Goal: Task Accomplishment & Management: Manage account settings

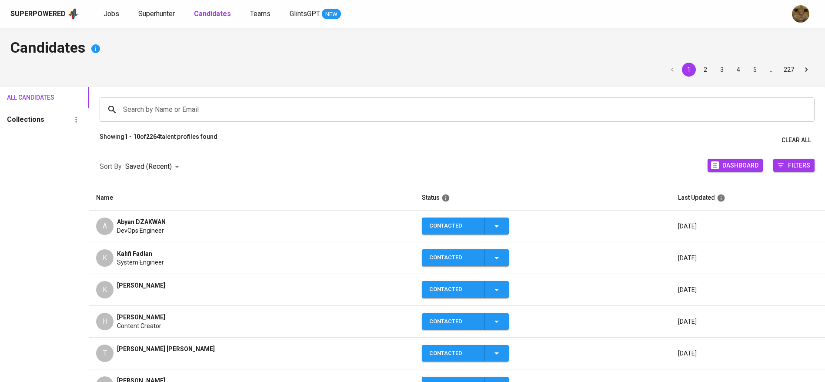
click at [143, 119] on div "Search by Name or Email" at bounding box center [457, 109] width 715 height 24
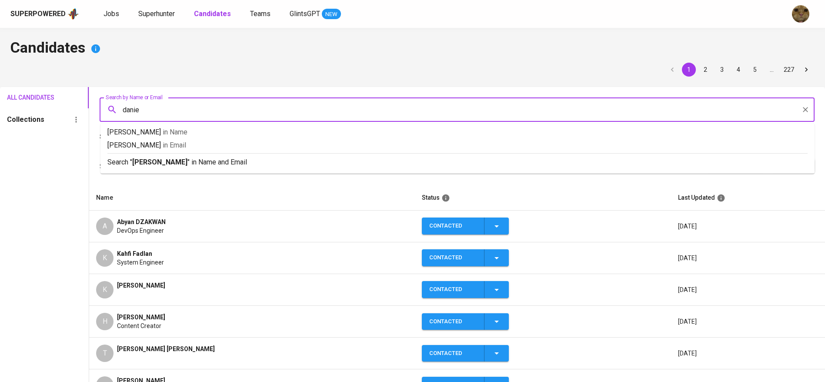
type input "[PERSON_NAME]"
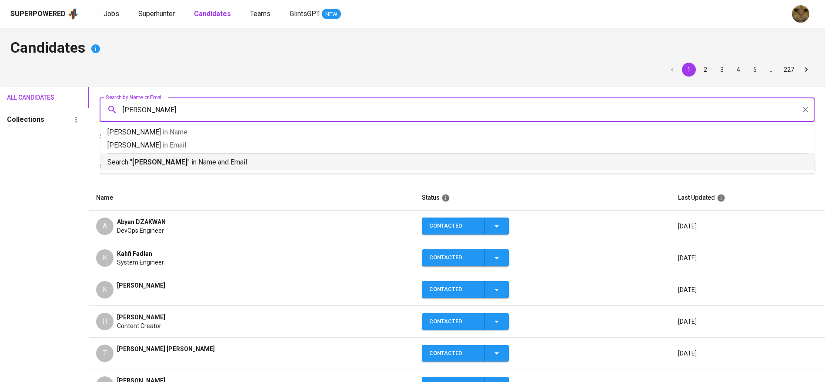
click at [148, 154] on div "Search " [PERSON_NAME] " in Name and Email" at bounding box center [457, 160] width 700 height 14
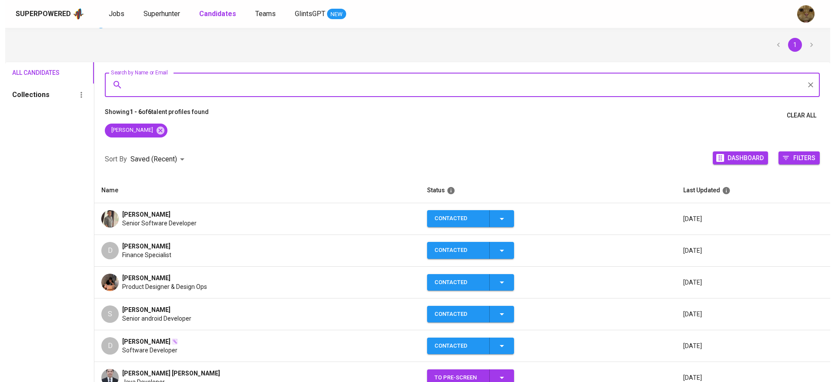
scroll to position [26, 0]
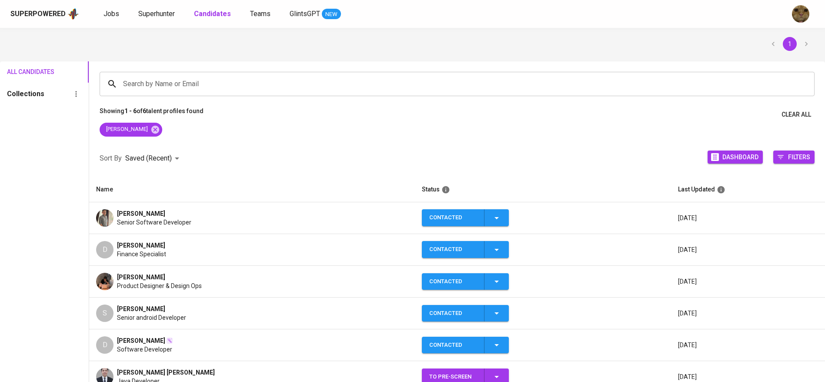
click at [136, 232] on td "[PERSON_NAME] Senior Software Developer" at bounding box center [252, 218] width 326 height 32
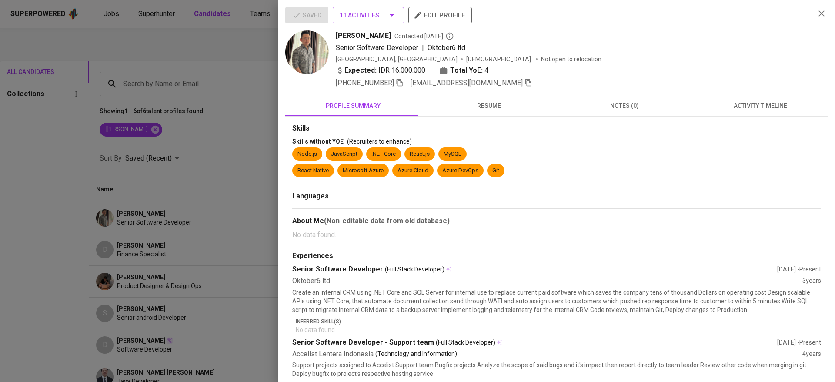
click at [725, 101] on span "activity timeline" at bounding box center [759, 105] width 125 height 11
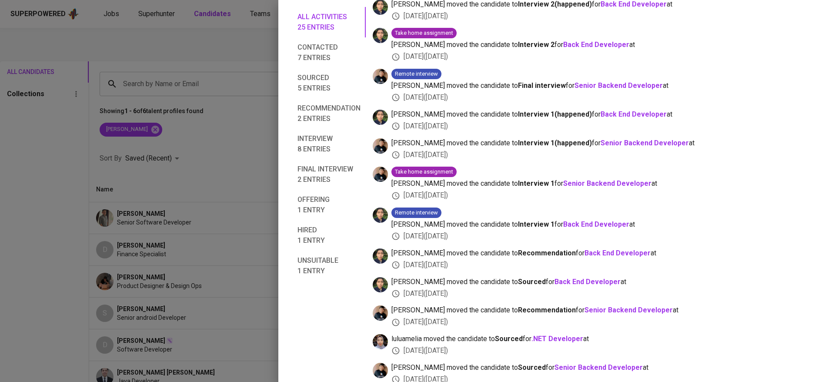
scroll to position [0, 0]
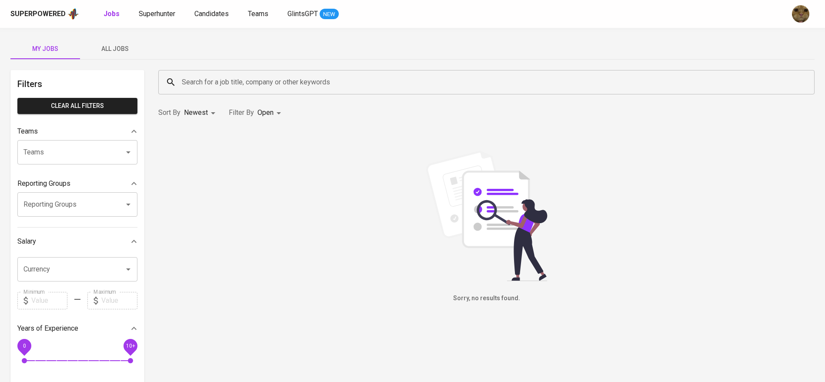
click at [121, 40] on button "All Jobs" at bounding box center [115, 48] width 70 height 21
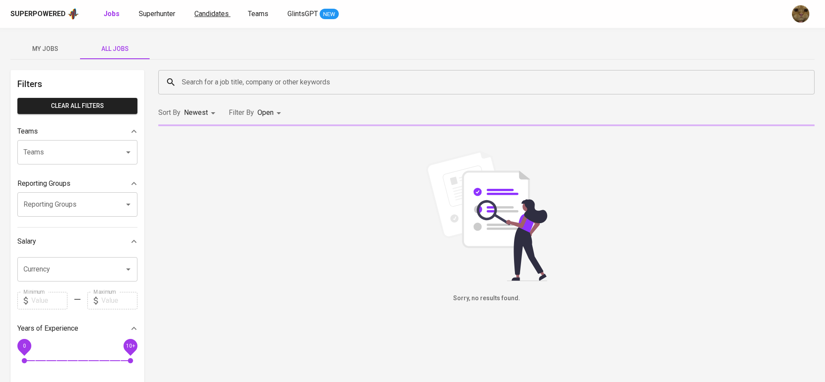
click at [211, 10] on span "Candidates" at bounding box center [211, 14] width 34 height 8
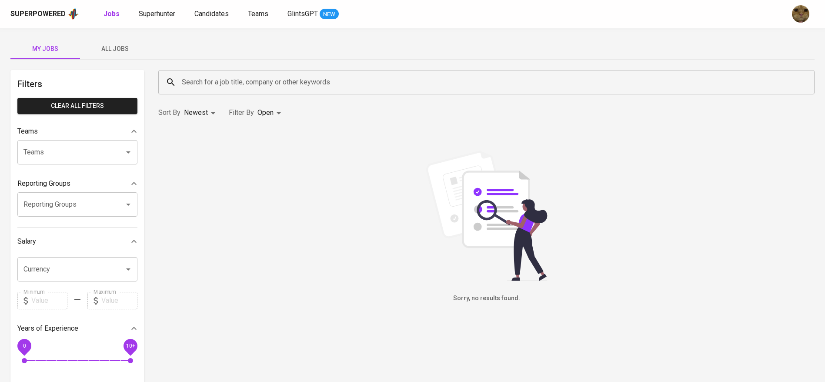
drag, startPoint x: 97, startPoint y: 49, endPoint x: 241, endPoint y: 82, distance: 148.2
click at [97, 49] on span "All Jobs" at bounding box center [114, 48] width 59 height 11
click at [231, 81] on input "Search for a job title, company or other keywords" at bounding box center [489, 82] width 618 height 17
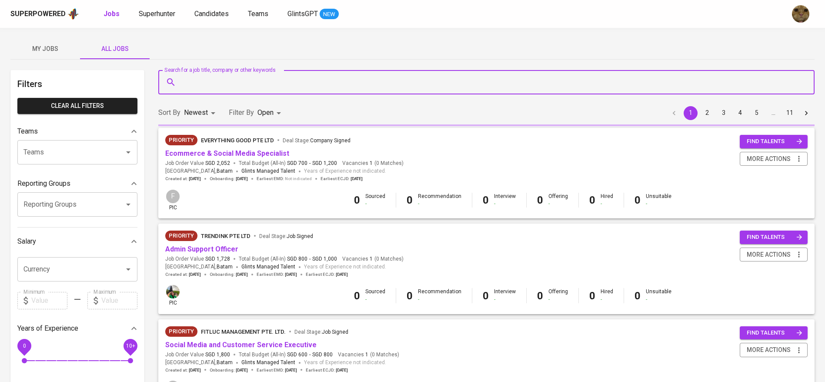
click at [241, 82] on input "Search for a job title, company or other keywords" at bounding box center [489, 82] width 618 height 17
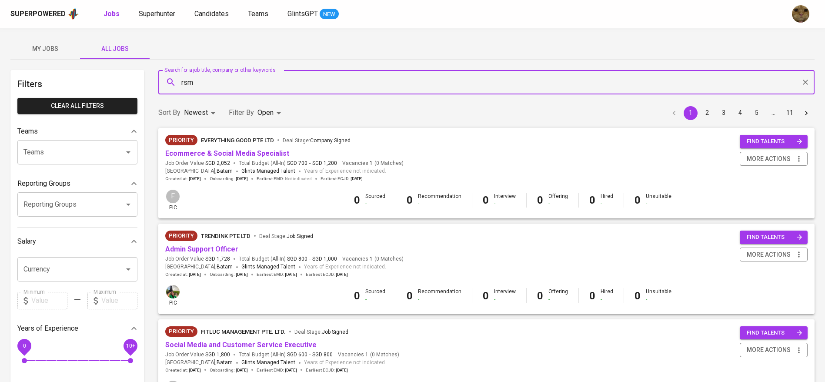
type input "rsm"
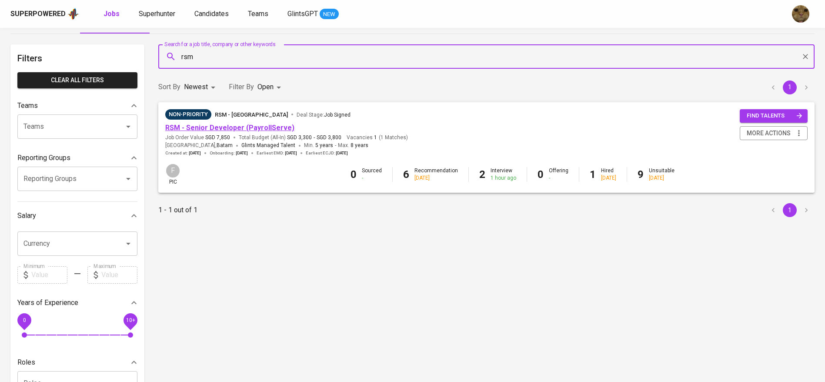
scroll to position [26, 0]
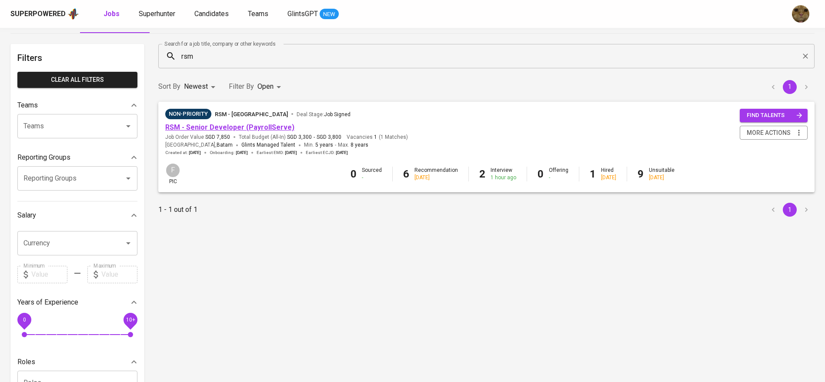
click at [198, 127] on link "RSM - Senior Developer (PayrollServe)" at bounding box center [229, 127] width 129 height 8
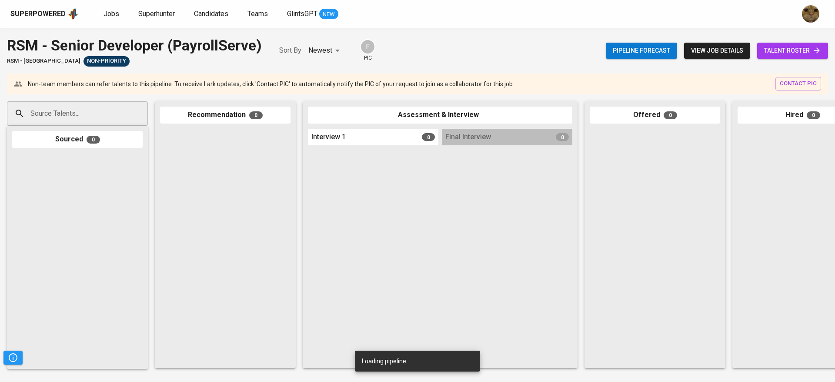
click at [783, 55] on span "talent roster" at bounding box center [792, 50] width 57 height 11
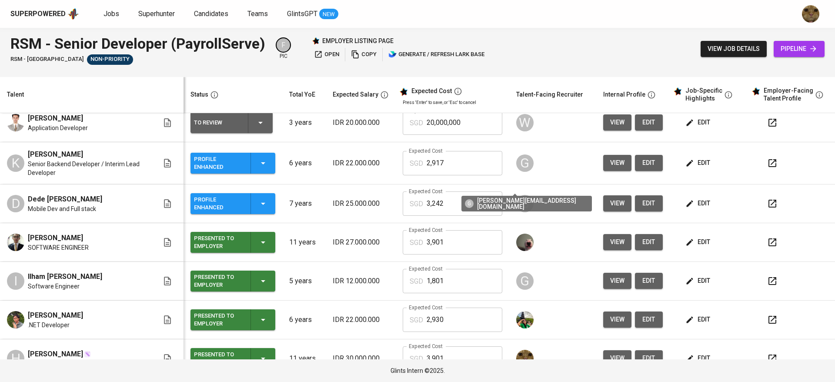
scroll to position [69, 0]
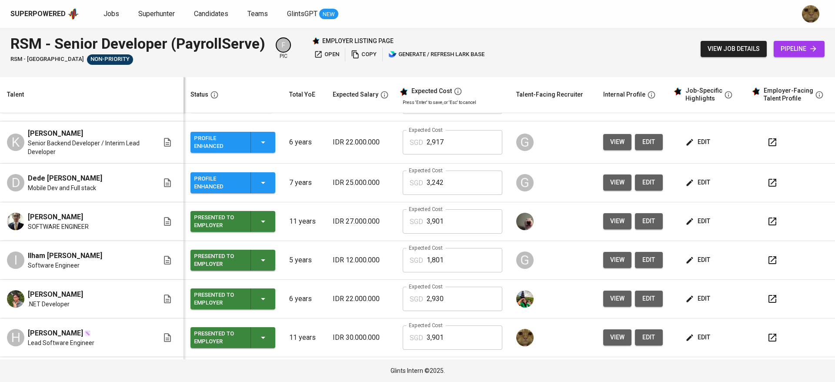
click at [691, 215] on button "edit" at bounding box center [698, 221] width 30 height 16
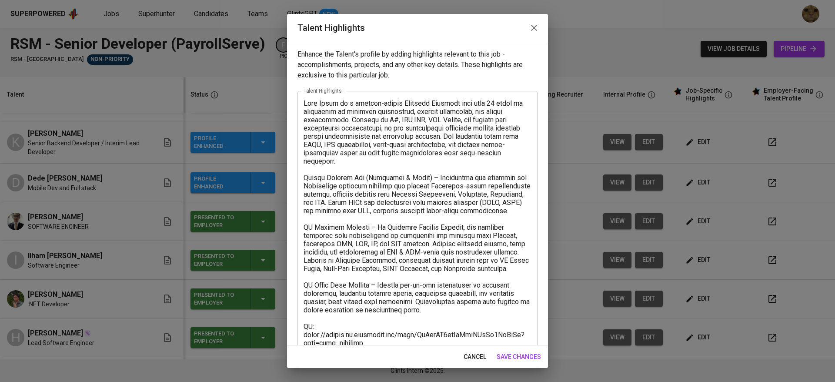
scroll to position [124, 0]
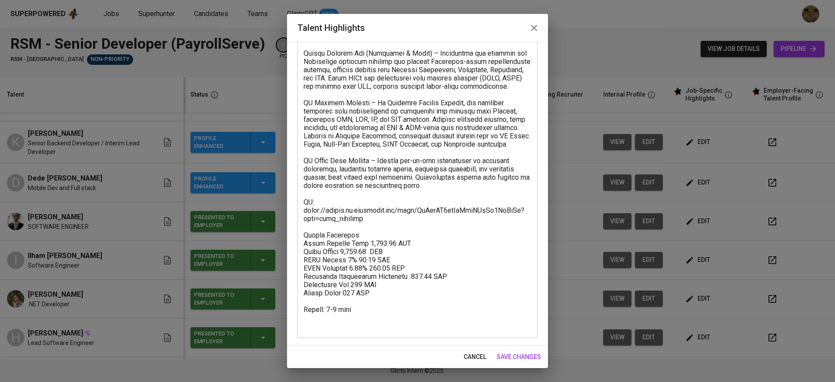
click at [472, 346] on div "cancel save changes" at bounding box center [417, 356] width 261 height 23
click at [470, 352] on span "cancel" at bounding box center [474, 356] width 23 height 11
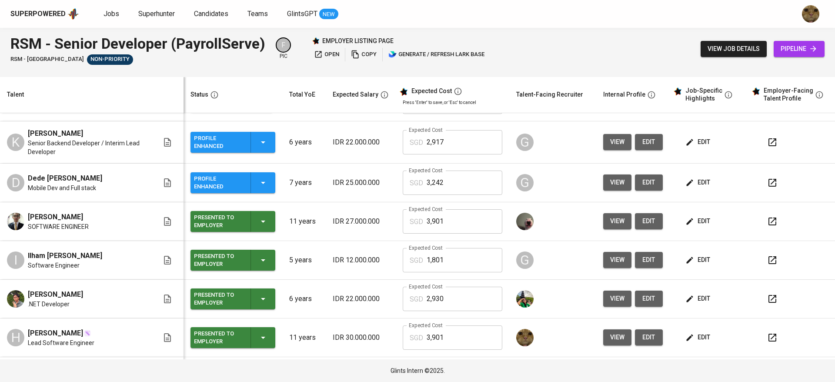
scroll to position [0, 0]
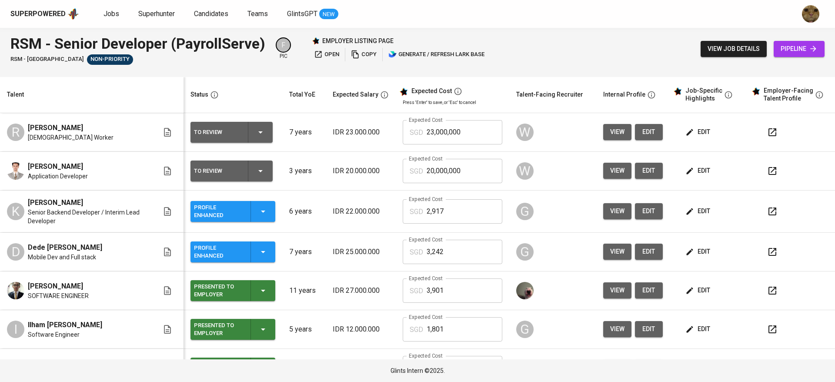
click at [687, 120] on td "edit" at bounding box center [708, 132] width 78 height 39
click at [687, 127] on span "edit" at bounding box center [698, 132] width 23 height 11
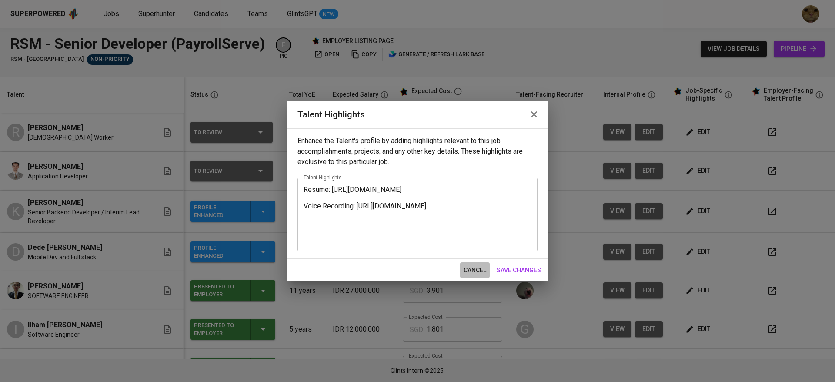
click at [472, 266] on span "cancel" at bounding box center [474, 270] width 23 height 11
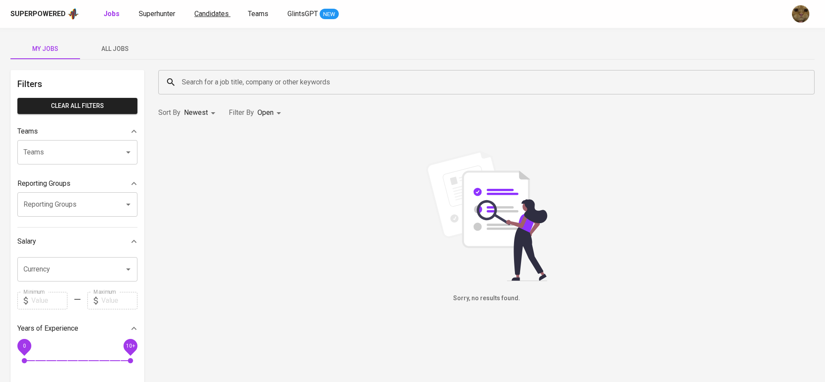
drag, startPoint x: 0, startPoint y: 0, endPoint x: 222, endPoint y: 9, distance: 221.9
click at [222, 9] on link "Candidates" at bounding box center [212, 14] width 36 height 11
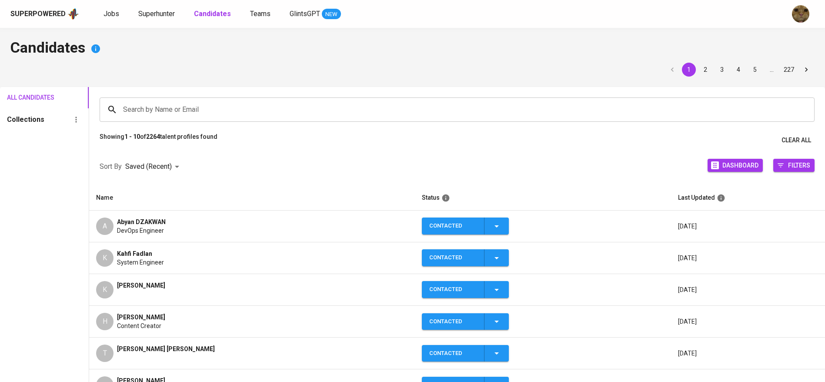
click at [155, 20] on div "Superpowered Jobs Superhunter Candidates Teams GlintsGPT NEW" at bounding box center [398, 13] width 776 height 13
click at [154, 17] on span "Superhunter" at bounding box center [156, 14] width 37 height 8
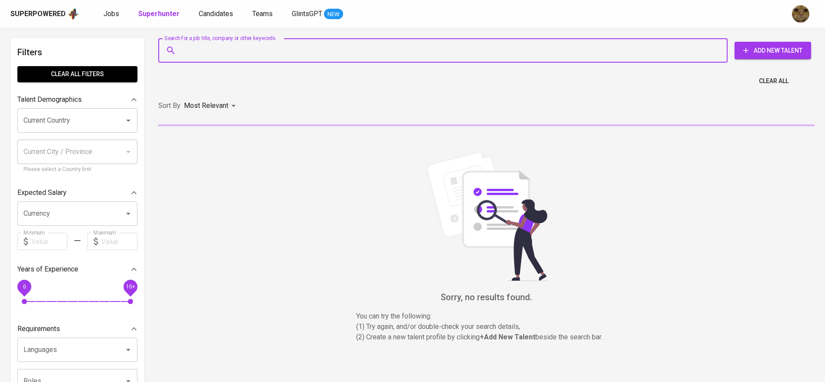
click at [196, 53] on input "Search for a job title, company or other keywords" at bounding box center [445, 50] width 531 height 17
paste input "Sidik46.ipb@gmail.com"
type input "Sidik46.ipb@gmail.com"
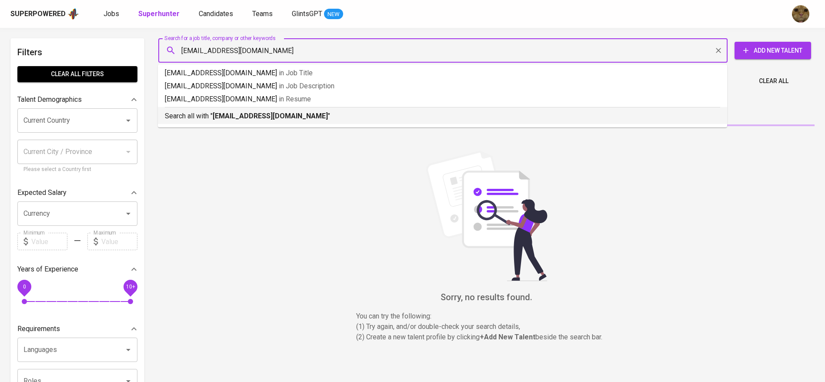
click at [226, 107] on div "Search all with " Sidik46.ipb@gmail.com "" at bounding box center [442, 114] width 555 height 14
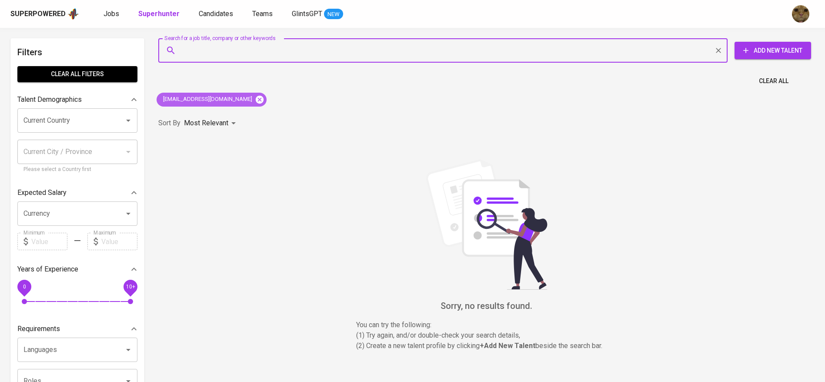
click at [256, 99] on icon at bounding box center [260, 99] width 8 height 8
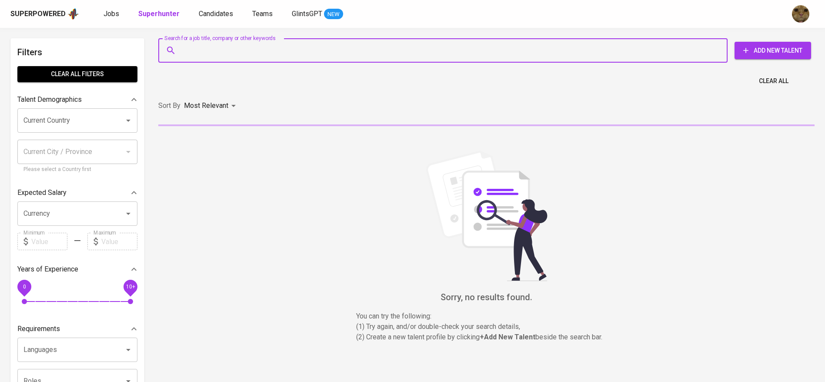
click at [188, 47] on input "Search for a job title, company or other keywords" at bounding box center [445, 50] width 531 height 17
paste input "Sidik46.ipb@gmail.com"
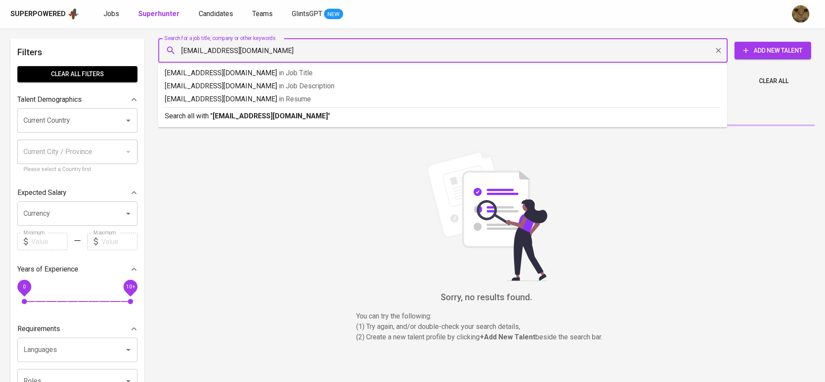
click at [182, 48] on input "Sidik46.ipb@gmail.com" at bounding box center [445, 50] width 531 height 17
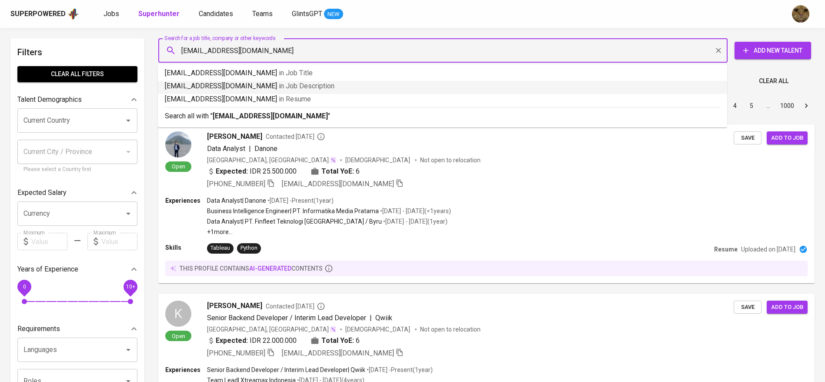
type input "sidik46.ipb@gmail.com"
click at [243, 114] on b "sidik46.ipb@gmail.com" at bounding box center [270, 116] width 115 height 8
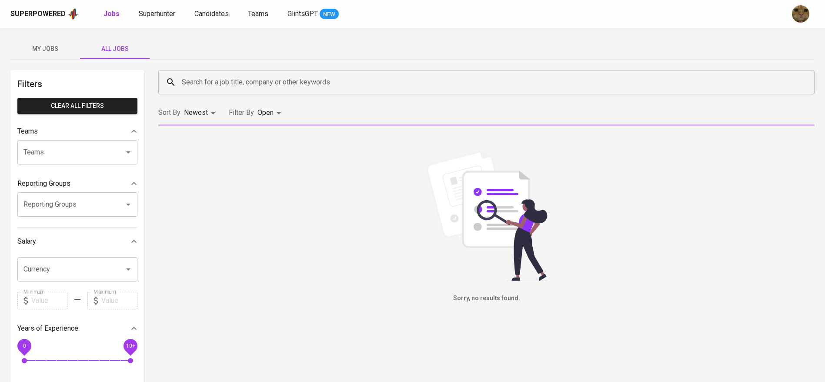
click at [209, 79] on input "Search for a job title, company or other keywords" at bounding box center [489, 82] width 618 height 17
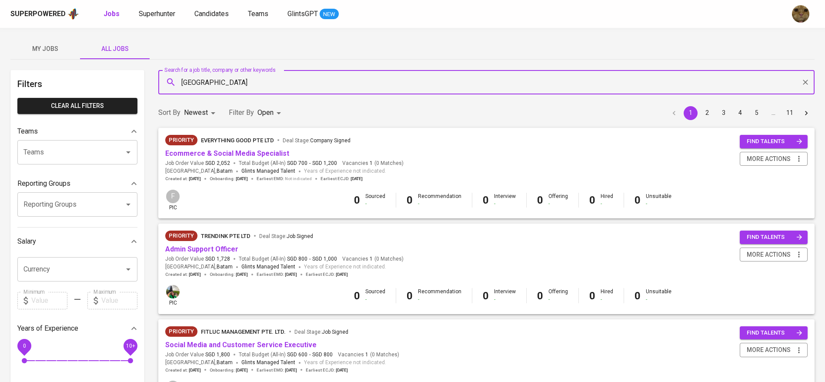
type input "amman"
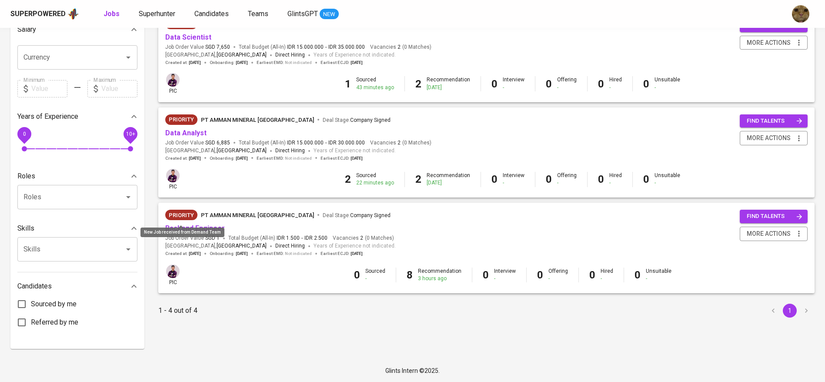
scroll to position [110, 0]
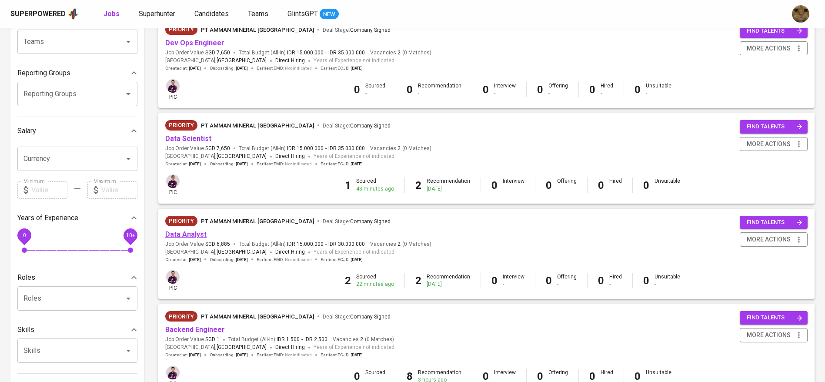
click at [173, 235] on link "Data Analyst" at bounding box center [185, 234] width 41 height 8
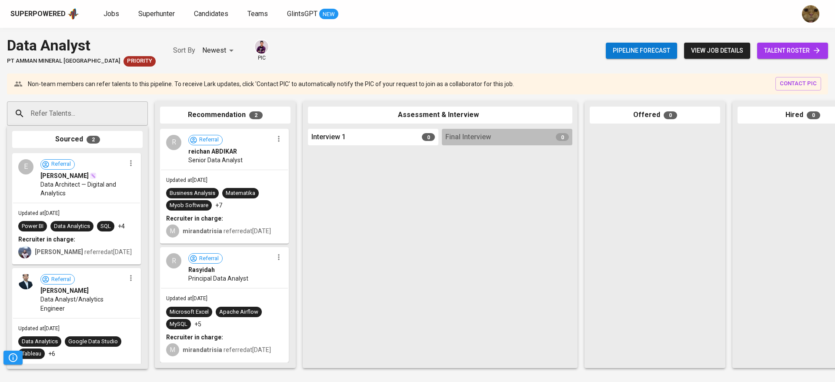
click at [782, 47] on span "talent roster" at bounding box center [792, 50] width 57 height 11
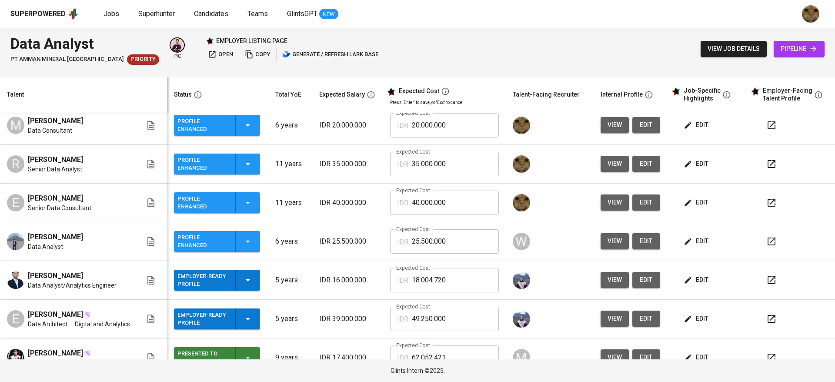
scroll to position [85, 0]
click at [683, 237] on icon "button" at bounding box center [687, 240] width 9 height 9
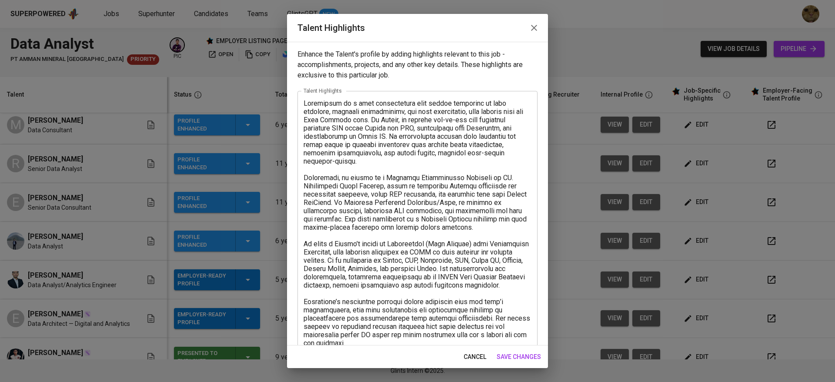
scroll to position [166, 0]
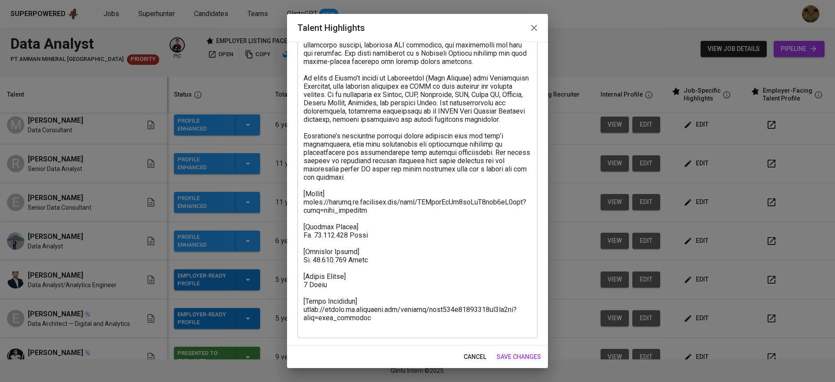
click at [466, 350] on button "cancel" at bounding box center [475, 357] width 30 height 16
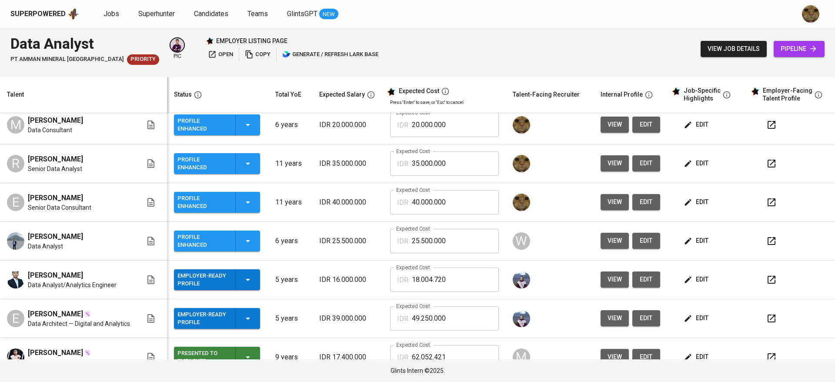
click at [696, 239] on span "edit" at bounding box center [696, 240] width 23 height 11
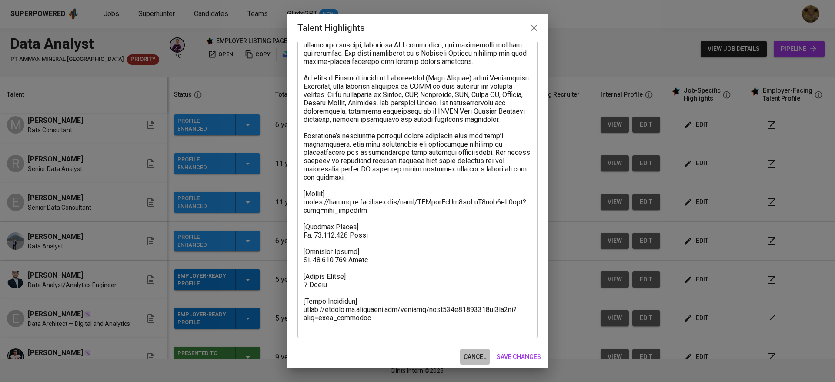
click at [471, 352] on span "cancel" at bounding box center [474, 356] width 23 height 11
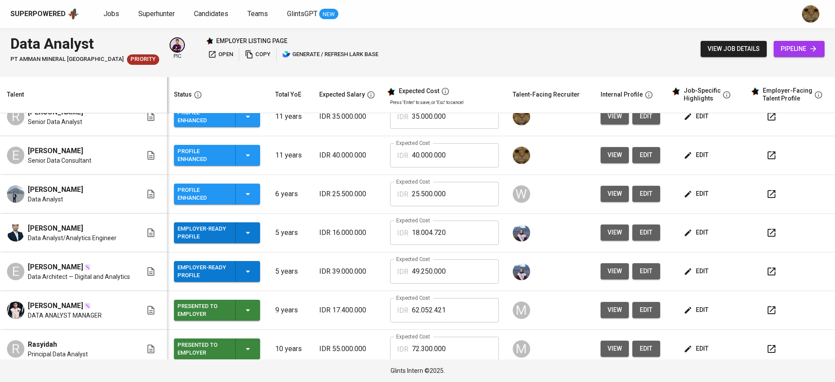
scroll to position [131, 0]
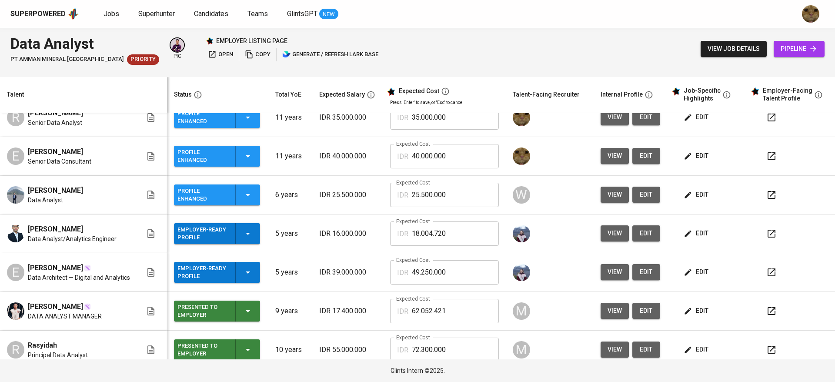
click at [683, 276] on icon "button" at bounding box center [687, 272] width 9 height 9
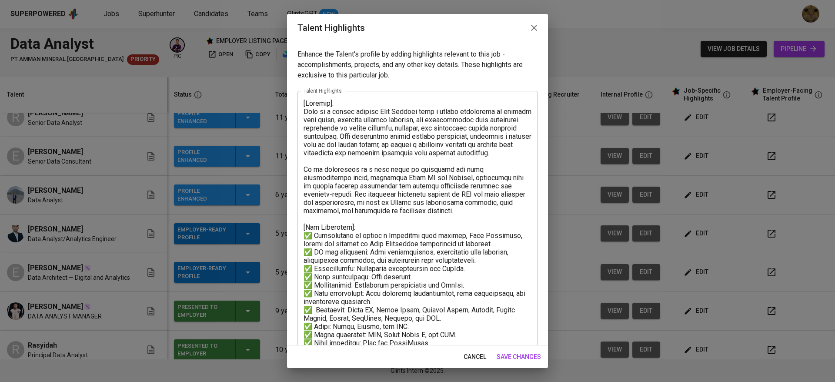
scroll to position [240, 0]
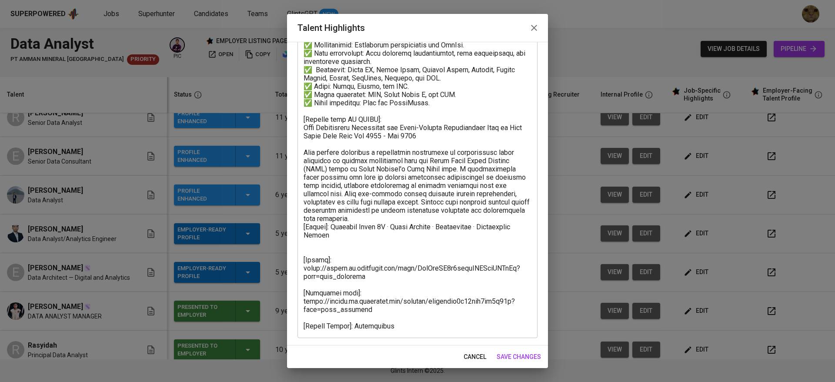
click at [471, 360] on span "cancel" at bounding box center [474, 356] width 23 height 11
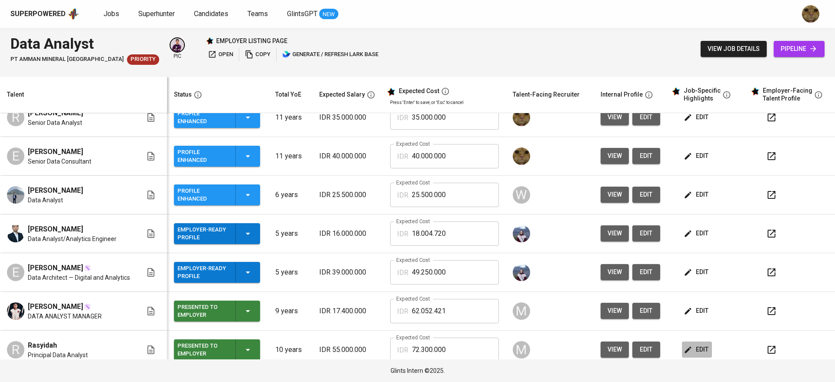
click at [689, 346] on span "edit" at bounding box center [696, 349] width 23 height 11
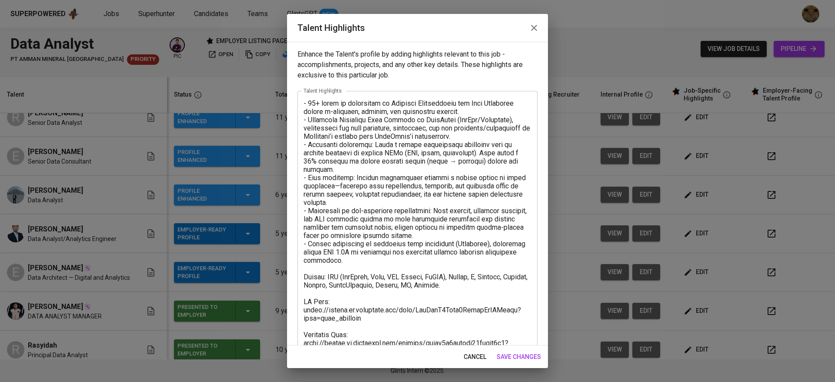
scroll to position [83, 0]
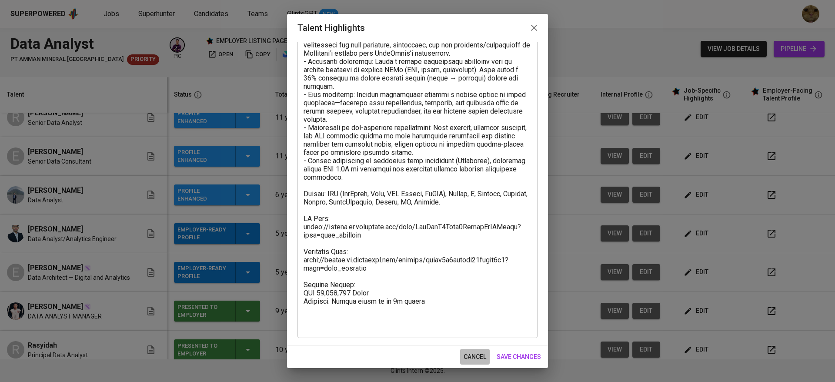
click at [462, 356] on button "cancel" at bounding box center [475, 357] width 30 height 16
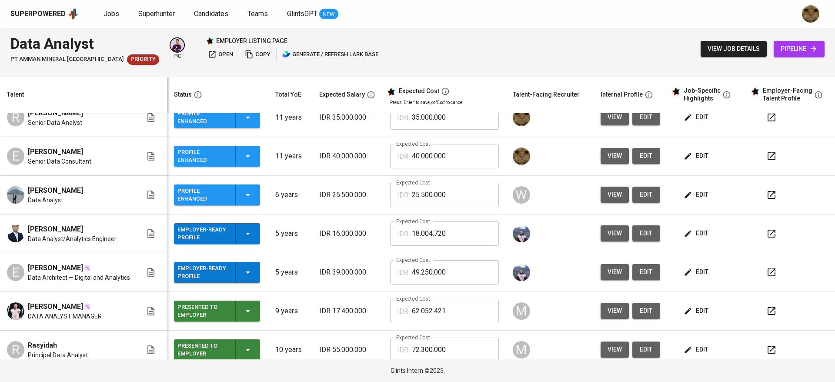
click at [682, 303] on button "edit" at bounding box center [697, 311] width 30 height 16
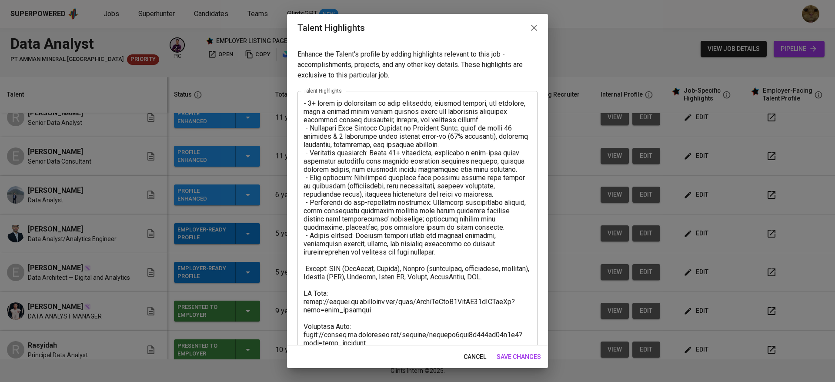
scroll to position [67, 0]
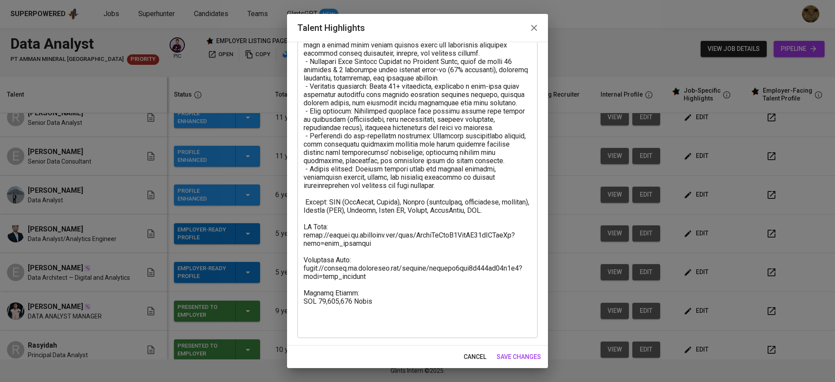
click at [478, 358] on span "cancel" at bounding box center [474, 356] width 23 height 11
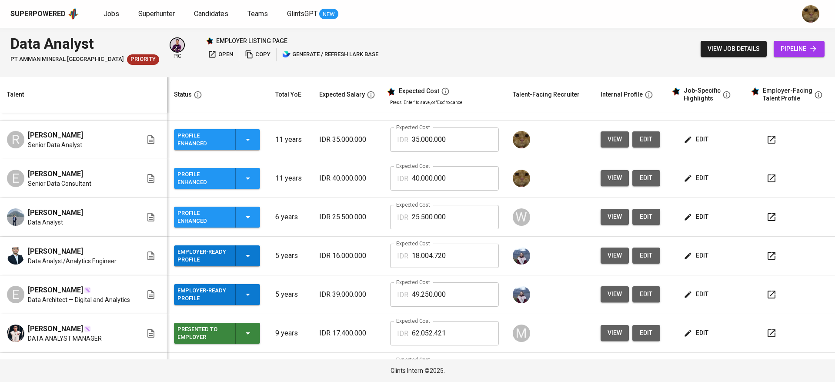
scroll to position [110, 0]
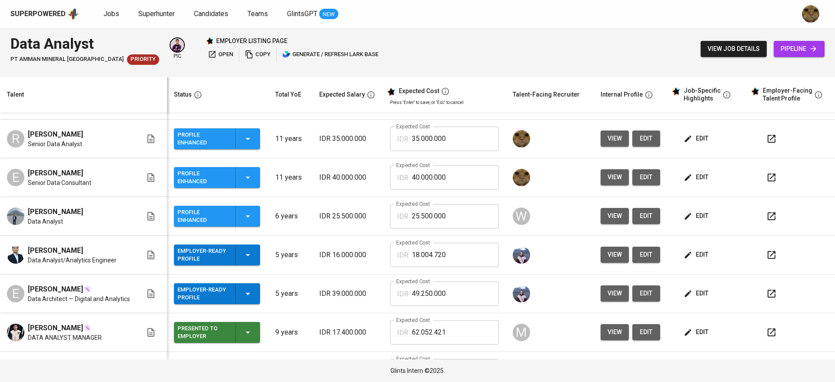
click at [685, 251] on span "edit" at bounding box center [696, 254] width 23 height 11
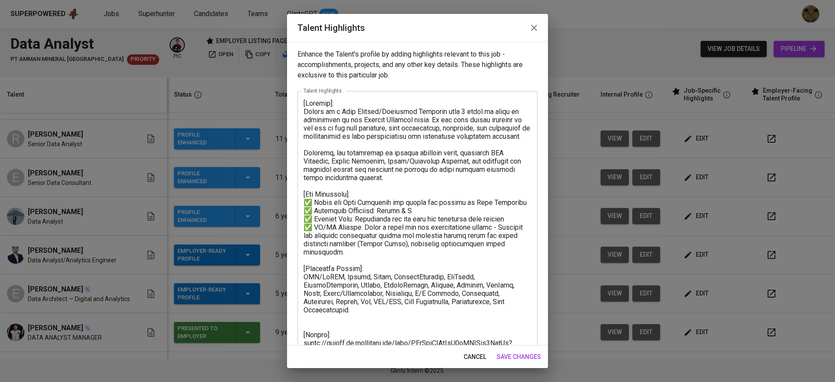
scroll to position [100, 0]
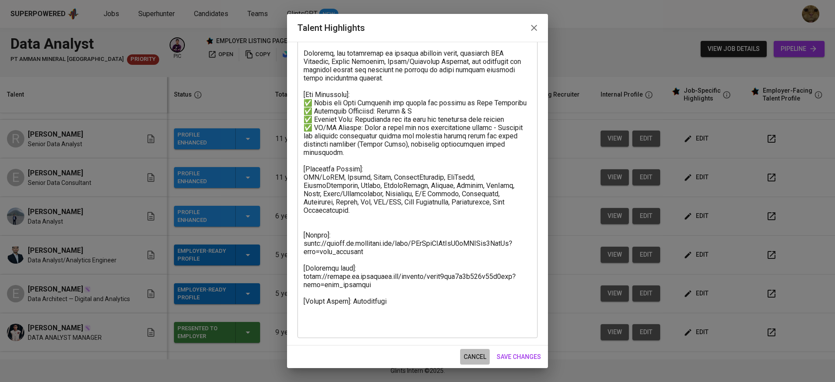
click at [467, 357] on span "cancel" at bounding box center [474, 356] width 23 height 11
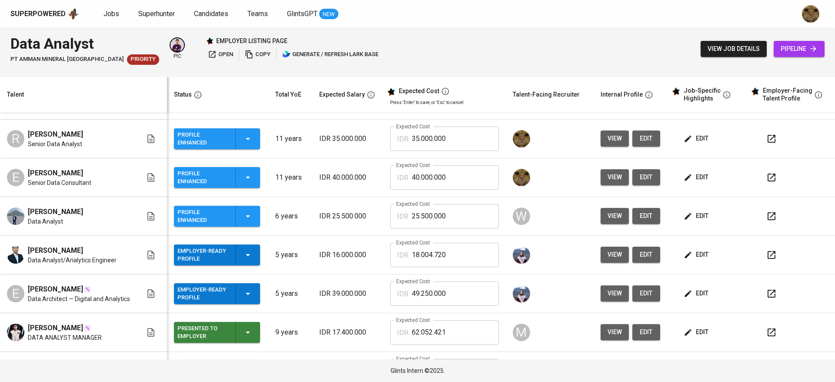
scroll to position [0, 0]
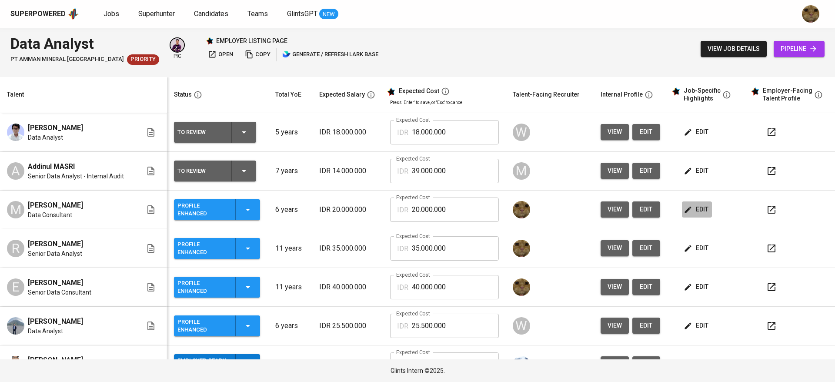
click at [696, 211] on span "edit" at bounding box center [696, 209] width 23 height 11
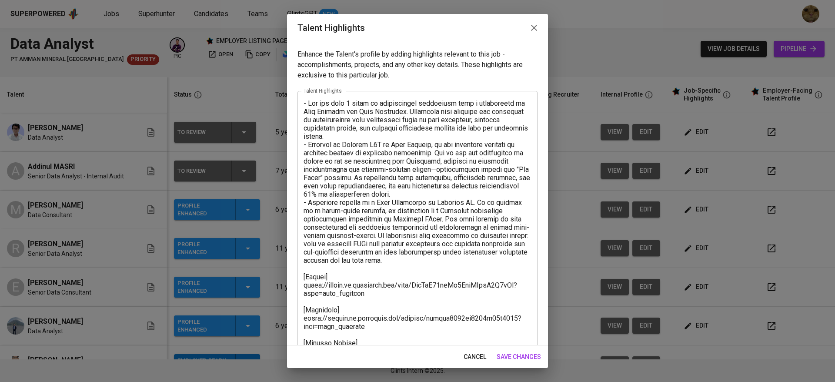
scroll to position [50, 0]
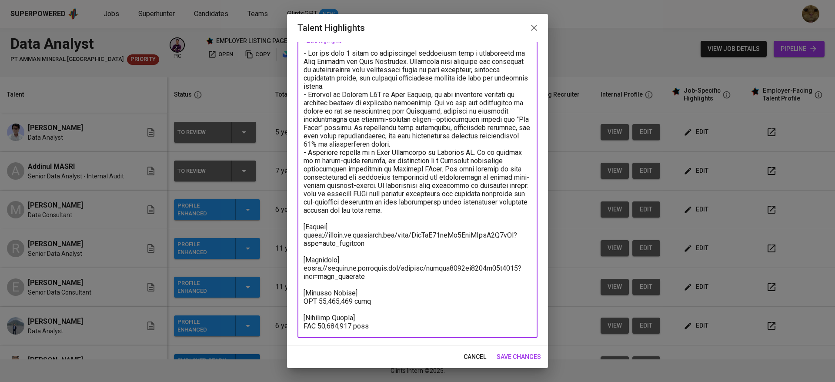
click at [370, 304] on textarea at bounding box center [417, 189] width 228 height 281
drag, startPoint x: 373, startPoint y: 300, endPoint x: 314, endPoint y: 300, distance: 58.3
click at [314, 300] on textarea at bounding box center [417, 189] width 228 height 281
click at [321, 300] on textarea at bounding box center [417, 189] width 228 height 281
drag, startPoint x: 371, startPoint y: 299, endPoint x: 316, endPoint y: 299, distance: 54.8
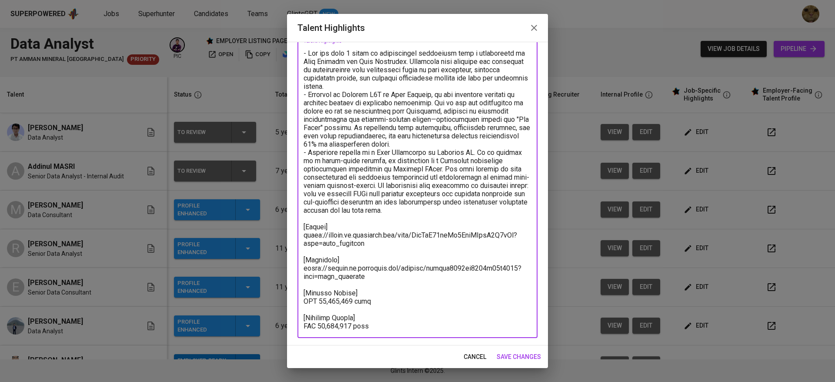
click at [316, 299] on textarea at bounding box center [417, 189] width 228 height 281
paste textarea "6,809,803.00"
click at [328, 300] on textarea at bounding box center [417, 189] width 228 height 281
drag, startPoint x: 373, startPoint y: 301, endPoint x: 343, endPoint y: 301, distance: 29.1
click at [343, 301] on textarea at bounding box center [417, 189] width 228 height 281
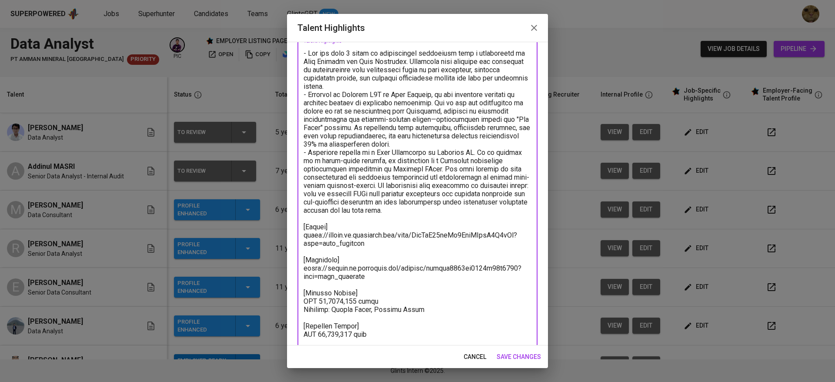
scroll to position [58, 0]
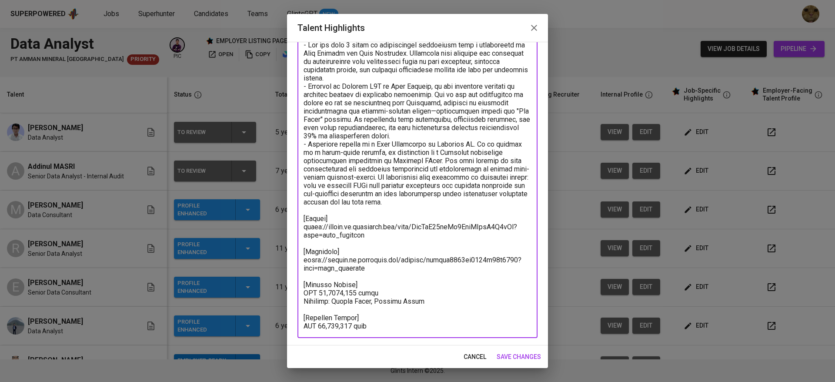
drag, startPoint x: 369, startPoint y: 330, endPoint x: 343, endPoint y: 327, distance: 25.3
click at [343, 327] on div "x Talent Highlights" at bounding box center [417, 185] width 240 height 305
click at [343, 327] on textarea at bounding box center [417, 185] width 228 height 289
click at [320, 327] on textarea at bounding box center [417, 185] width 228 height 289
type textarea "- Max has over 6 years of professional experience with a combination of Data An…"
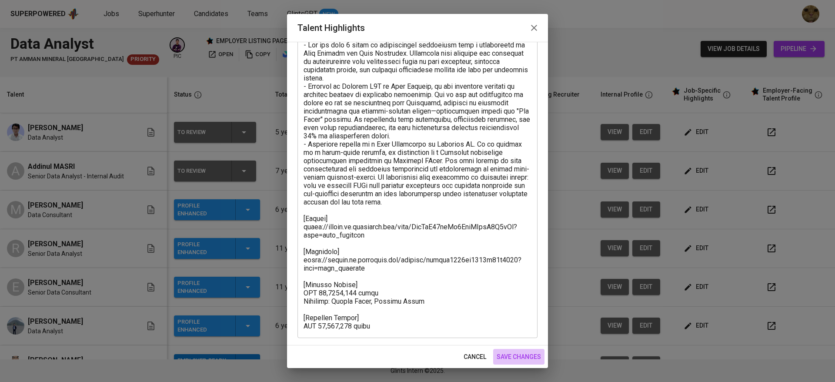
click at [514, 354] on span "save changes" at bounding box center [518, 356] width 44 height 11
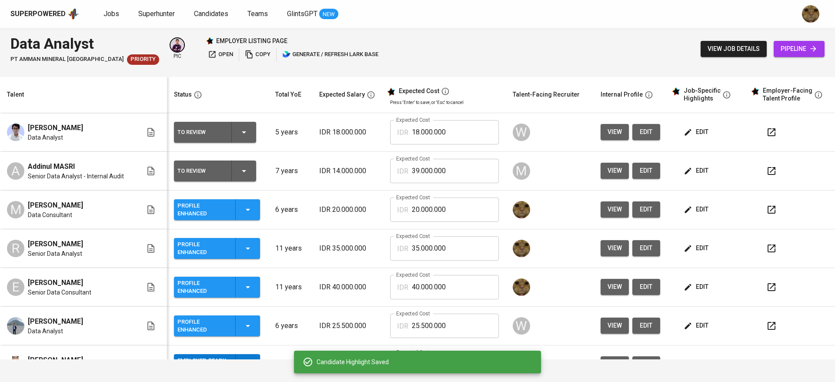
scroll to position [17, 0]
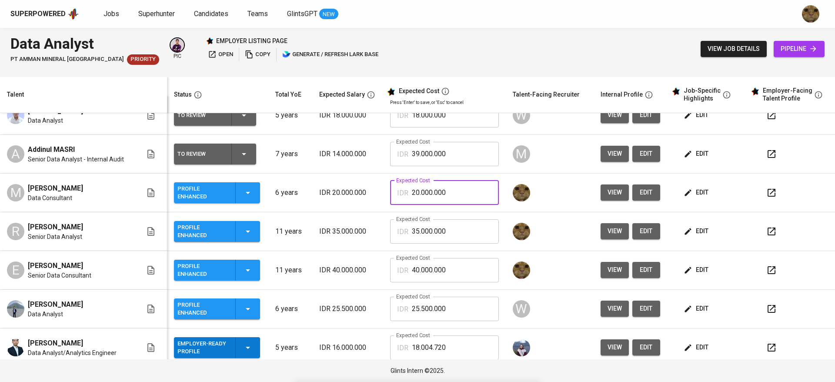
drag, startPoint x: 447, startPoint y: 194, endPoint x: 396, endPoint y: 186, distance: 51.5
click at [396, 186] on div "IDR 20.000.000 Expected Cost" at bounding box center [444, 192] width 109 height 24
type input "23.000.000"
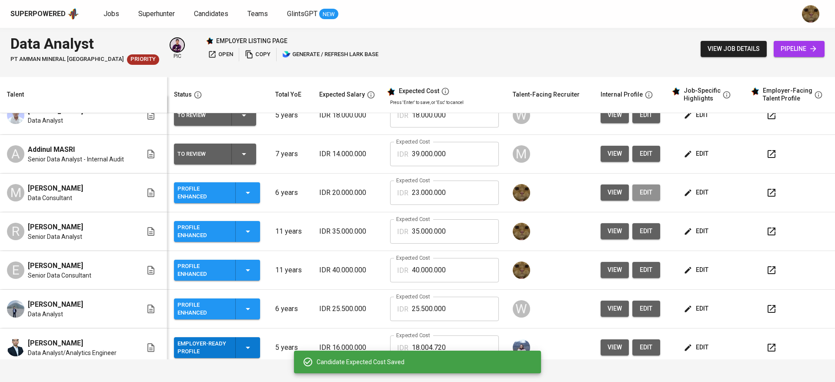
click at [643, 191] on span "edit" at bounding box center [646, 192] width 14 height 11
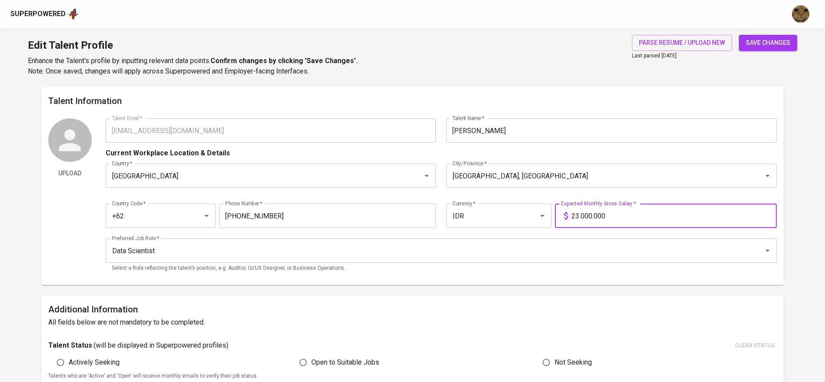
type input "23.000.000"
click at [739, 35] on button "save changes" at bounding box center [768, 43] width 58 height 16
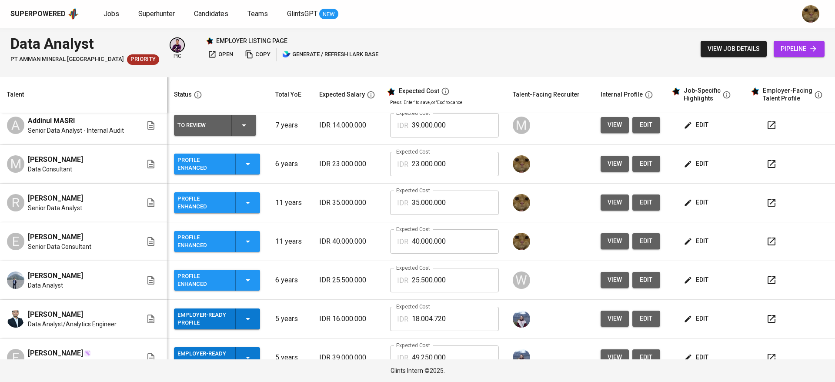
scroll to position [62, 0]
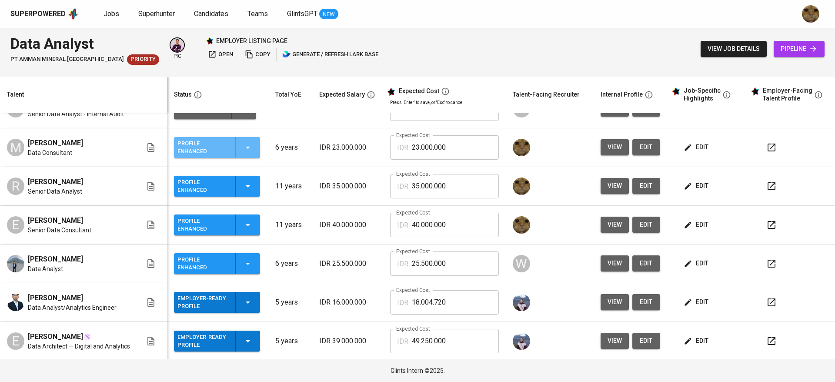
click at [249, 150] on icon "button" at bounding box center [248, 147] width 10 height 10
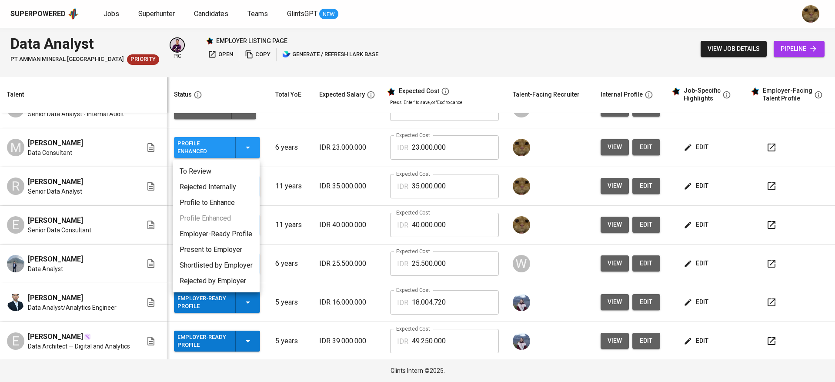
click at [218, 228] on li "Employer-Ready Profile" at bounding box center [216, 234] width 87 height 16
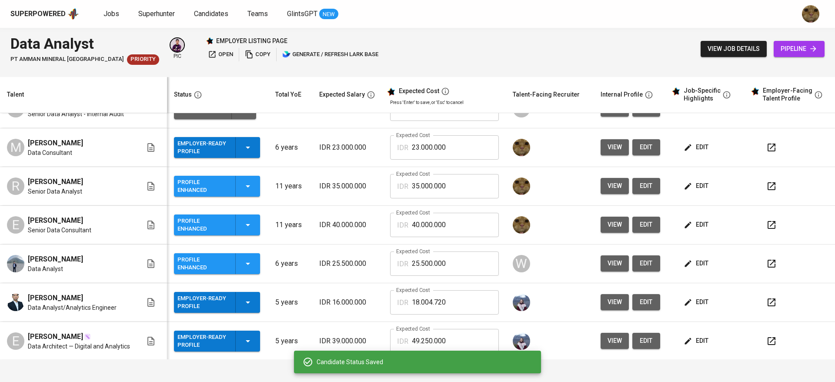
click at [766, 186] on icon "button" at bounding box center [771, 186] width 10 height 10
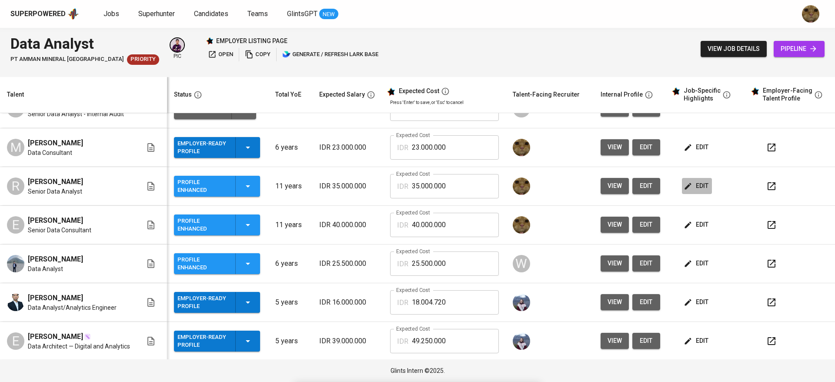
click at [685, 189] on span "edit" at bounding box center [696, 185] width 23 height 11
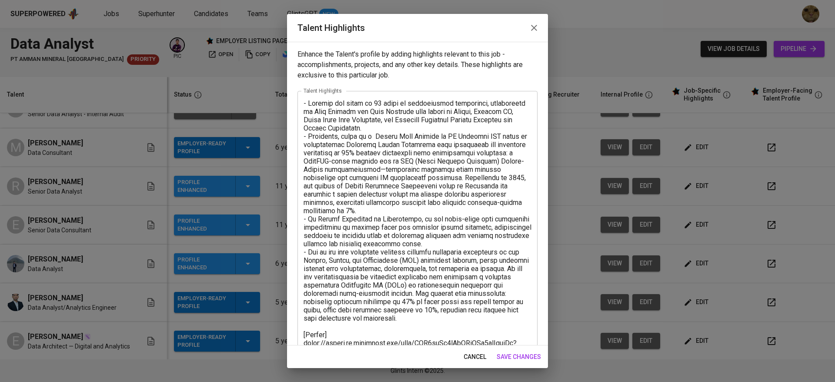
scroll to position [133, 0]
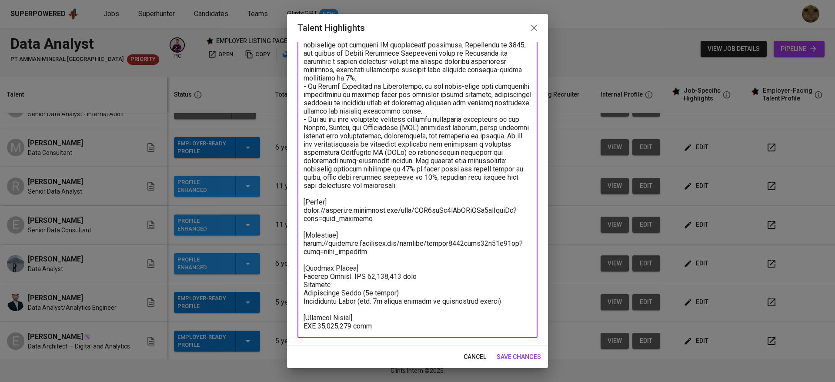
drag, startPoint x: 330, startPoint y: 277, endPoint x: 300, endPoint y: 280, distance: 30.1
click at [300, 280] on div "x Talent Highlights" at bounding box center [417, 148] width 240 height 380
click at [343, 286] on textarea at bounding box center [417, 148] width 228 height 363
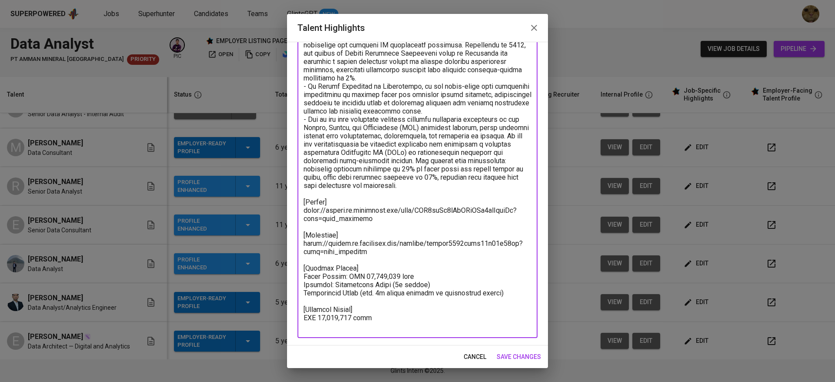
scroll to position [124, 0]
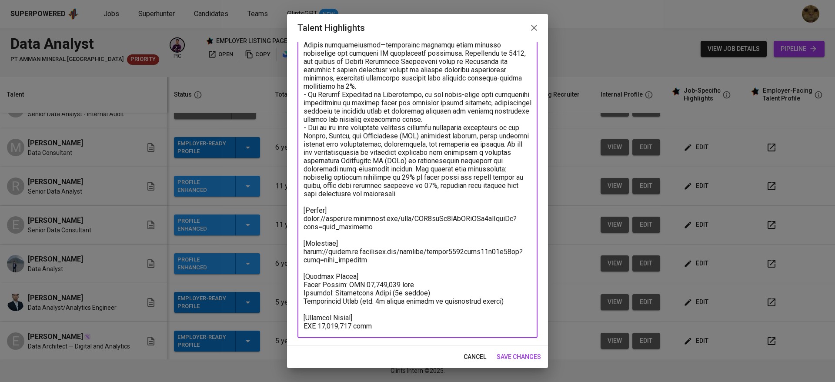
click at [430, 296] on textarea at bounding box center [417, 152] width 228 height 355
click at [361, 286] on textarea at bounding box center [417, 152] width 228 height 355
drag, startPoint x: 412, startPoint y: 281, endPoint x: 359, endPoint y: 283, distance: 53.1
click at [359, 283] on textarea at bounding box center [417, 152] width 228 height 355
paste textarea "5,408,655.00"
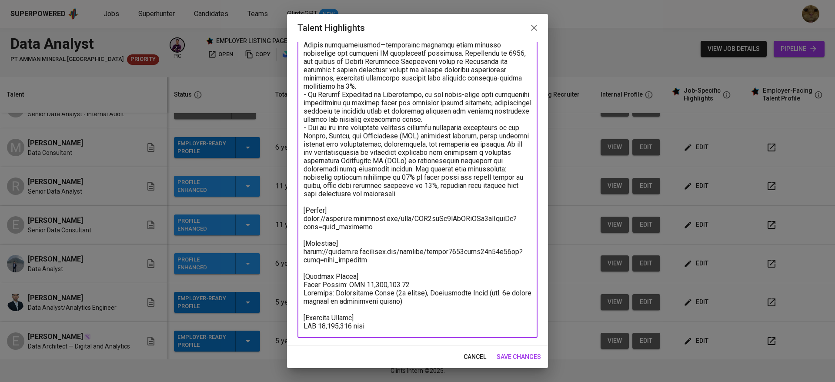
click at [376, 284] on textarea at bounding box center [417, 152] width 228 height 355
click at [322, 322] on textarea at bounding box center [417, 152] width 228 height 355
type textarea "- Reynald has total of 11 years of professional experience, experienced in Data…"
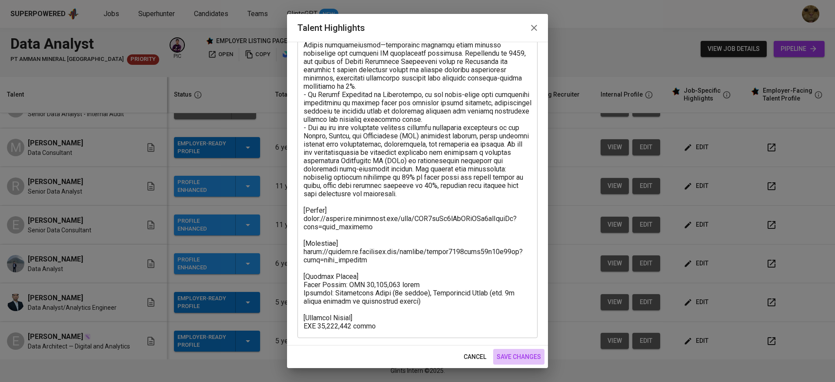
click at [504, 353] on span "save changes" at bounding box center [518, 356] width 44 height 11
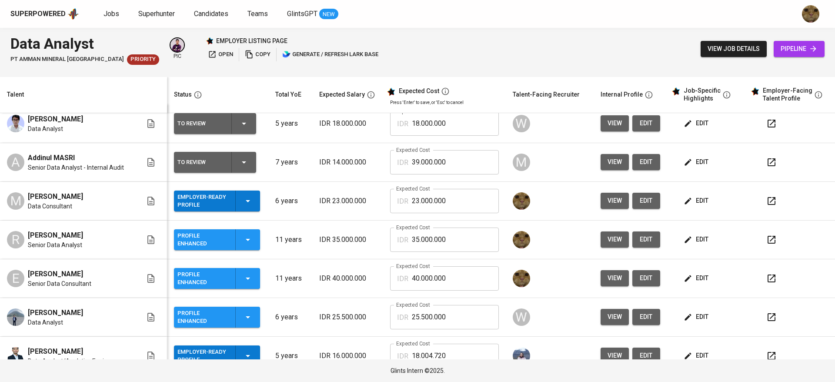
scroll to position [0, 0]
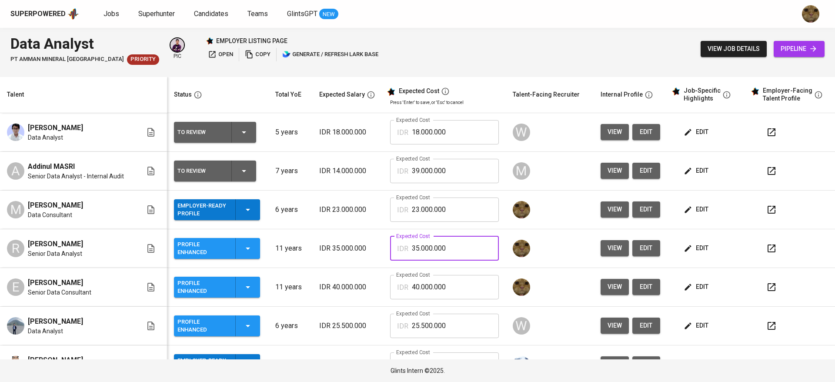
drag, startPoint x: 461, startPoint y: 237, endPoint x: 403, endPoint y: 238, distance: 58.3
click at [403, 238] on div "IDR 35.000.000 Expected Cost" at bounding box center [444, 248] width 109 height 24
type input "43.000.000"
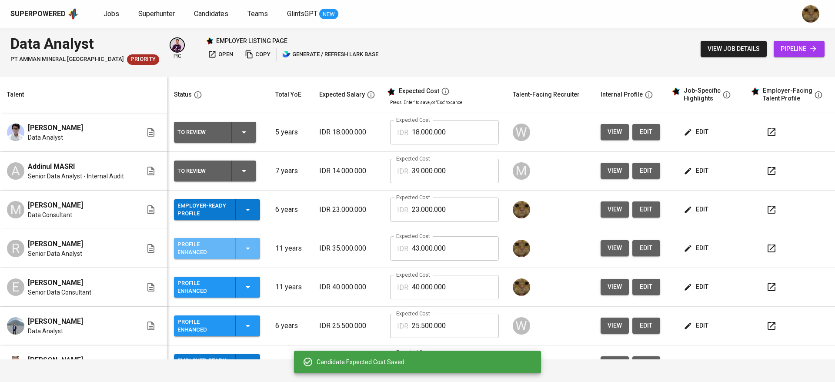
click at [243, 255] on div "Profile Enhanced" at bounding box center [216, 248] width 79 height 21
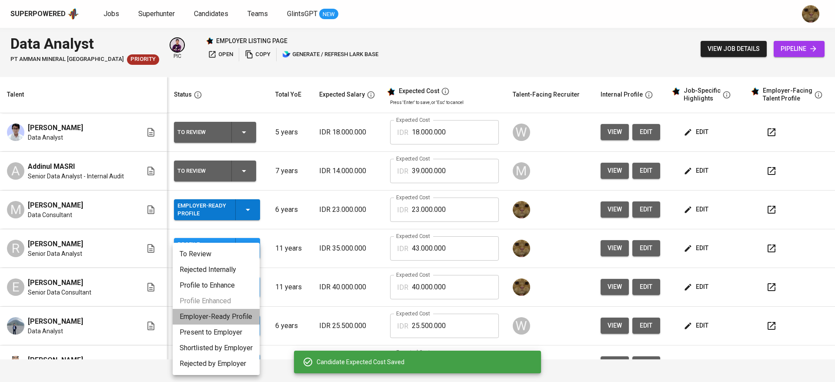
click at [206, 317] on li "Employer-Ready Profile" at bounding box center [216, 317] width 87 height 16
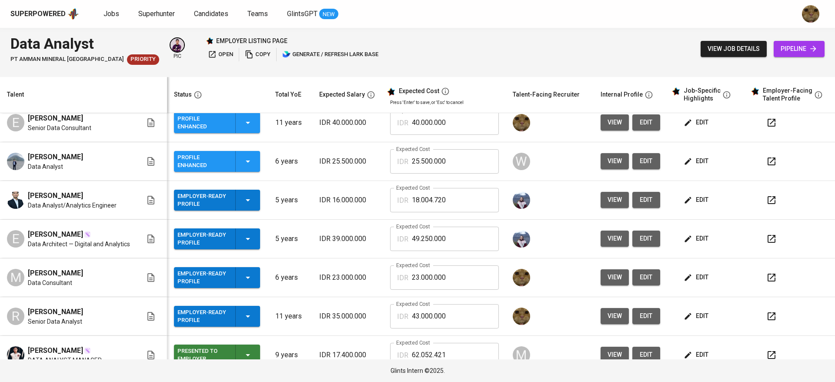
scroll to position [98, 0]
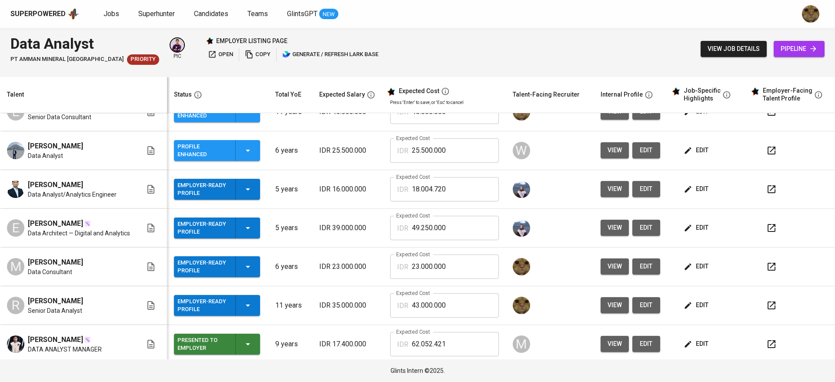
click at [639, 304] on span "edit" at bounding box center [646, 305] width 14 height 11
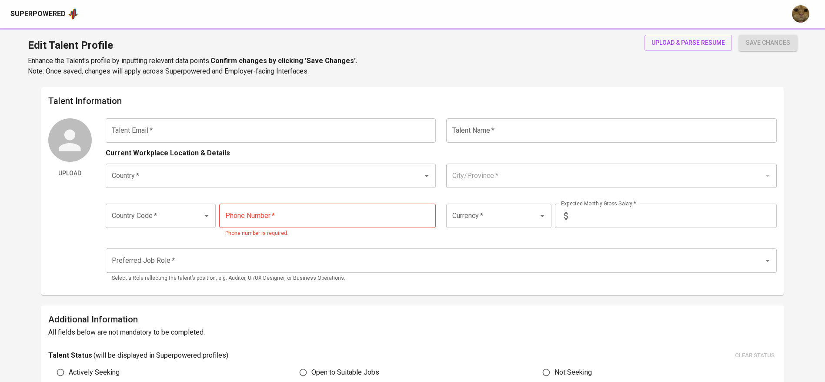
type input "[PERSON_NAME][EMAIL_ADDRESS][DOMAIN_NAME]"
type input "[PERSON_NAME]"
type input "[GEOGRAPHIC_DATA]"
type input "[GEOGRAPHIC_DATA], [GEOGRAPHIC_DATA]"
type input "+62"
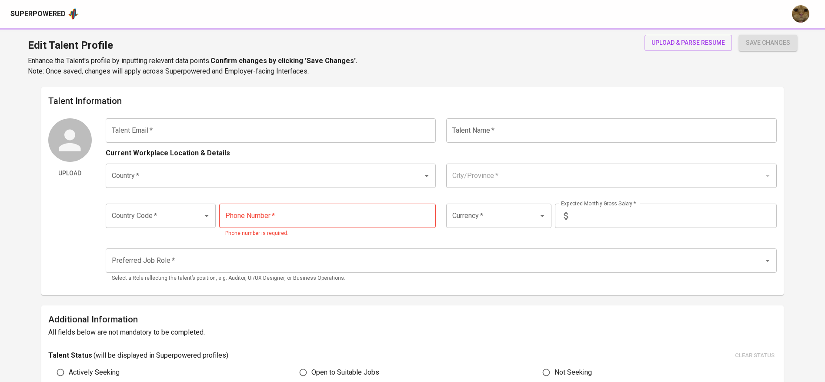
type input "[PHONE_NUMBER]"
type input "IDR"
type input "Data Analyst"
type input "11"
type input "1 Month"
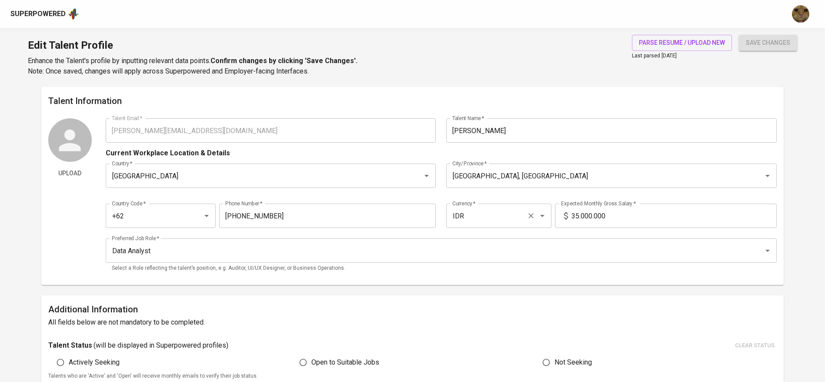
scroll to position [50, 0]
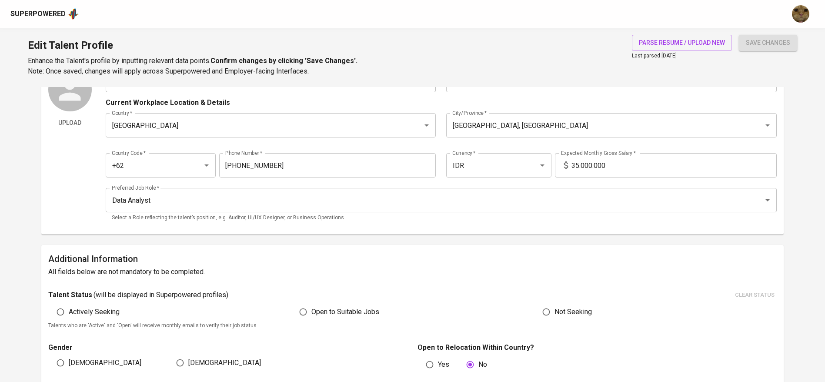
click at [577, 154] on input "35.000.000" at bounding box center [673, 165] width 205 height 24
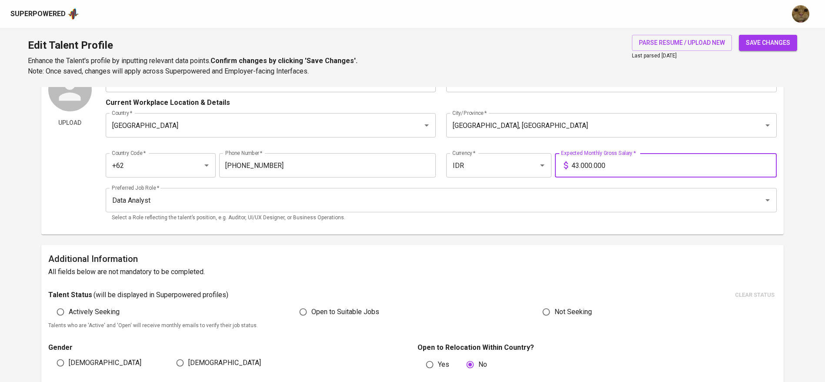
type input "43.000.000"
click at [739, 35] on button "save changes" at bounding box center [768, 43] width 58 height 16
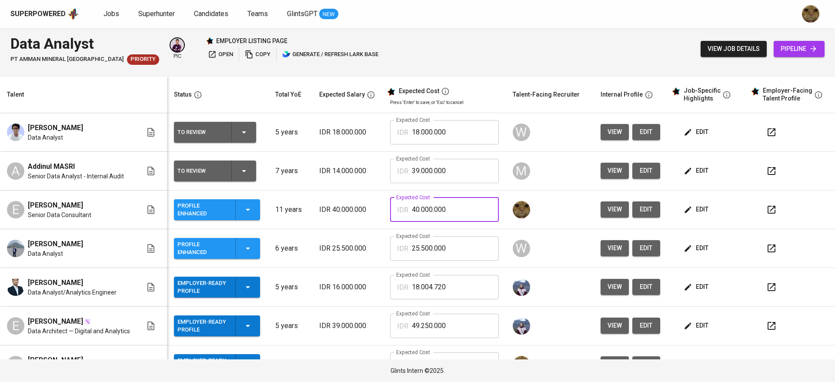
drag, startPoint x: 456, startPoint y: 207, endPoint x: 396, endPoint y: 206, distance: 60.0
click at [396, 206] on div "IDR 40.000.000 Expected Cost" at bounding box center [444, 209] width 109 height 24
type input "50.400.000"
click at [693, 206] on span "edit" at bounding box center [696, 209] width 23 height 11
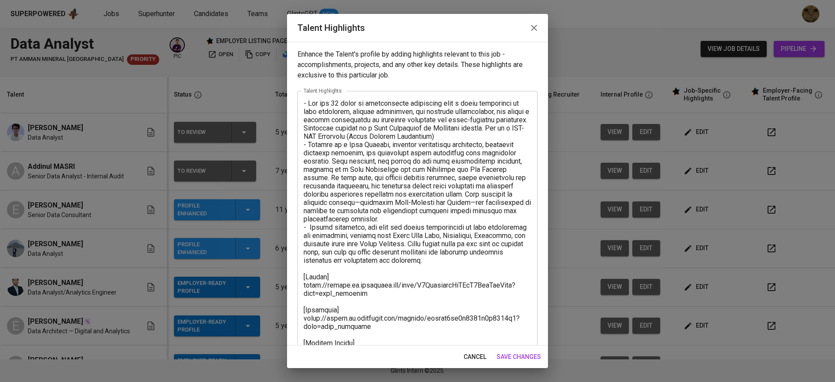
scroll to position [75, 0]
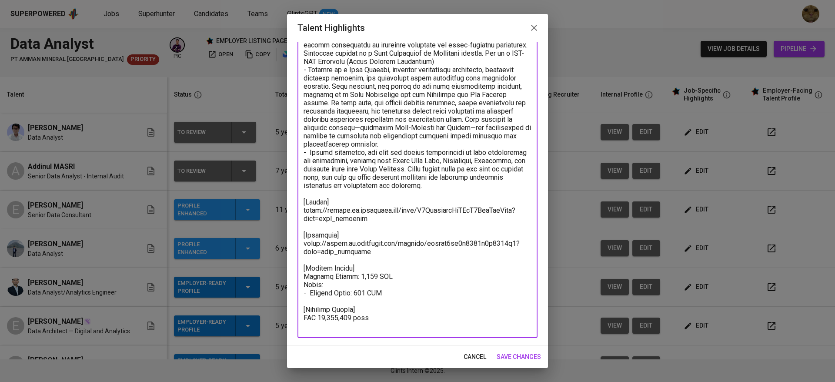
drag, startPoint x: 367, startPoint y: 327, endPoint x: 316, endPoint y: 328, distance: 51.7
click at [316, 328] on textarea at bounding box center [417, 177] width 228 height 306
paste textarea "50.383.487"
drag, startPoint x: 353, startPoint y: 325, endPoint x: 327, endPoint y: 326, distance: 26.1
click at [327, 326] on textarea at bounding box center [417, 181] width 228 height 314
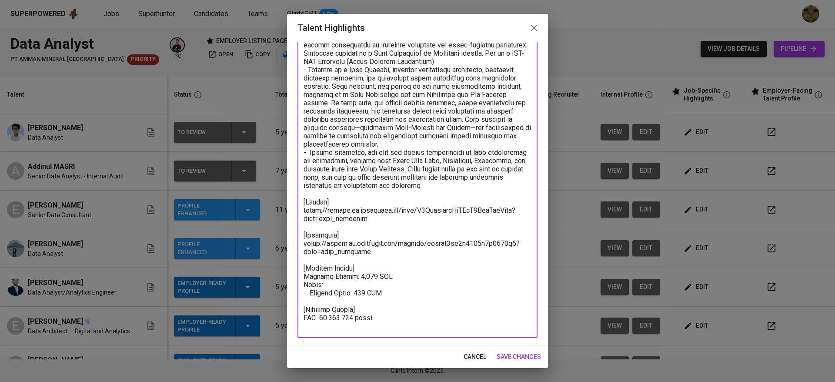
click at [334, 299] on textarea at bounding box center [417, 177] width 228 height 306
click at [330, 293] on textarea at bounding box center [417, 177] width 228 height 306
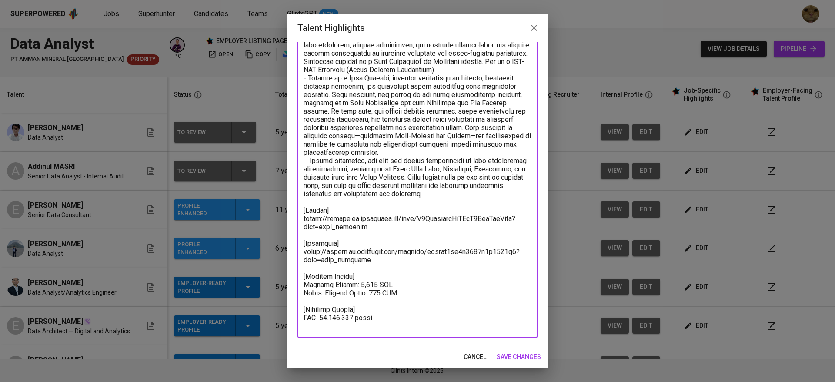
click at [402, 299] on textarea at bounding box center [417, 181] width 228 height 297
type textarea "- Lor ips 27 dolor si ametconsecte adipiscing elit s doeiu temporinci ut labo e…"
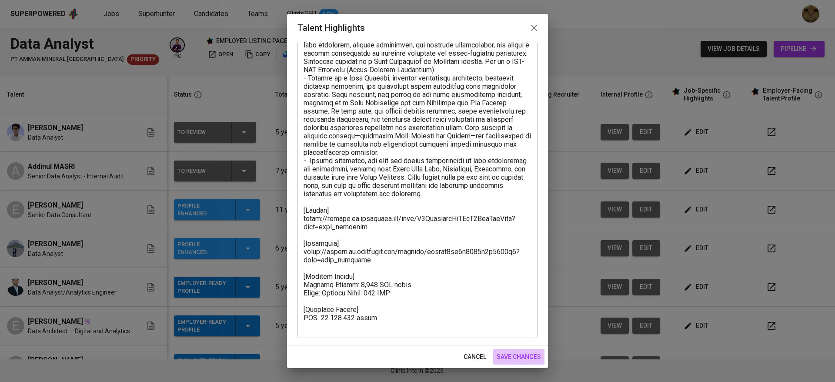
click at [496, 354] on button "save changes" at bounding box center [518, 357] width 51 height 16
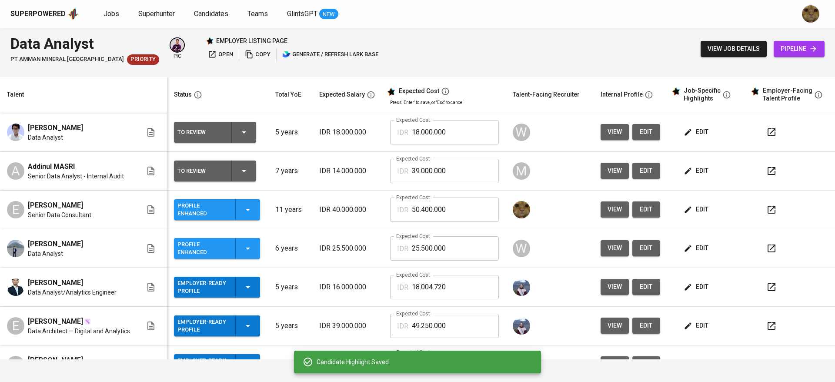
click at [641, 207] on span "edit" at bounding box center [646, 209] width 14 height 11
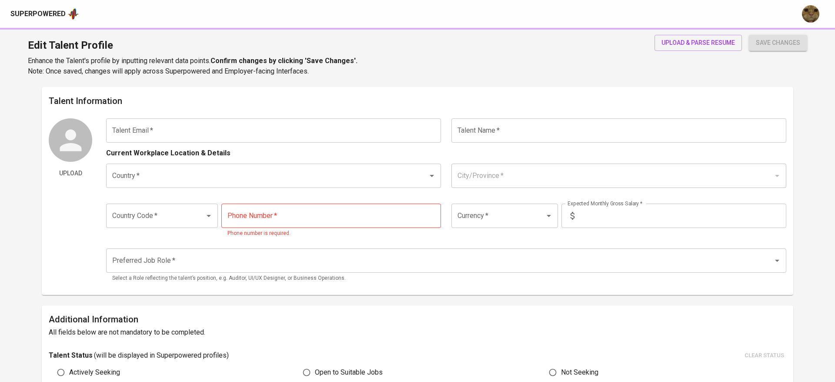
type input "[EMAIL_ADDRESS][DOMAIN_NAME]"
type input "[PERSON_NAME]"
type input "[GEOGRAPHIC_DATA]"
type input "[GEOGRAPHIC_DATA], [GEOGRAPHIC_DATA]"
type input "+62"
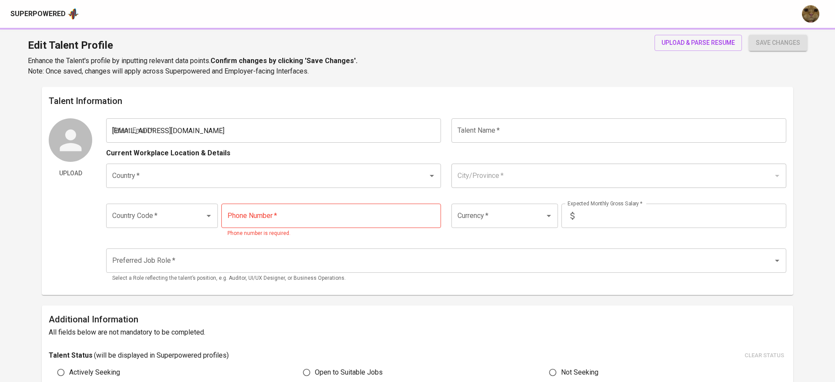
type input "[PHONE_NUMBER]"
type input "IDR"
type input "Data Analyst"
type input "11"
type input "2 Weeks"
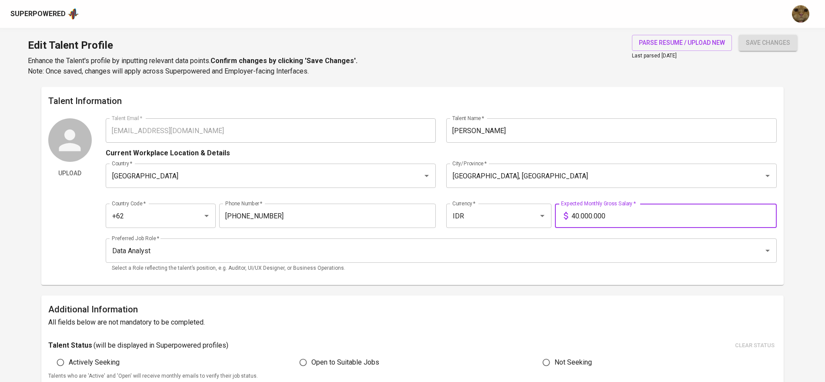
drag, startPoint x: 634, startPoint y: 213, endPoint x: 562, endPoint y: 214, distance: 71.7
click at [562, 214] on div "40.000.000 Expected Monthly Gross Salary *" at bounding box center [666, 215] width 222 height 24
type input "50.400.000"
click at [739, 35] on button "save changes" at bounding box center [768, 43] width 58 height 16
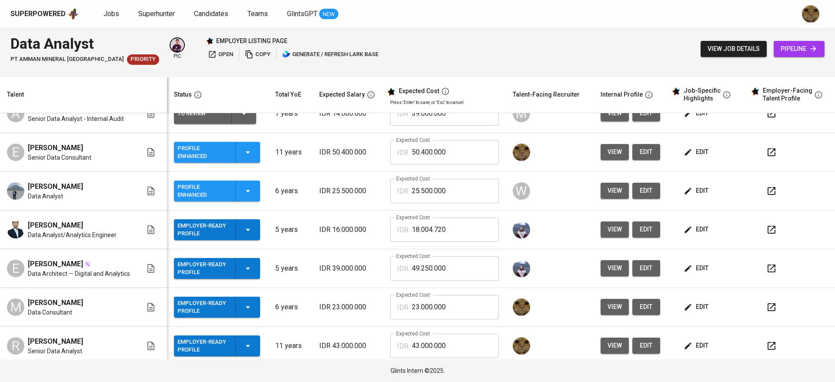
scroll to position [59, 0]
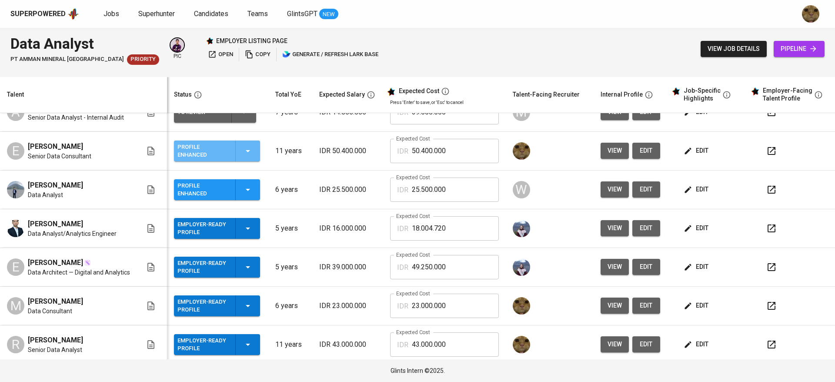
click at [249, 150] on icon "button" at bounding box center [248, 151] width 10 height 10
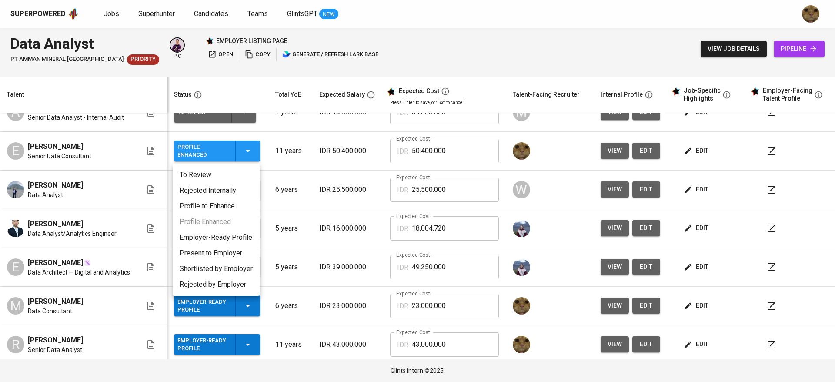
click at [208, 233] on li "Employer-Ready Profile" at bounding box center [216, 238] width 87 height 16
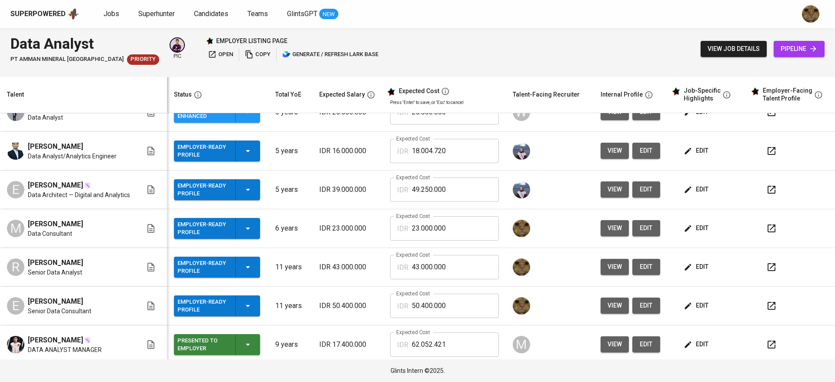
scroll to position [117, 0]
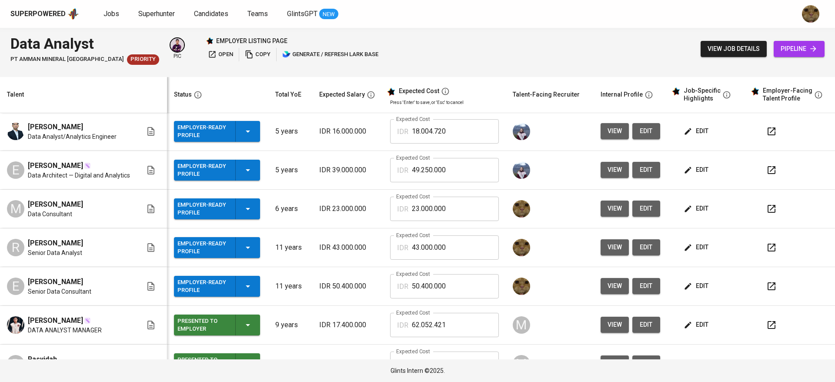
click at [703, 286] on div "edit" at bounding box center [711, 286] width 58 height 16
click at [692, 285] on span "edit" at bounding box center [696, 285] width 23 height 11
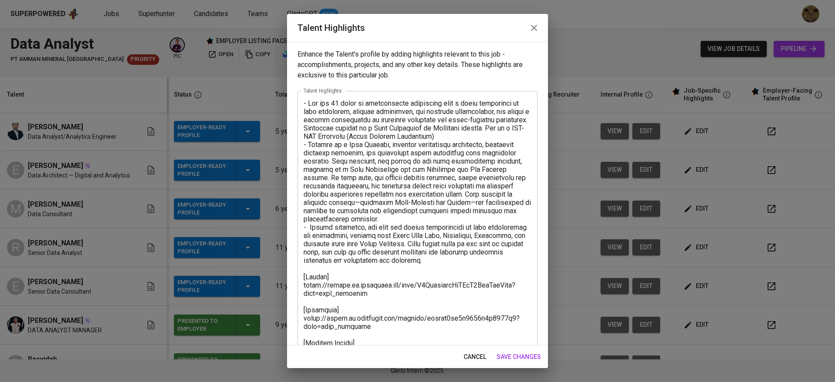
scroll to position [67, 0]
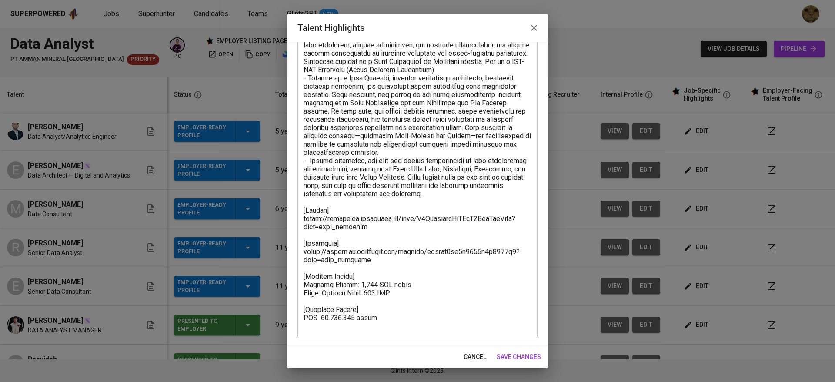
click at [467, 356] on span "cancel" at bounding box center [474, 356] width 23 height 11
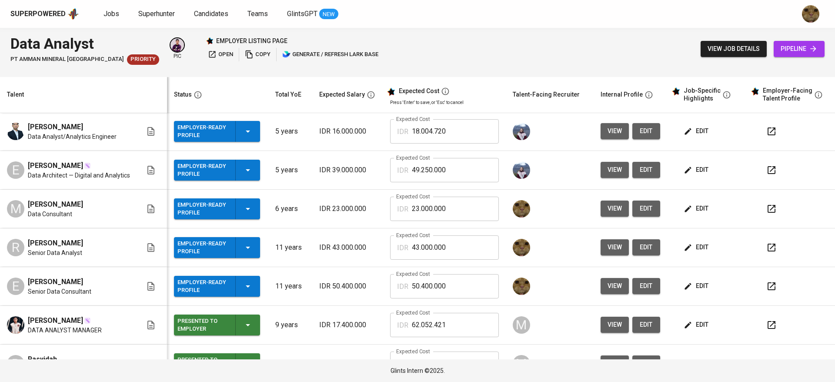
click at [683, 245] on icon "button" at bounding box center [687, 247] width 9 height 9
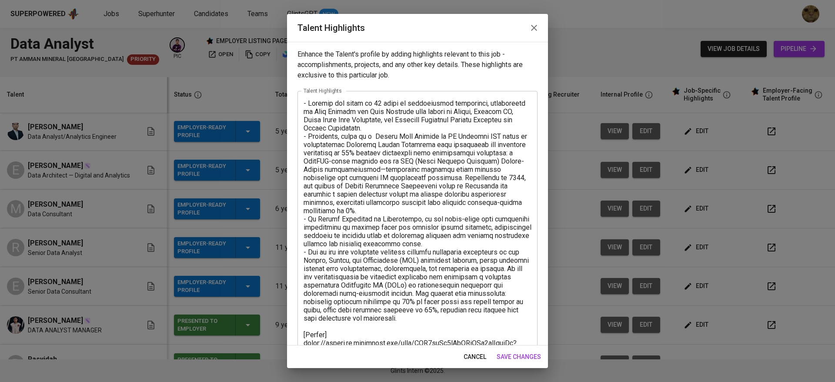
scroll to position [124, 0]
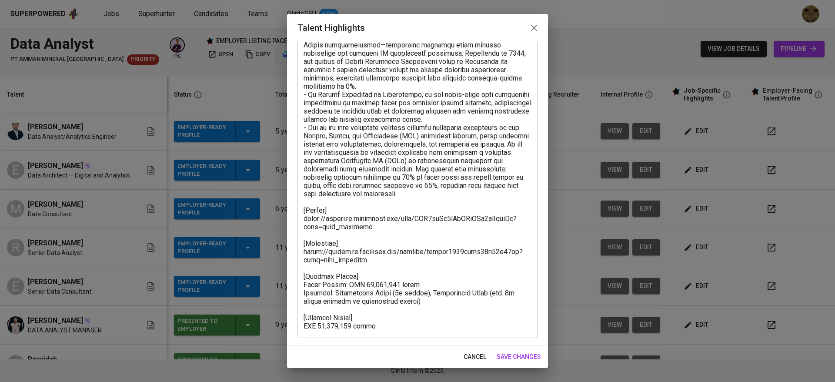
click at [485, 350] on button "cancel" at bounding box center [475, 357] width 30 height 16
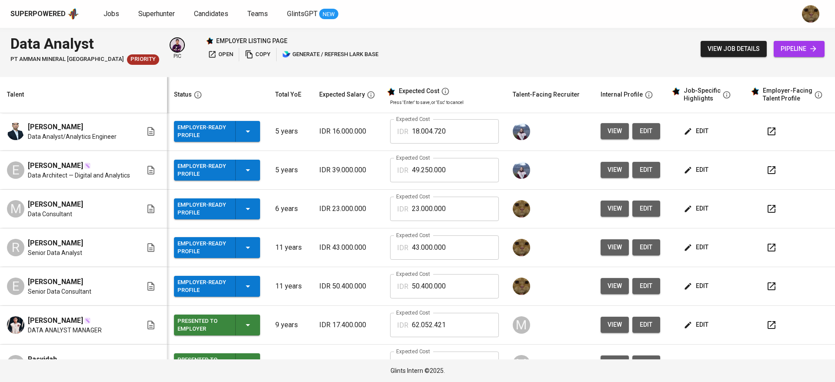
click at [688, 205] on span "edit" at bounding box center [696, 208] width 23 height 11
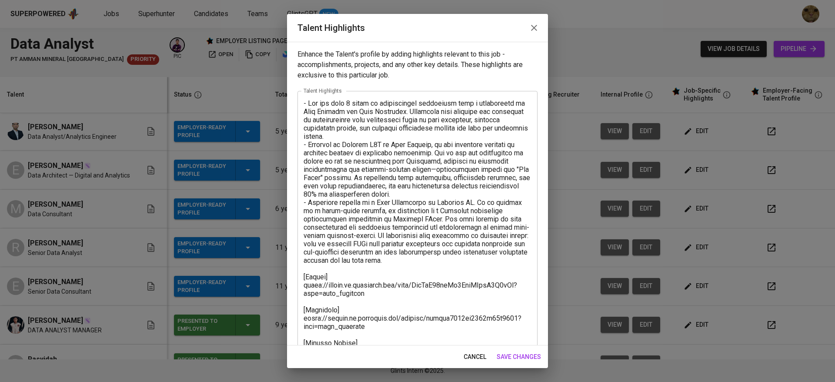
scroll to position [58, 0]
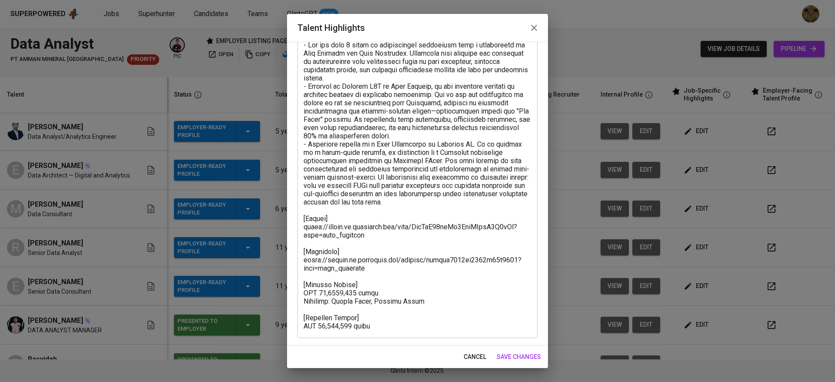
click at [473, 352] on span "cancel" at bounding box center [474, 356] width 23 height 11
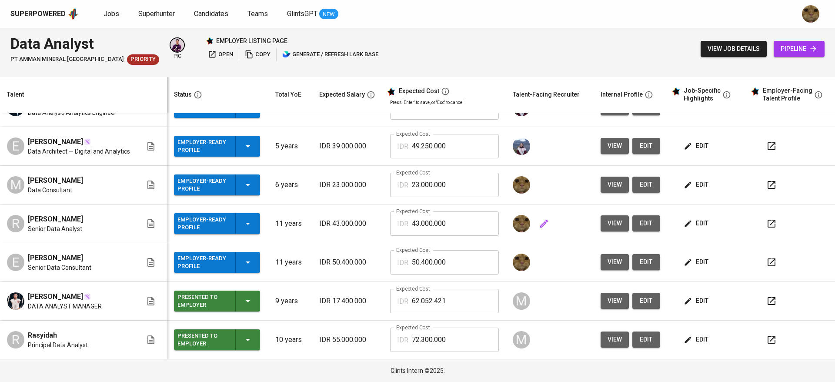
scroll to position [0, 0]
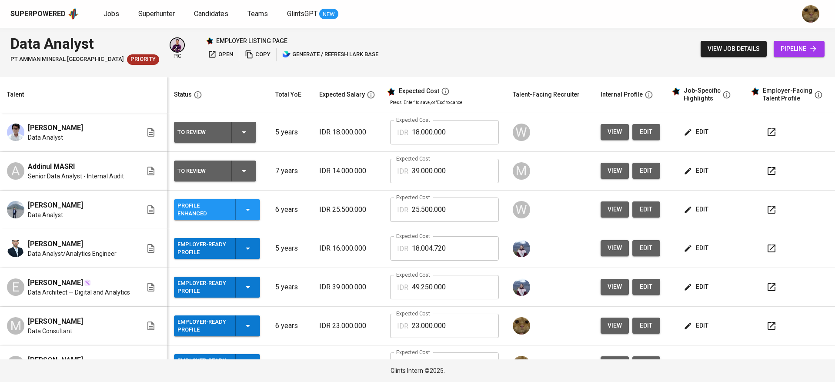
click at [766, 209] on icon "button" at bounding box center [771, 209] width 10 height 10
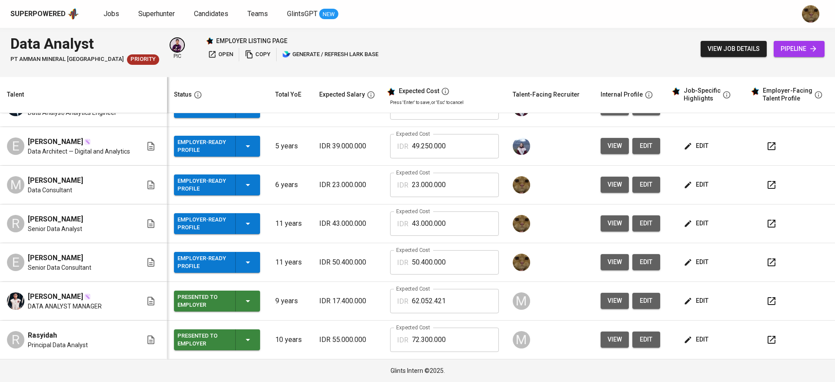
click at [766, 305] on icon "button" at bounding box center [771, 301] width 10 height 10
click at [766, 338] on icon "button" at bounding box center [771, 339] width 10 height 10
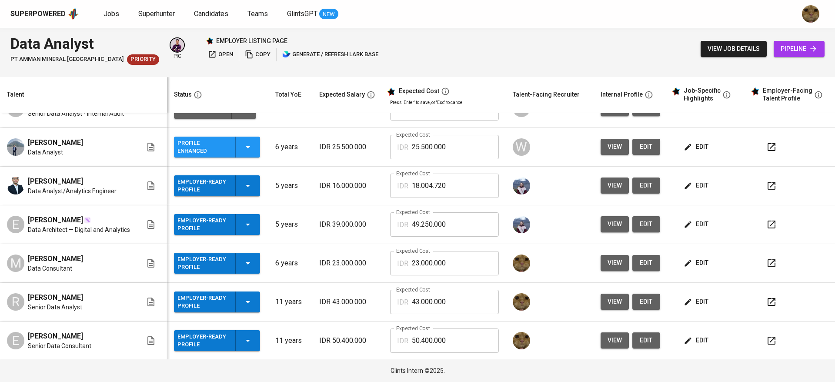
scroll to position [68, 0]
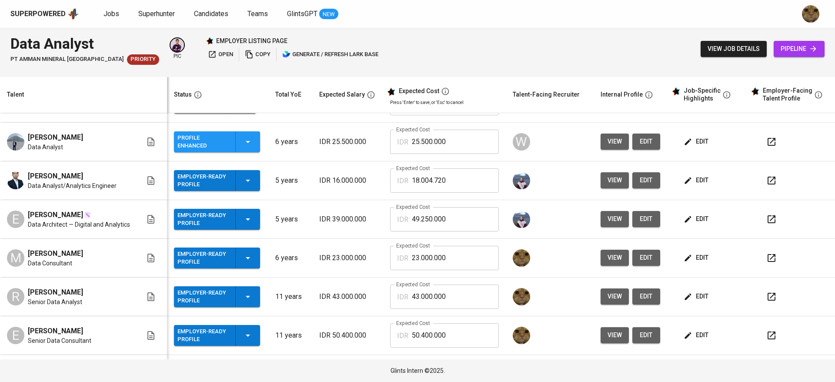
drag, startPoint x: 28, startPoint y: 253, endPoint x: 119, endPoint y: 253, distance: 90.9
click at [119, 253] on div "M Maximilian Kevin Redjeki Data Consultant" at bounding box center [74, 257] width 135 height 19
copy span "Maximilian Kevin Redjeki"
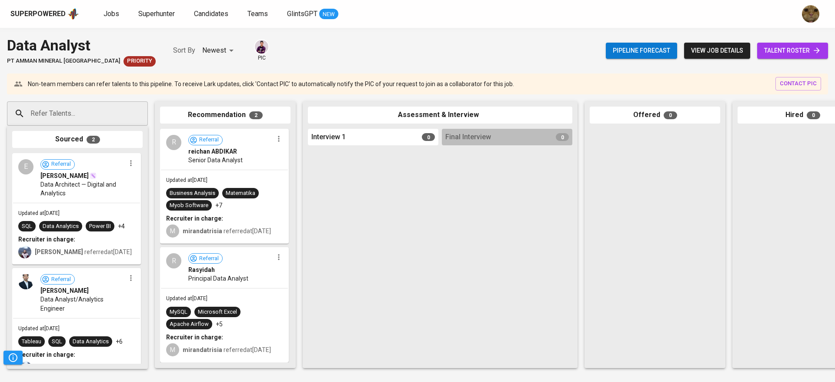
click at [85, 115] on input "Refer Talents..." at bounding box center [73, 113] width 91 height 17
paste input "Maximilian Kevin Redjeki"
type input "Maximilian Kevin Redjeki"
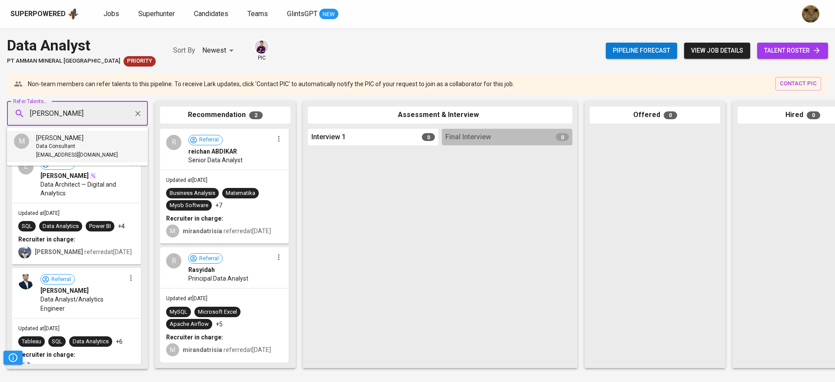
click at [43, 153] on span "maximilianredjeki@gmail.com" at bounding box center [77, 155] width 82 height 9
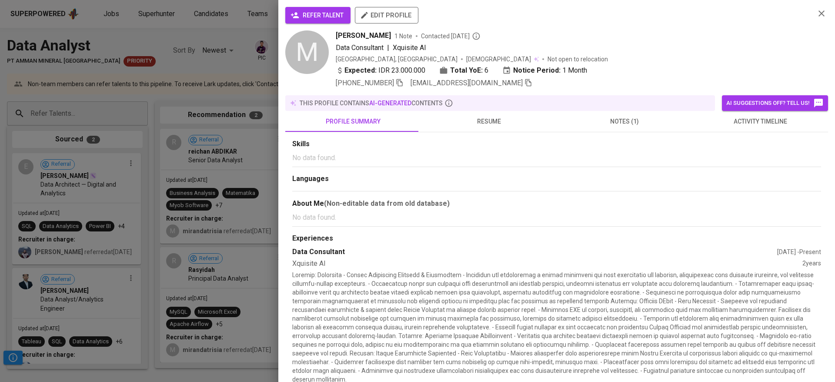
click at [322, 17] on span "refer talent" at bounding box center [317, 15] width 51 height 11
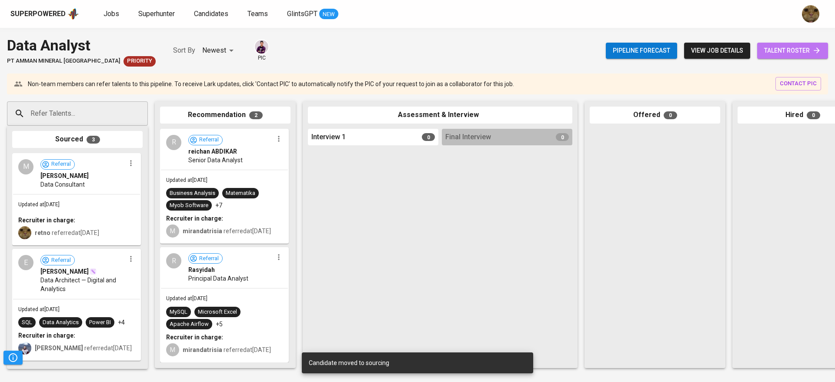
click at [802, 51] on span "talent roster" at bounding box center [792, 50] width 57 height 11
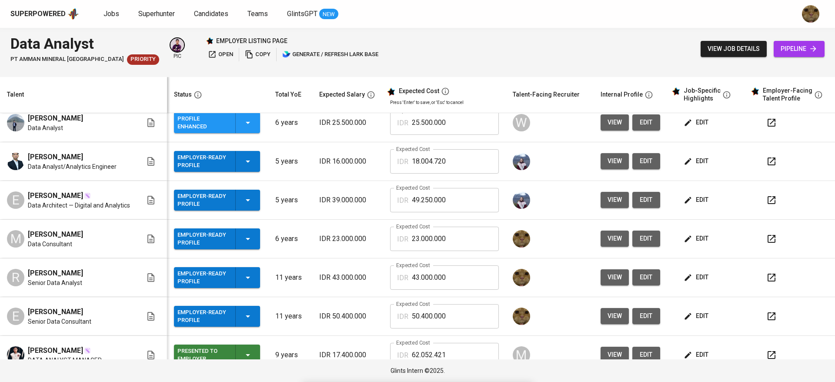
scroll to position [88, 0]
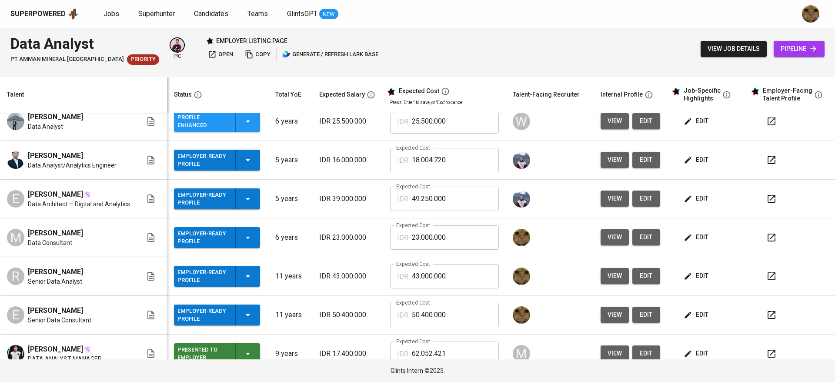
drag, startPoint x: 27, startPoint y: 269, endPoint x: 118, endPoint y: 267, distance: 91.3
click at [118, 267] on div "R Reynald Alexander Guntjoro Senior Data Analyst" at bounding box center [74, 275] width 135 height 19
copy span "Reynald Alexander Guntjoro"
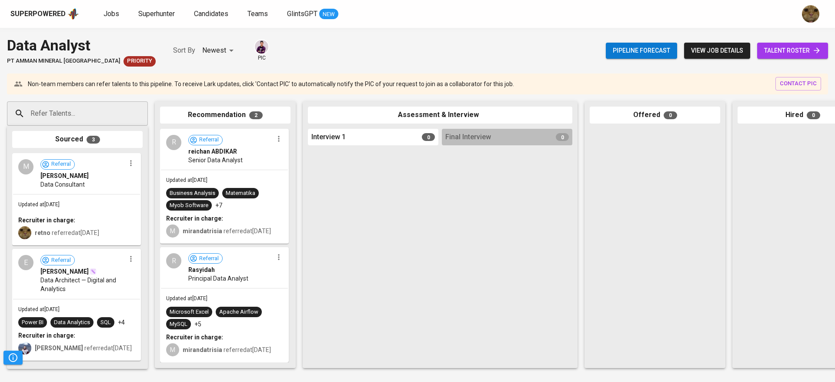
click at [36, 104] on div "Refer Talents..." at bounding box center [77, 113] width 141 height 24
paste input "Reynald Alexander Guntjoro"
type input "Reynald Alexander Guntjoro"
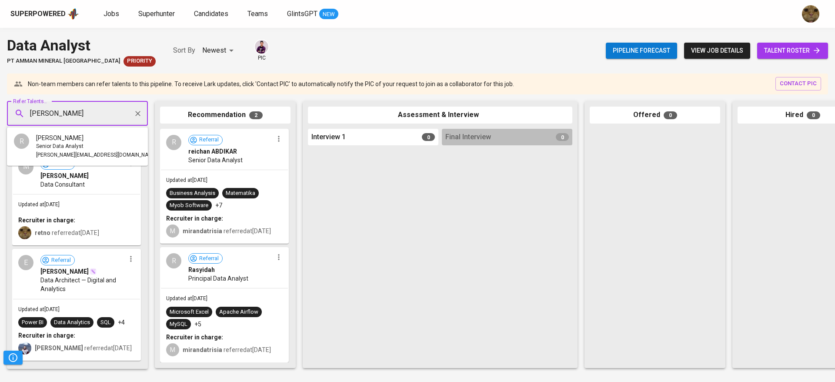
click at [61, 150] on span "Senior Data Analyst" at bounding box center [59, 146] width 47 height 9
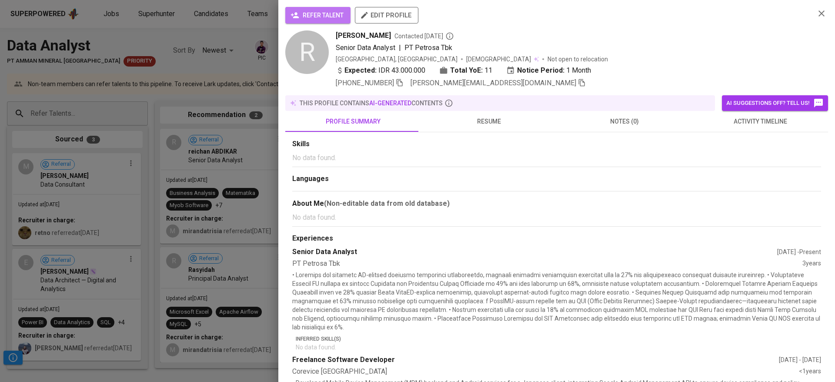
click at [309, 14] on span "refer talent" at bounding box center [317, 15] width 51 height 11
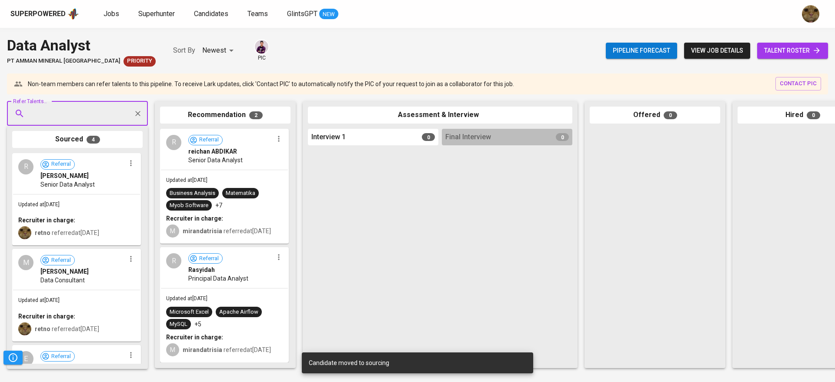
click at [778, 46] on span "talent roster" at bounding box center [792, 50] width 57 height 11
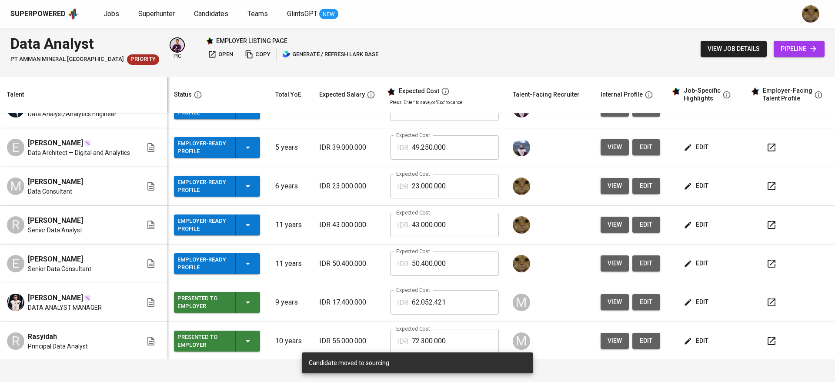
scroll to position [140, 0]
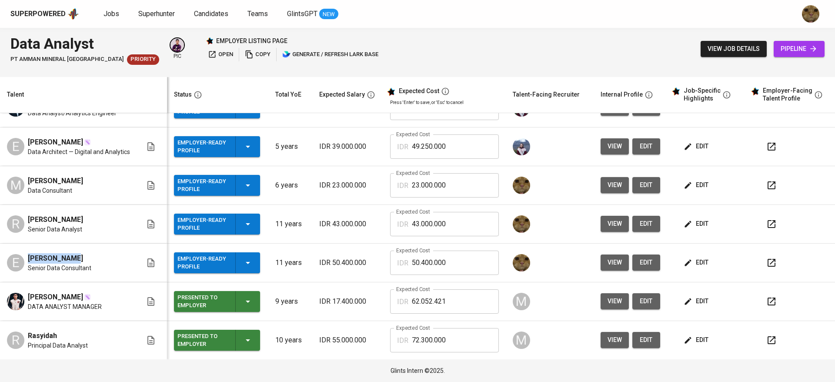
copy span "Eva Marpaung"
drag, startPoint x: 25, startPoint y: 255, endPoint x: 73, endPoint y: 257, distance: 48.3
click at [73, 257] on div "E Eva Marpaung Senior Data Consultant" at bounding box center [74, 262] width 135 height 19
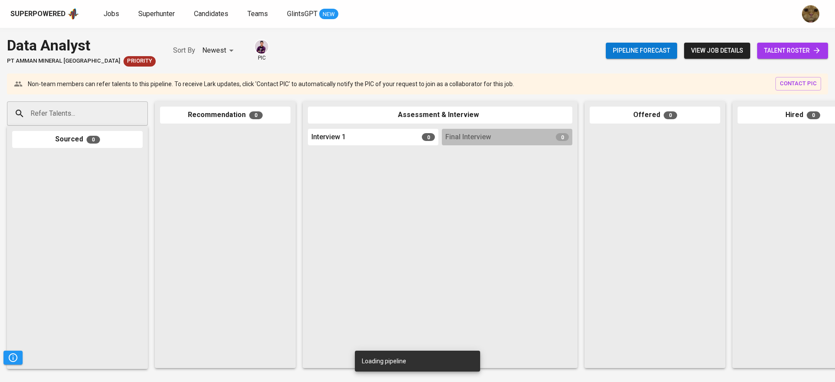
click at [43, 117] on input "Refer Talents..." at bounding box center [73, 113] width 91 height 17
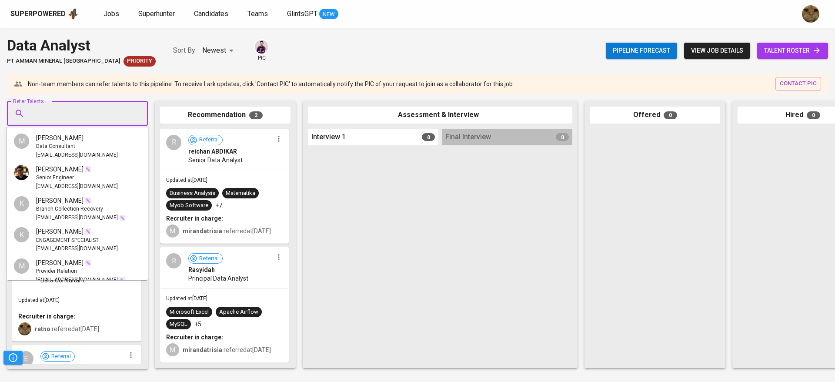
paste input "Eva Marpaung"
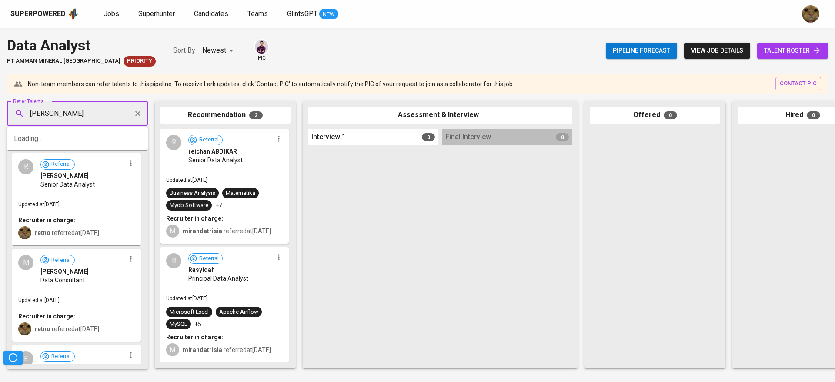
type input "Eva Marpaung"
click at [43, 119] on input "Refer Talents..." at bounding box center [73, 113] width 91 height 17
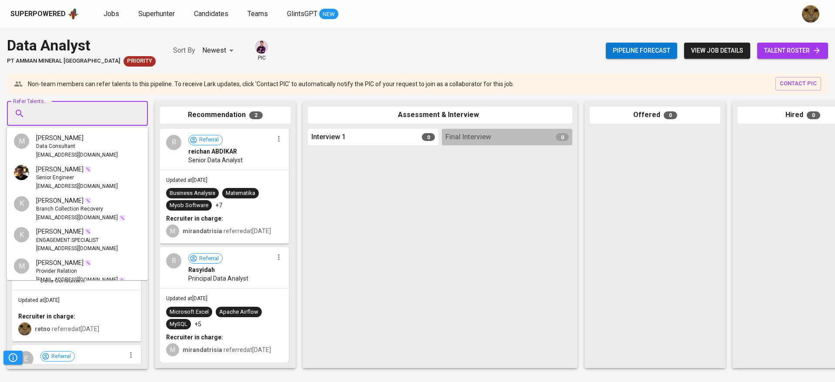
paste input "Eva Marpaung"
type input "Eva Marpaung"
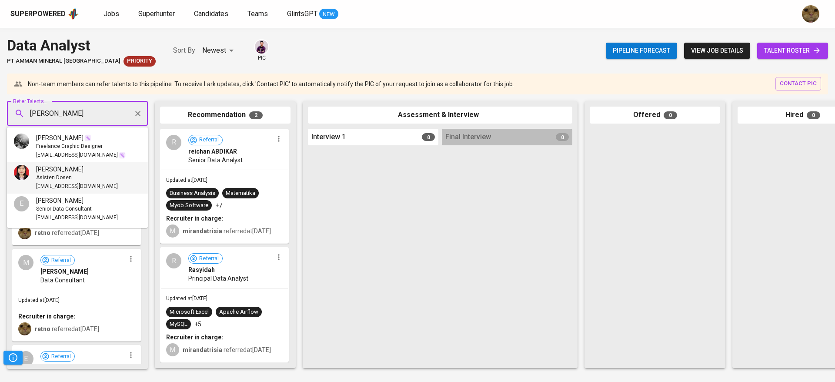
drag, startPoint x: 72, startPoint y: 144, endPoint x: 103, endPoint y: 180, distance: 47.5
click at [103, 180] on ul "Eva Marpaung Freelance Graphic Designer evasmarpaung@gmail.com Eva Marpaung Asi…" at bounding box center [77, 177] width 141 height 100
click at [43, 213] on span "eva.marpaoeng@gmail.com" at bounding box center [77, 217] width 82 height 9
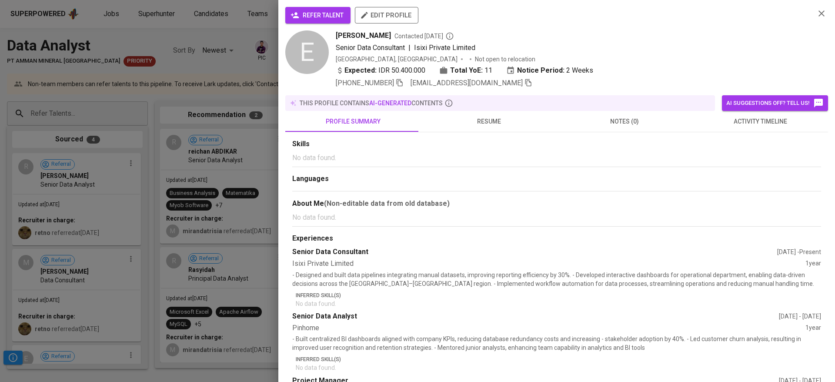
click at [350, 21] on button "refer talent" at bounding box center [317, 15] width 65 height 17
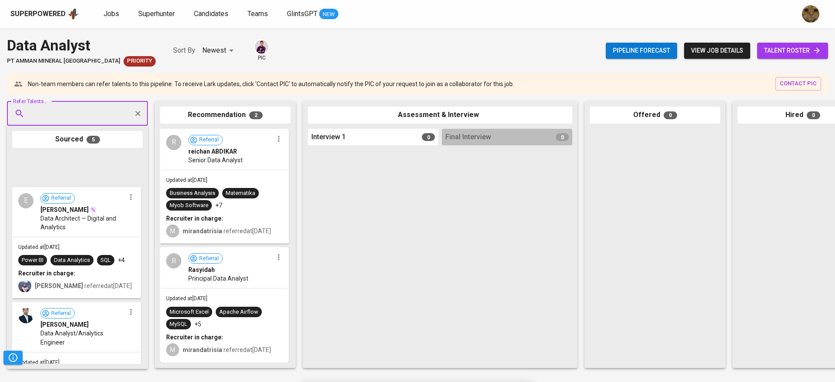
scroll to position [323, 0]
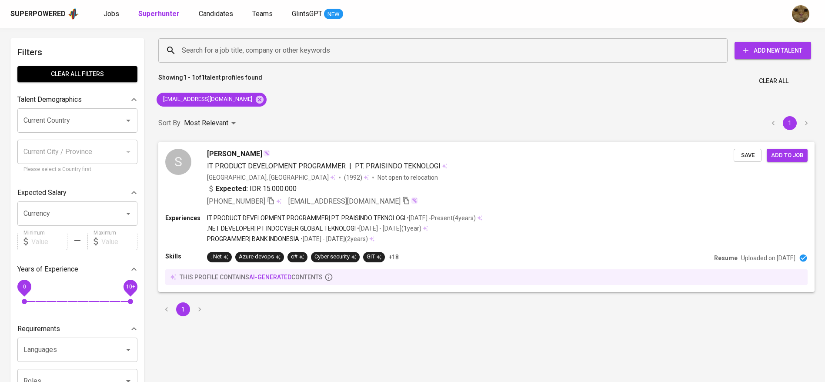
click at [513, 226] on div "Experiences IT PRODUCT DEVELOPMENT PROGRAMMER | PT. PRAISINDO TEKNOLOGI • [DATE…" at bounding box center [486, 228] width 642 height 31
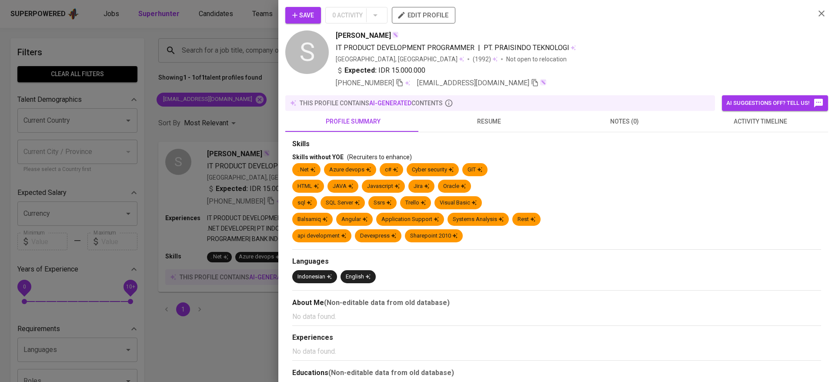
click at [483, 117] on span "resume" at bounding box center [488, 121] width 125 height 11
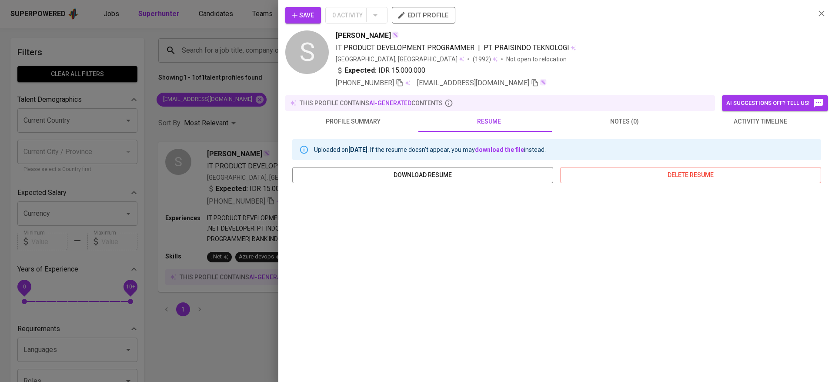
click at [721, 118] on span "activity timeline" at bounding box center [759, 121] width 125 height 11
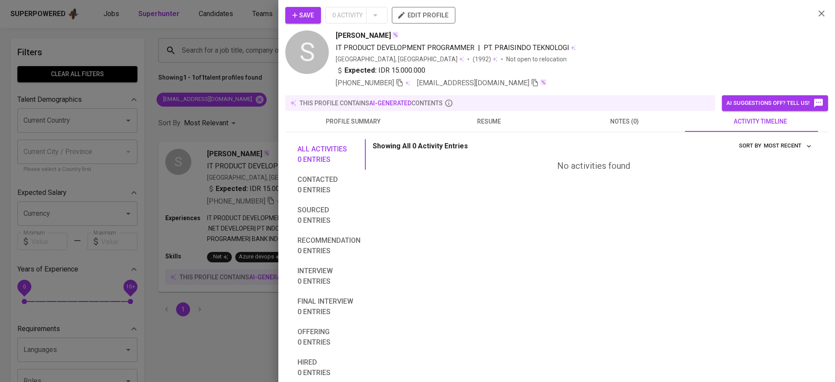
click at [294, 9] on button "Save" at bounding box center [303, 15] width 36 height 17
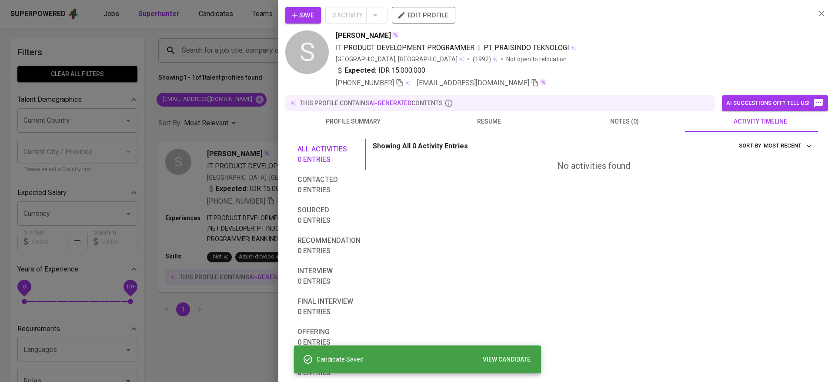
click at [186, 31] on div at bounding box center [417, 191] width 835 height 382
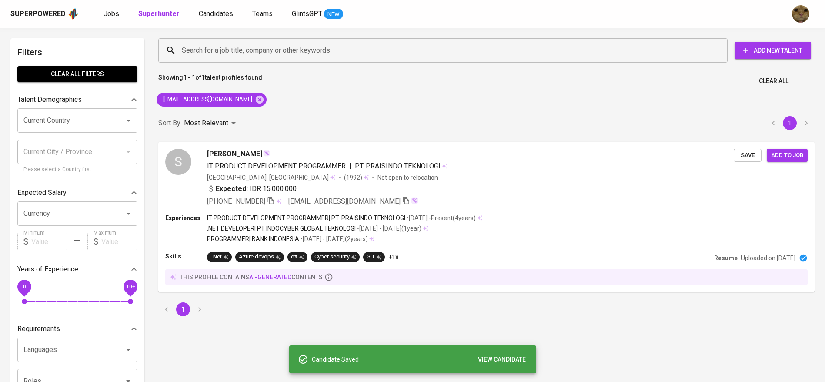
click at [216, 16] on span "Candidates" at bounding box center [216, 14] width 34 height 8
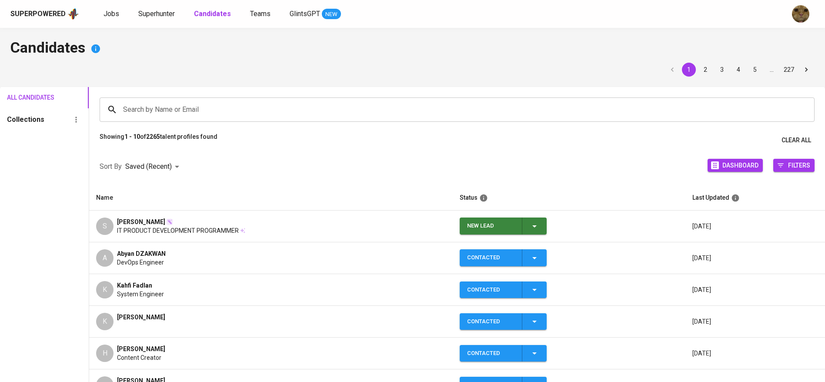
scroll to position [70, 0]
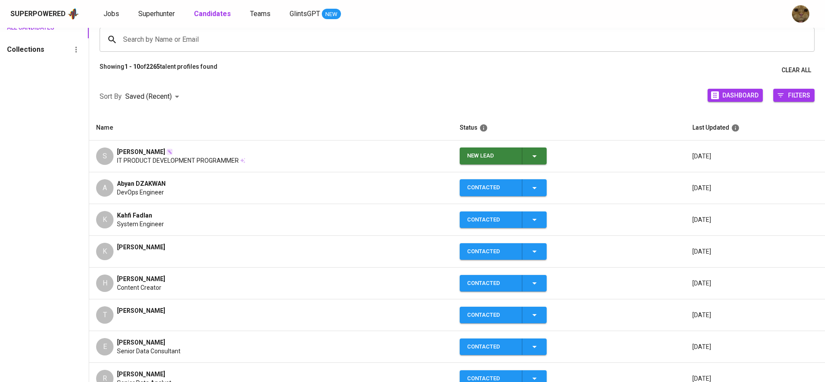
click at [532, 159] on icon "button" at bounding box center [534, 156] width 10 height 10
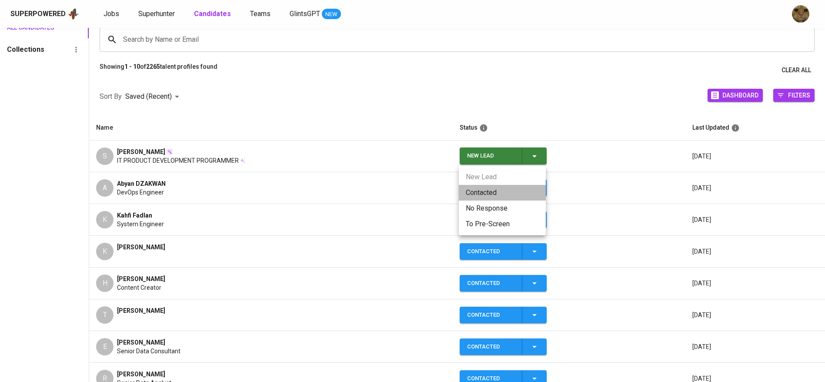
click at [473, 189] on li "Contacted" at bounding box center [502, 193] width 87 height 16
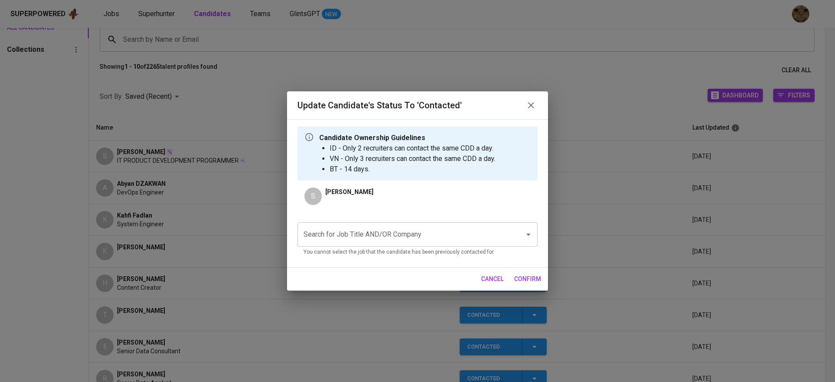
click at [386, 233] on input "Search for Job Title AND/OR Company" at bounding box center [405, 234] width 208 height 17
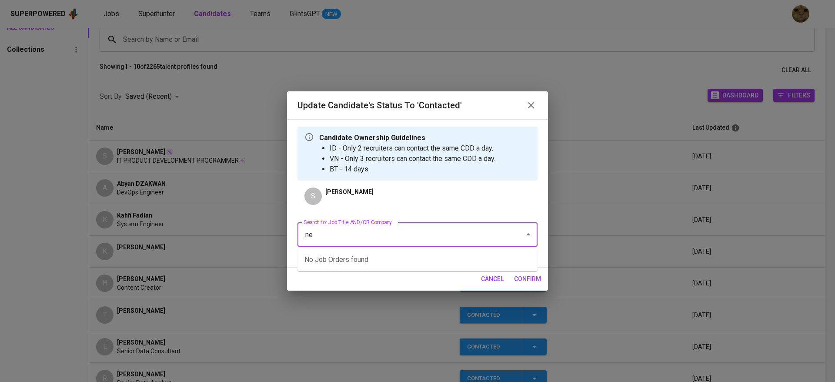
type input ".net"
click at [355, 257] on li "RSM - Senior Developer (PayrollServe) (RSM - Singapore)" at bounding box center [417, 260] width 240 height 16
type input "rsm"
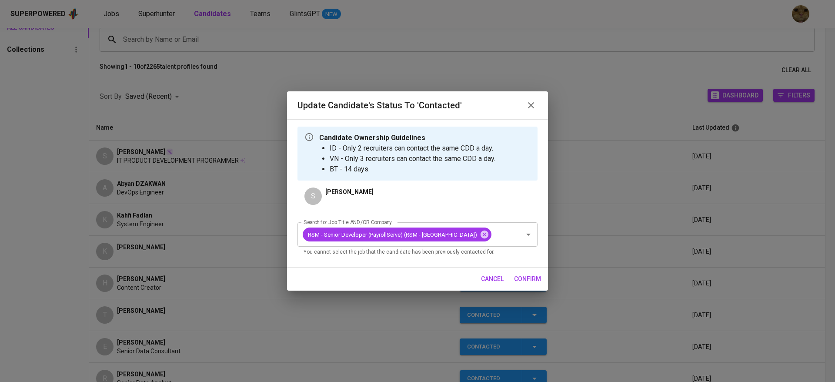
click at [519, 273] on span "confirm" at bounding box center [527, 278] width 27 height 11
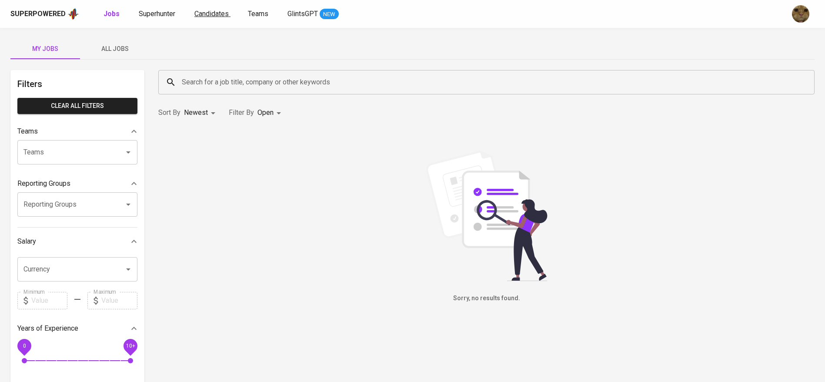
click at [199, 9] on link "Candidates" at bounding box center [212, 14] width 36 height 11
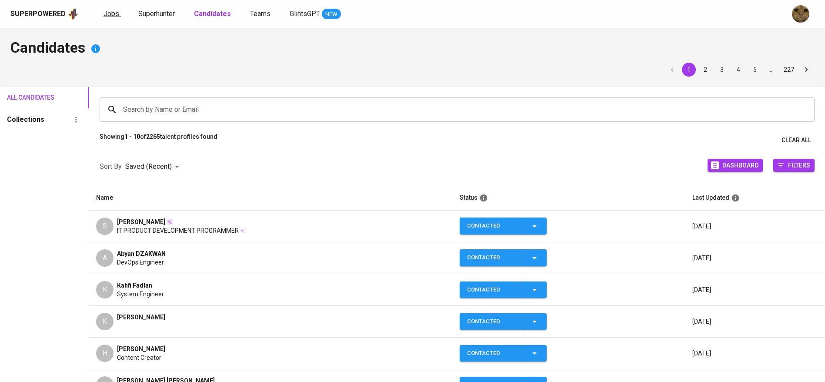
click at [110, 15] on span "Jobs" at bounding box center [111, 14] width 16 height 8
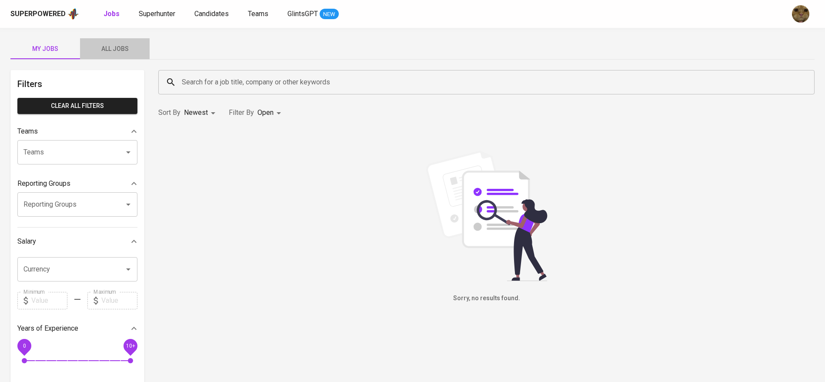
click at [112, 42] on button "All Jobs" at bounding box center [115, 48] width 70 height 21
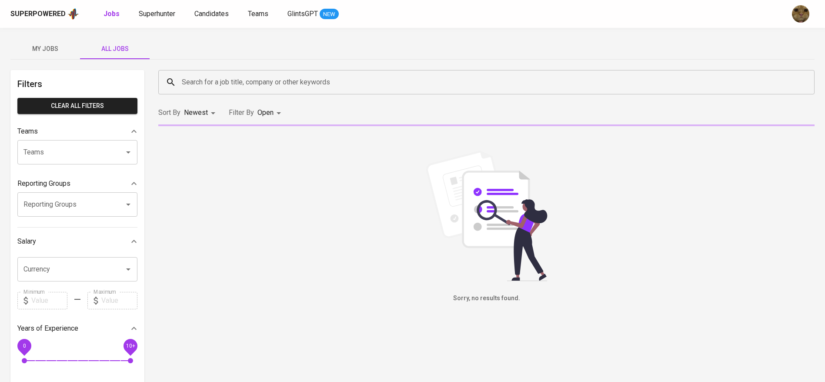
click at [205, 84] on input "Search for a job title, company or other keywords" at bounding box center [489, 82] width 618 height 17
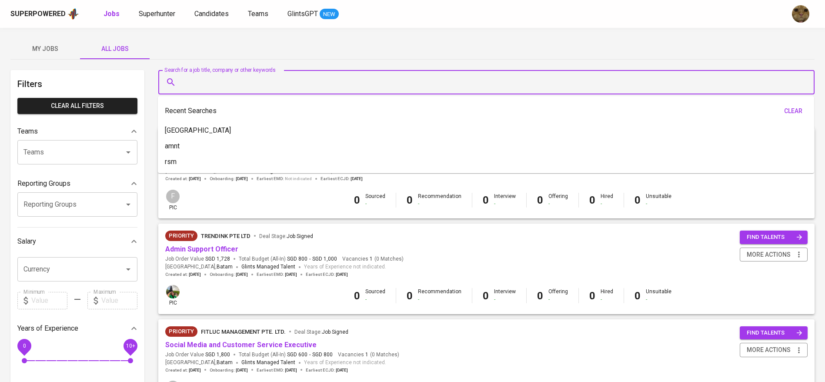
click at [200, 51] on div "My Jobs All Jobs" at bounding box center [412, 48] width 804 height 21
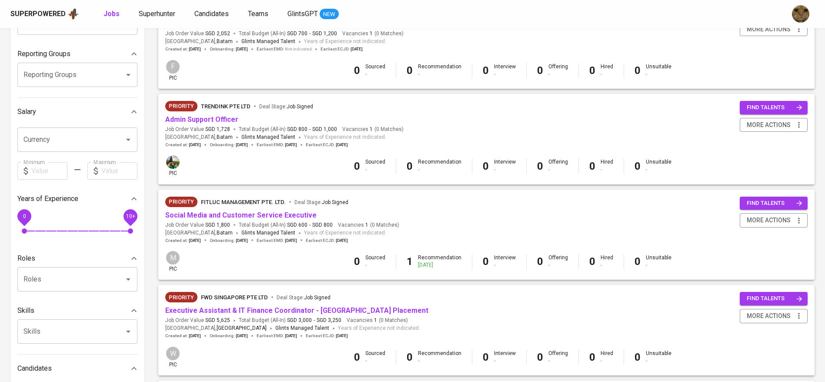
scroll to position [130, 0]
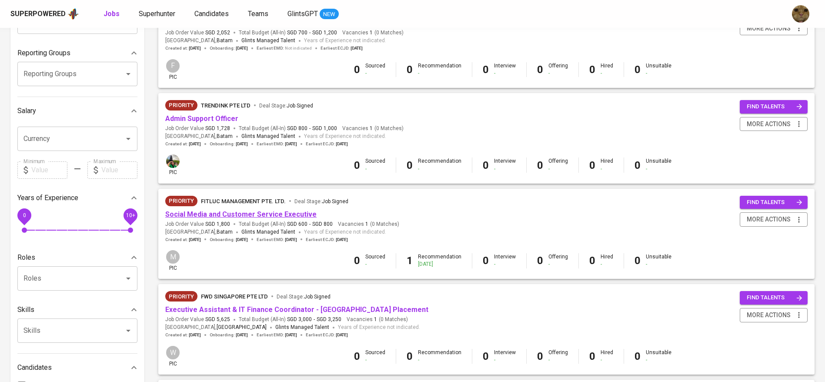
click at [276, 215] on link "Social Media and Customer Service Executive" at bounding box center [240, 214] width 151 height 8
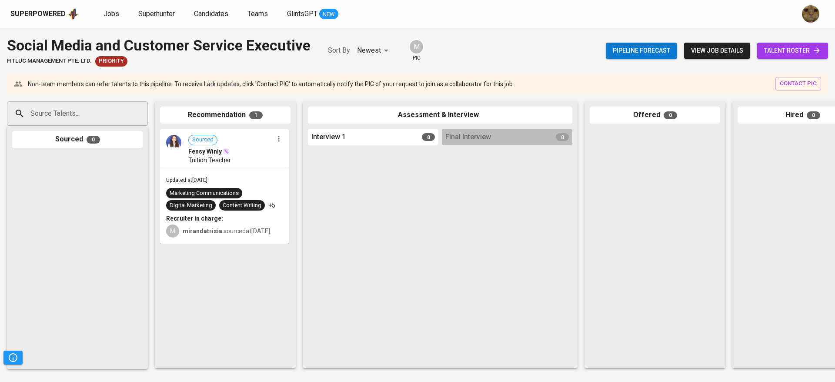
click at [783, 43] on link "talent roster" at bounding box center [792, 51] width 71 height 16
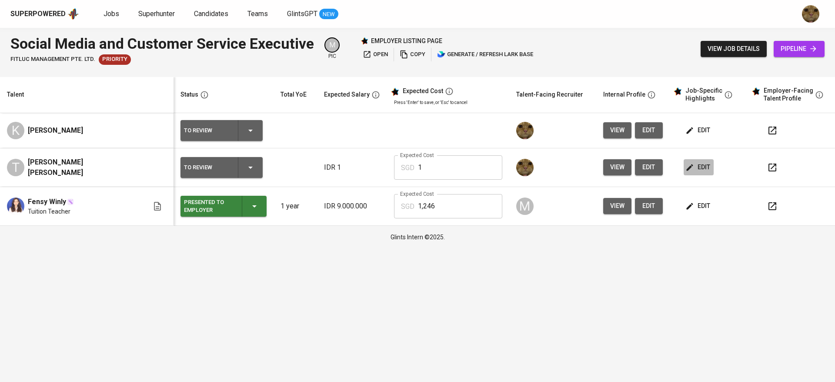
click at [687, 166] on span "edit" at bounding box center [698, 167] width 23 height 11
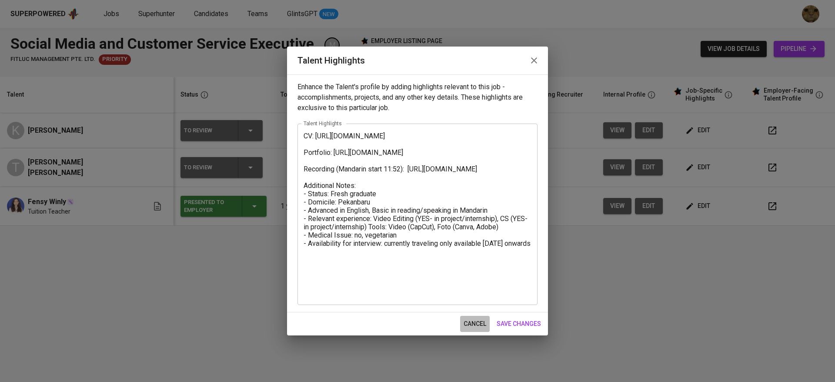
click at [485, 317] on button "cancel" at bounding box center [475, 324] width 30 height 16
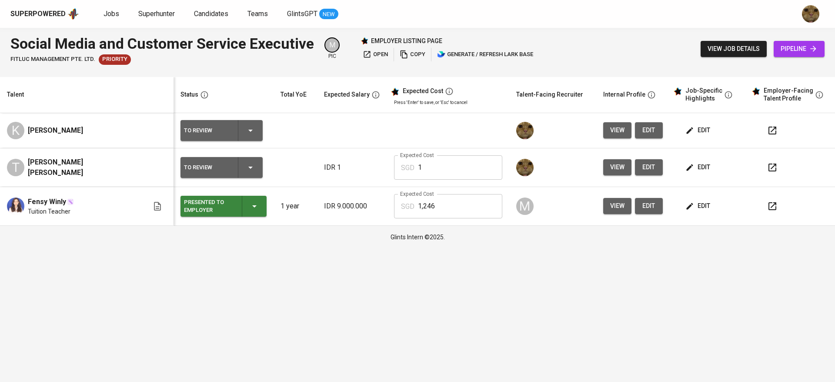
click at [687, 200] on button "edit" at bounding box center [698, 206] width 30 height 16
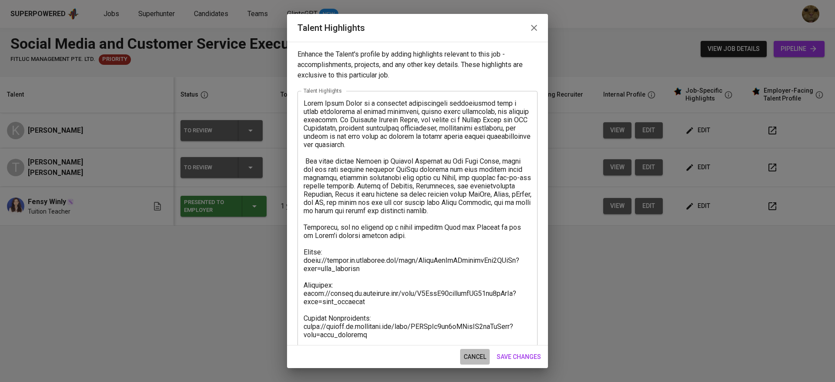
click at [474, 352] on span "cancel" at bounding box center [474, 356] width 23 height 11
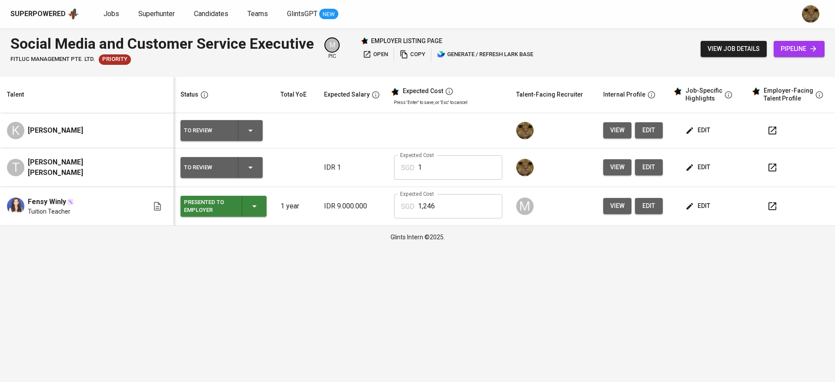
click at [696, 128] on span "edit" at bounding box center [698, 130] width 23 height 11
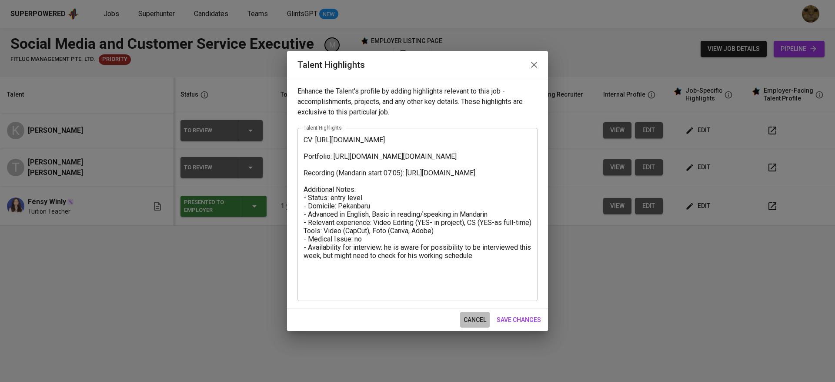
click at [460, 316] on button "cancel" at bounding box center [475, 320] width 30 height 16
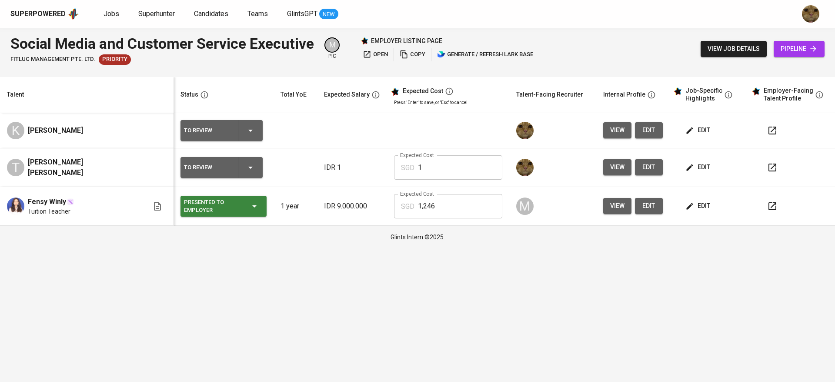
click at [673, 165] on td "edit" at bounding box center [708, 167] width 78 height 39
click at [686, 166] on icon "button" at bounding box center [689, 167] width 7 height 7
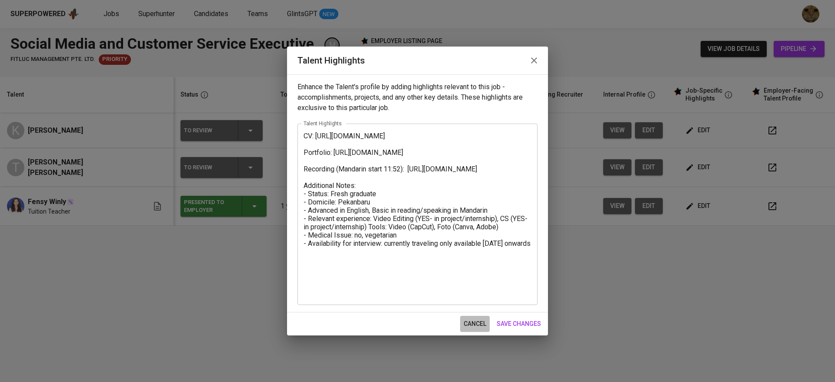
click at [468, 326] on span "cancel" at bounding box center [474, 323] width 23 height 11
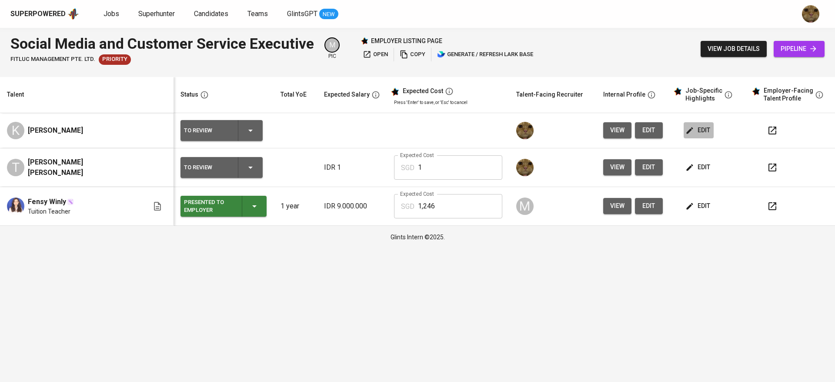
click at [683, 127] on button "edit" at bounding box center [698, 130] width 30 height 16
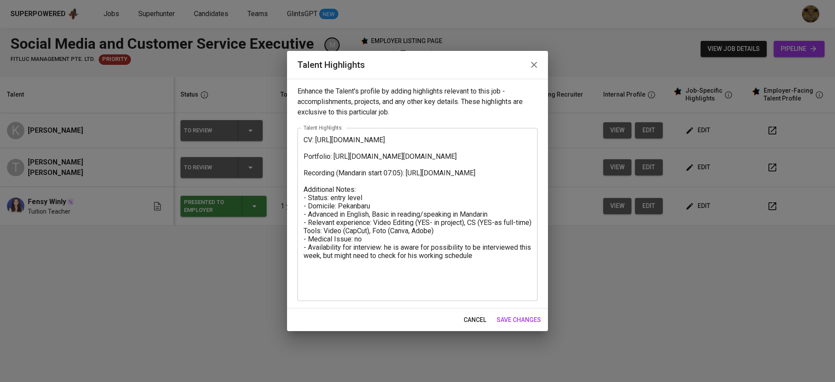
click at [469, 316] on span "cancel" at bounding box center [474, 319] width 23 height 11
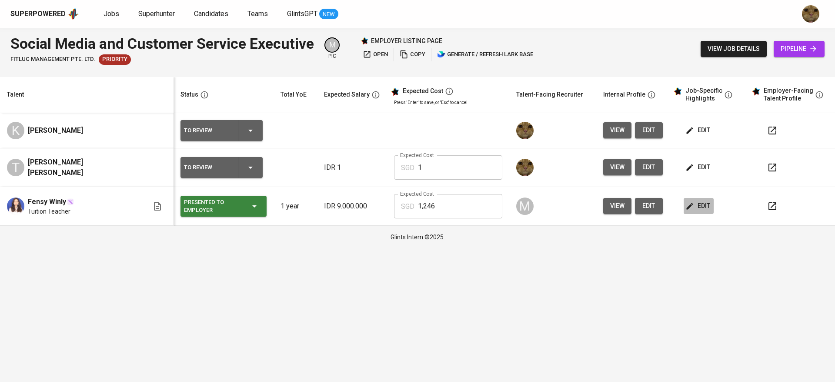
click at [697, 208] on span "edit" at bounding box center [698, 205] width 23 height 11
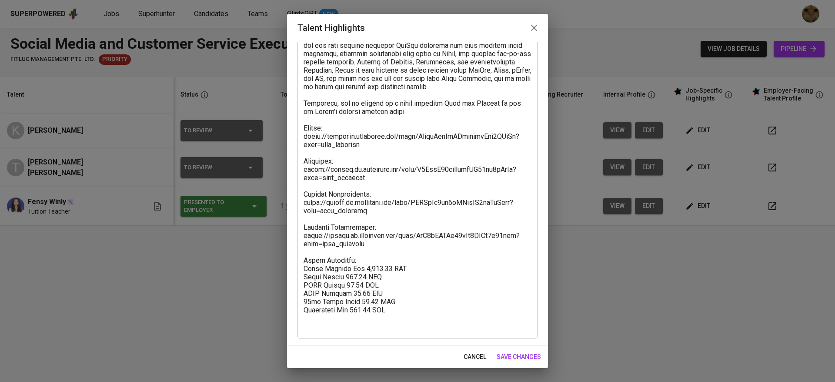
scroll to position [124, 0]
click at [460, 349] on button "cancel" at bounding box center [475, 357] width 30 height 16
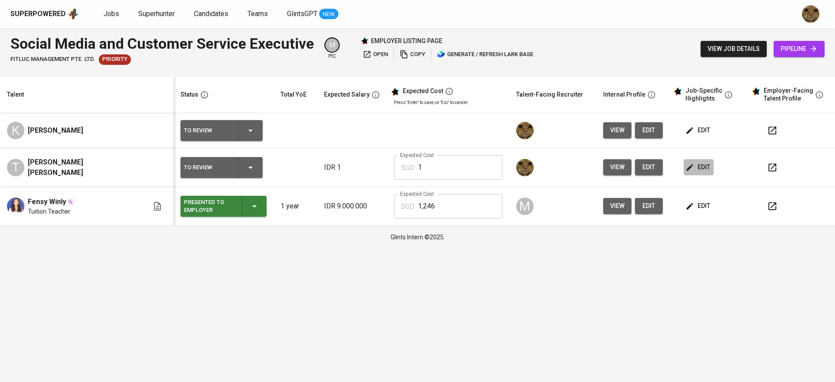
click at [683, 168] on button "edit" at bounding box center [698, 167] width 30 height 16
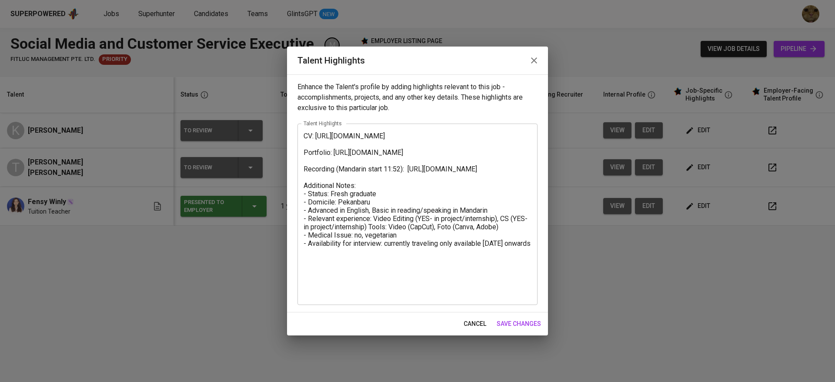
click at [476, 316] on button "cancel" at bounding box center [475, 324] width 30 height 16
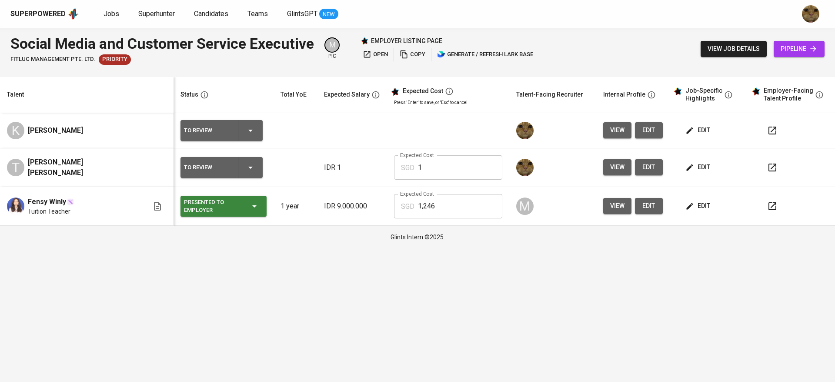
click at [686, 168] on icon "button" at bounding box center [689, 167] width 7 height 7
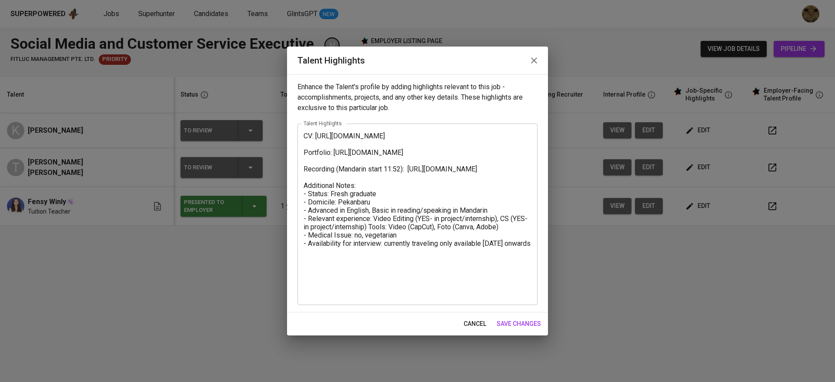
click at [302, 140] on div "CV: https://glints.sg.larksuite.com/file/DuSlbAV1QomOQox9ucylKPgBgff?from=from_…" at bounding box center [417, 213] width 240 height 181
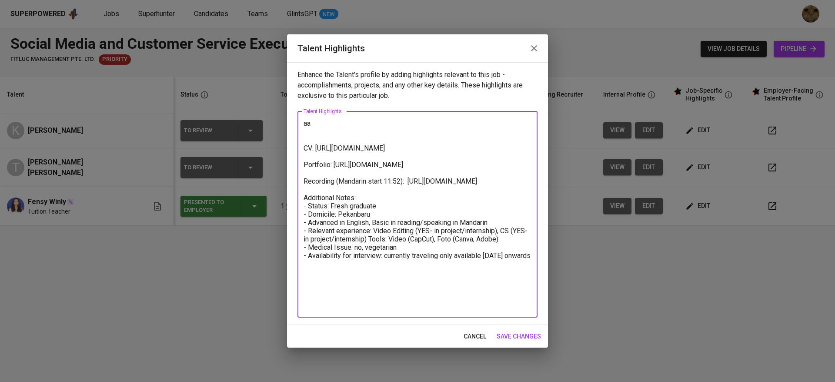
click at [330, 121] on textarea "aa CV: https://glints.sg.larksuite.com/file/DuSlbAV1QomOQox9ucylKPgBgff?from=fr…" at bounding box center [417, 214] width 228 height 190
paste textarea "I am Federa Stella, a recent graduate in Strategic Communication from Magelang …"
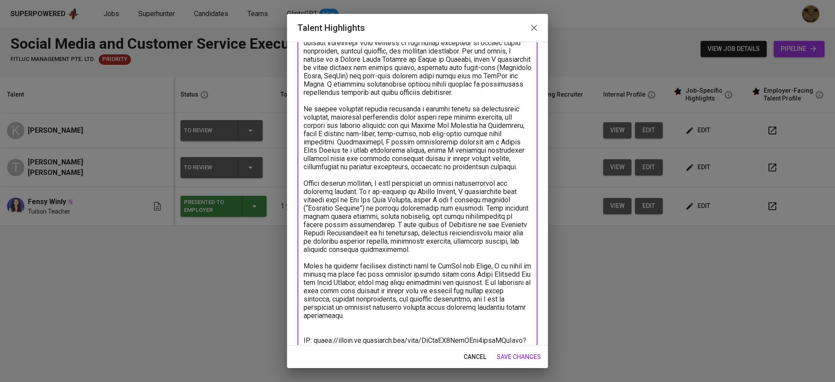
scroll to position [0, 0]
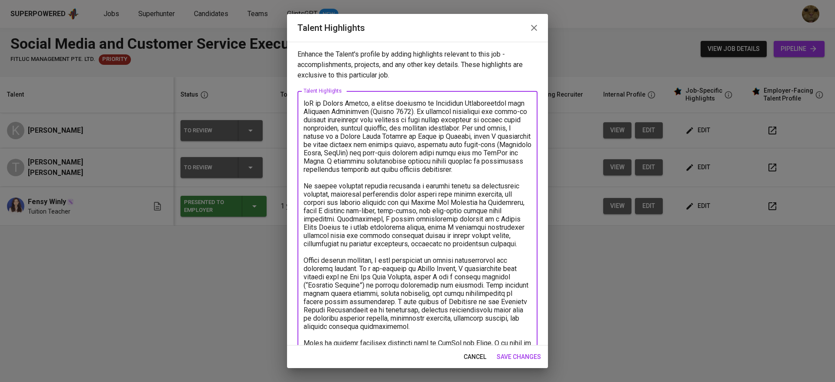
drag, startPoint x: 432, startPoint y: 113, endPoint x: 284, endPoint y: 94, distance: 149.0
click at [284, 94] on div "Talent Highlights Enhance the Talent's profile by adding highlights relevant to…" at bounding box center [417, 191] width 835 height 382
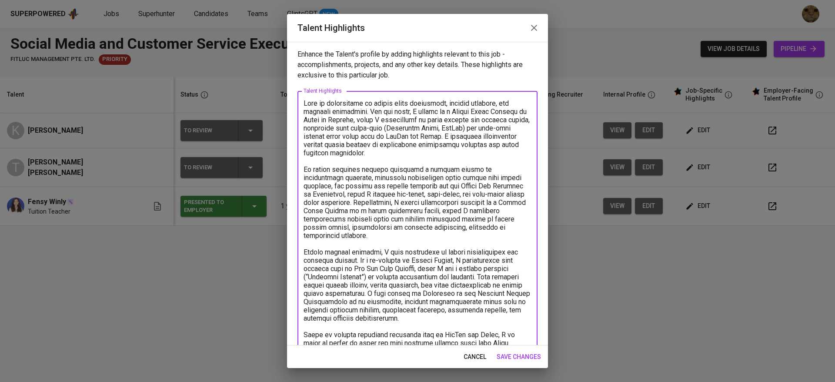
click at [385, 114] on textarea at bounding box center [417, 342] width 228 height 487
click at [434, 112] on textarea at bounding box center [417, 342] width 228 height 487
click at [435, 118] on textarea at bounding box center [417, 342] width 228 height 487
click at [330, 148] on textarea at bounding box center [417, 342] width 228 height 487
click at [413, 110] on textarea at bounding box center [417, 342] width 228 height 487
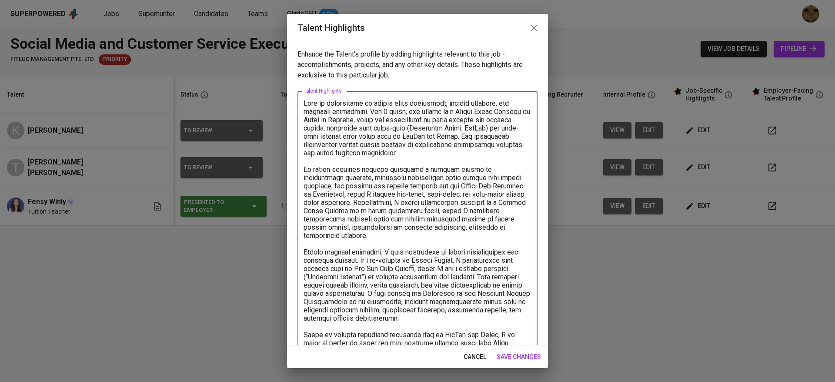
drag, startPoint x: 334, startPoint y: 171, endPoint x: 290, endPoint y: 171, distance: 44.8
click at [290, 171] on div "Enhance the Talent's profile by adding highlights relevant to this job - accomp…" at bounding box center [417, 193] width 261 height 303
click at [324, 195] on textarea at bounding box center [417, 342] width 228 height 487
click at [384, 198] on textarea at bounding box center [417, 342] width 228 height 487
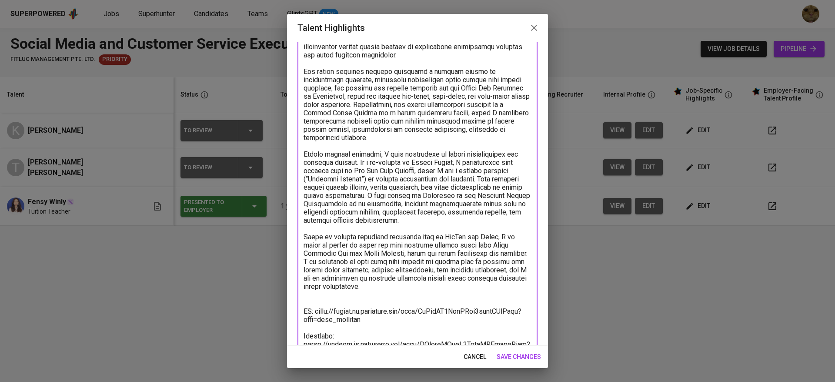
scroll to position [112, 0]
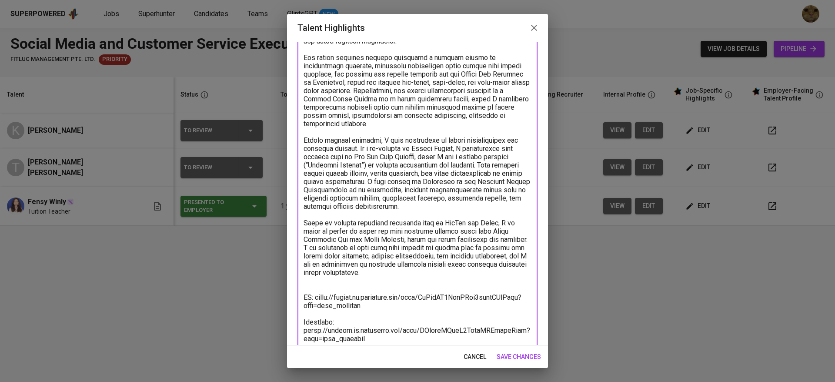
drag, startPoint x: 387, startPoint y: 283, endPoint x: 296, endPoint y: 233, distance: 104.1
click at [296, 233] on div "Enhance the Talent's profile by adding highlights relevant to this job - accomp…" at bounding box center [417, 193] width 261 height 303
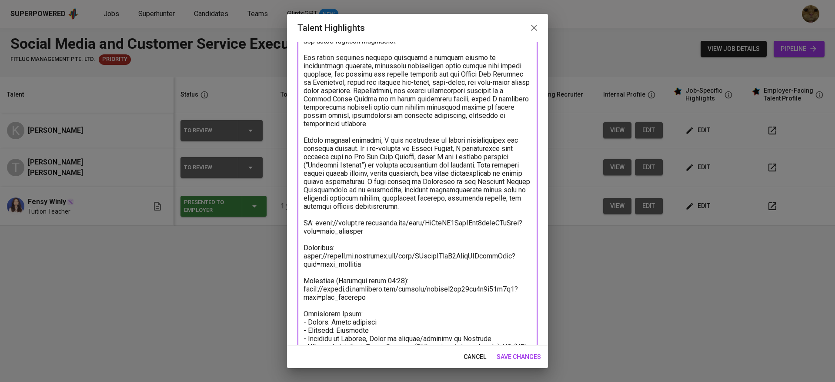
click at [384, 143] on textarea at bounding box center [417, 193] width 228 height 413
click at [431, 142] on textarea at bounding box center [417, 193] width 228 height 413
drag, startPoint x: 444, startPoint y: 141, endPoint x: 516, endPoint y: 136, distance: 71.5
click at [516, 136] on textarea at bounding box center [417, 193] width 228 height 413
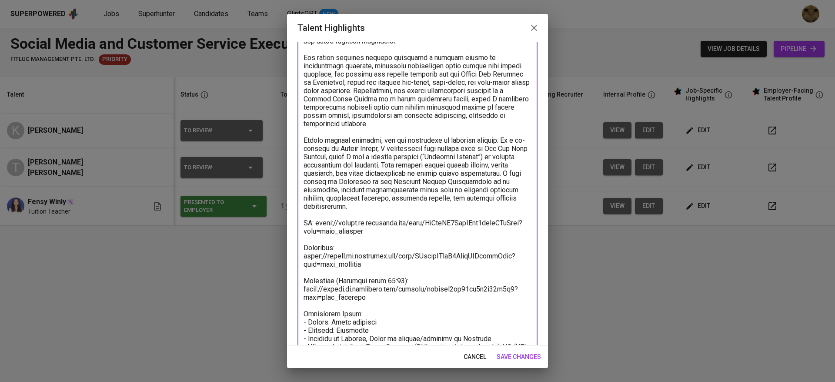
click at [402, 150] on textarea at bounding box center [417, 189] width 228 height 405
click at [392, 160] on textarea at bounding box center [417, 189] width 228 height 405
click at [365, 179] on textarea at bounding box center [417, 189] width 228 height 405
click at [382, 185] on textarea at bounding box center [417, 189] width 228 height 405
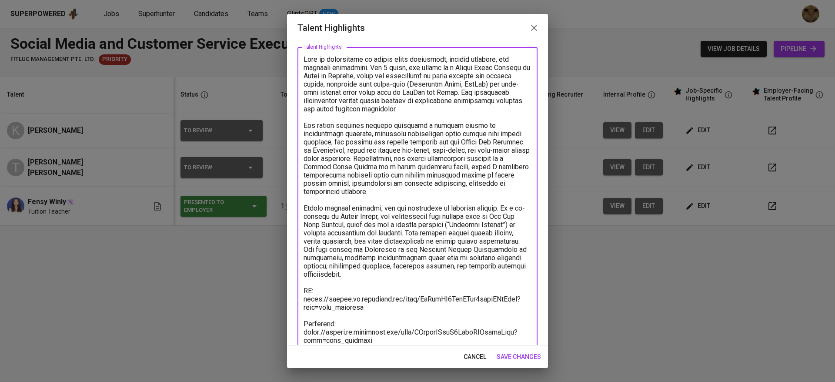
scroll to position [44, 0]
drag, startPoint x: 432, startPoint y: 166, endPoint x: 457, endPoint y: 168, distance: 24.8
click at [457, 168] on textarea at bounding box center [417, 257] width 228 height 405
drag, startPoint x: 516, startPoint y: 182, endPoint x: 291, endPoint y: 183, distance: 225.2
click at [291, 183] on div "Enhance the Talent's profile by adding highlights relevant to this job - accomp…" at bounding box center [417, 193] width 261 height 303
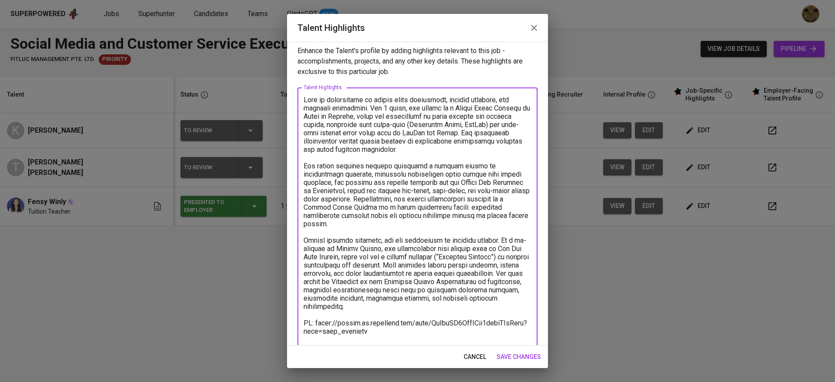
scroll to position [3, 0]
drag, startPoint x: 388, startPoint y: 110, endPoint x: 289, endPoint y: 95, distance: 100.1
click at [289, 95] on div "Enhance the Talent's profile by adding highlights relevant to this job - accomp…" at bounding box center [417, 193] width 261 height 303
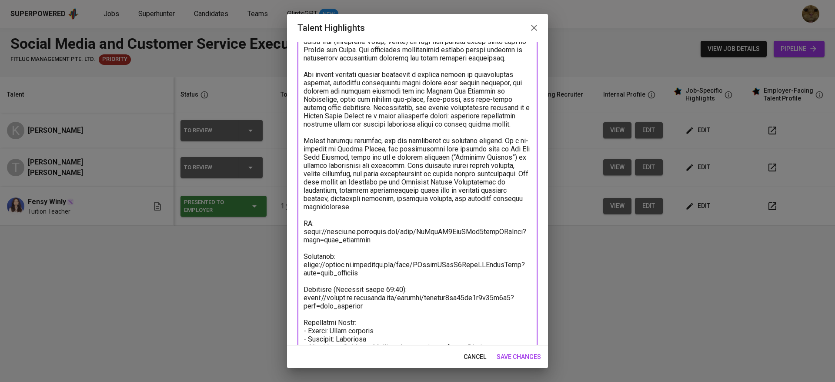
scroll to position [0, 0]
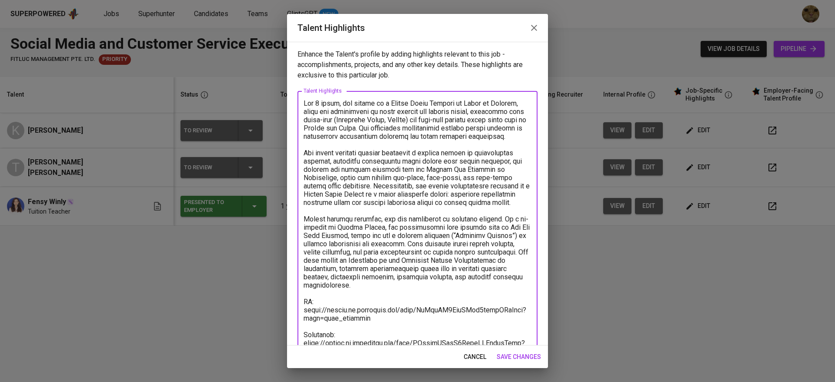
click at [339, 108] on textarea at bounding box center [417, 289] width 228 height 380
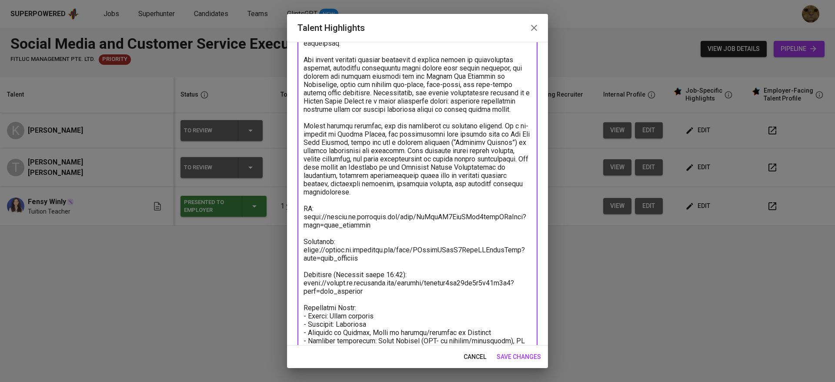
scroll to position [149, 0]
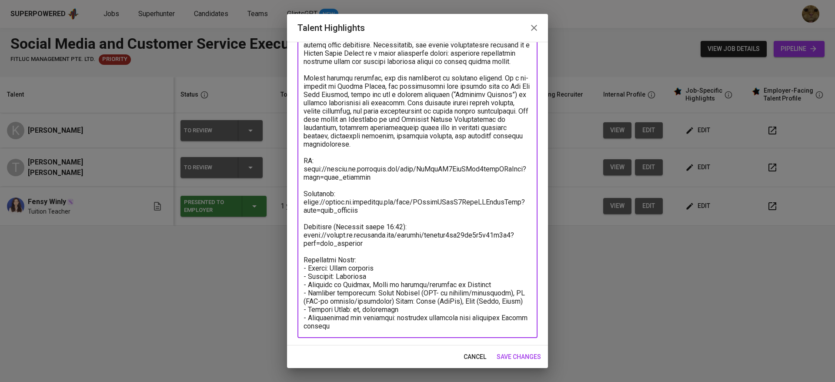
click at [387, 214] on textarea at bounding box center [417, 140] width 228 height 380
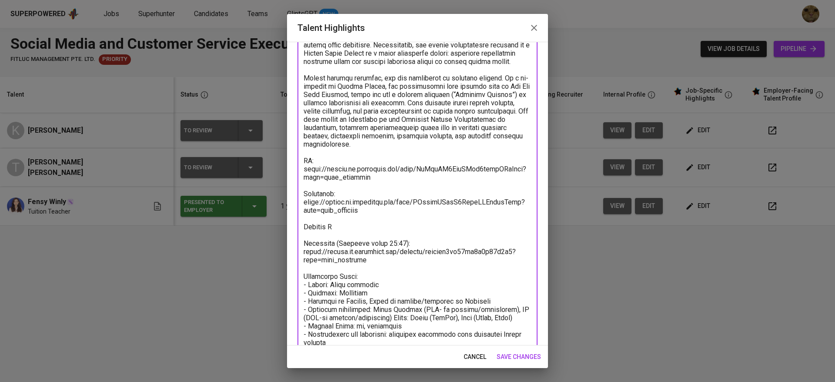
type textarea "For 2 years, Theo she served as a Social Media Officer at House of Leaders, whe…"
click at [516, 359] on span "save changes" at bounding box center [518, 356] width 44 height 11
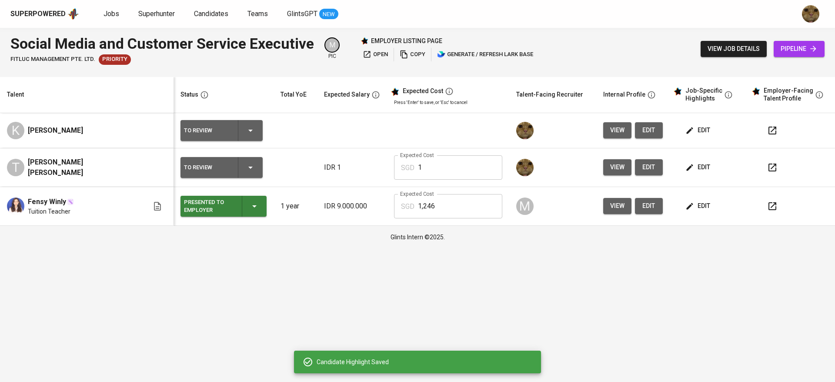
click at [683, 175] on button "edit" at bounding box center [698, 167] width 30 height 16
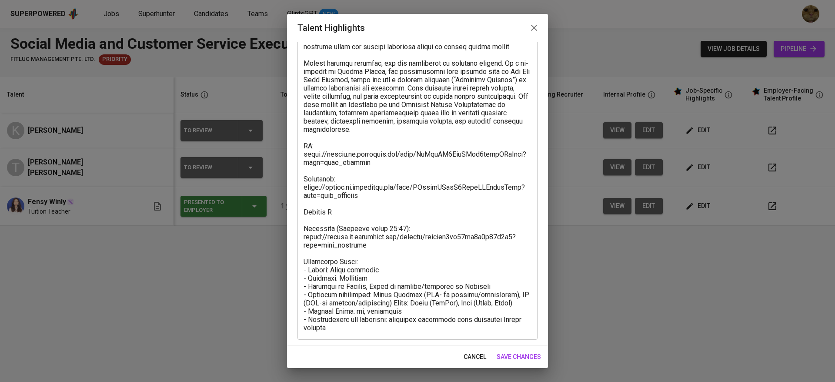
scroll to position [166, 0]
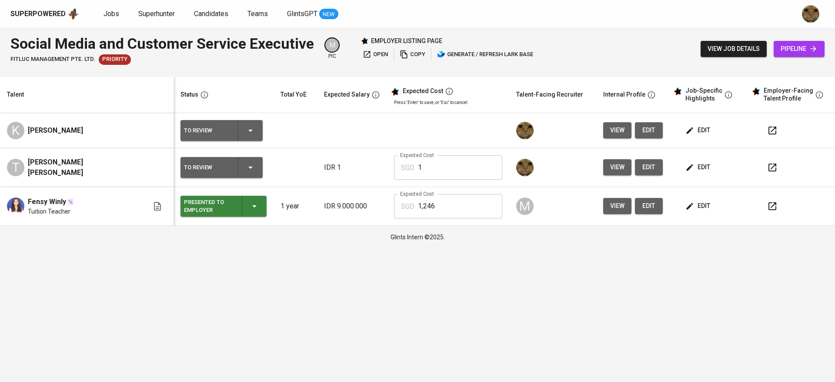
click at [688, 210] on span "edit" at bounding box center [698, 205] width 23 height 11
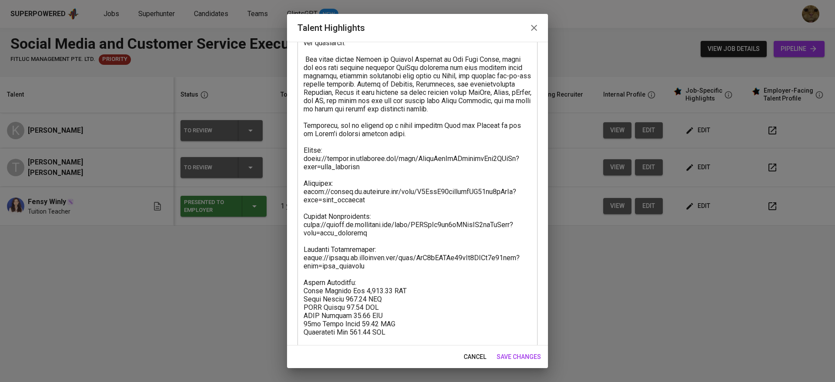
scroll to position [106, 0]
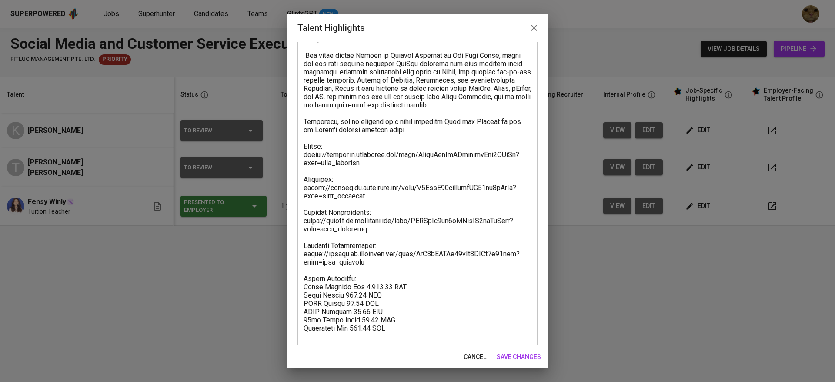
click at [470, 353] on span "cancel" at bounding box center [474, 356] width 23 height 11
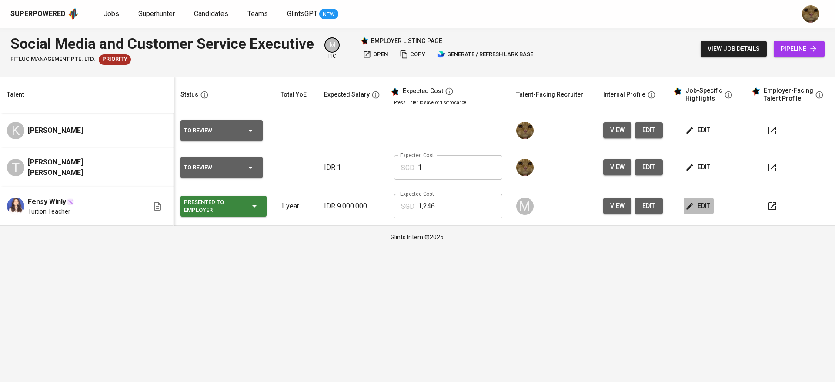
click at [685, 207] on icon "button" at bounding box center [689, 206] width 9 height 9
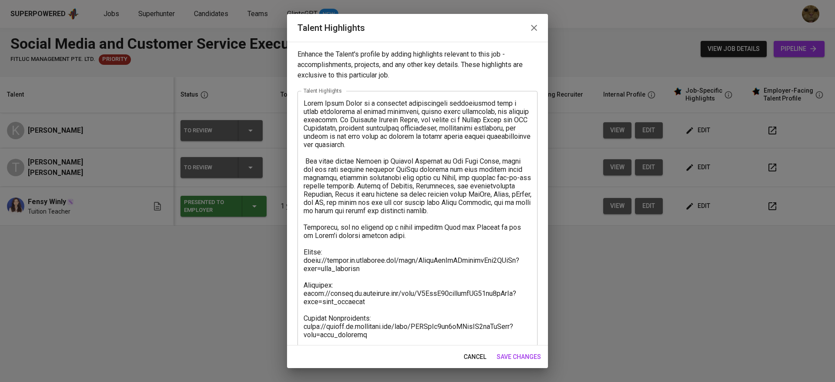
scroll to position [124, 0]
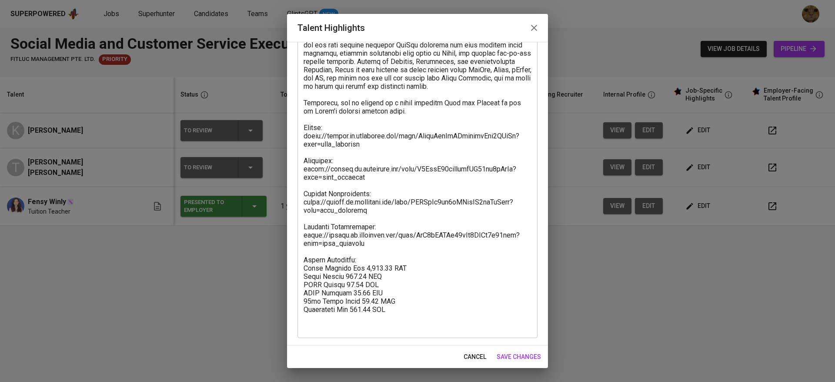
click at [473, 355] on span "cancel" at bounding box center [474, 356] width 23 height 11
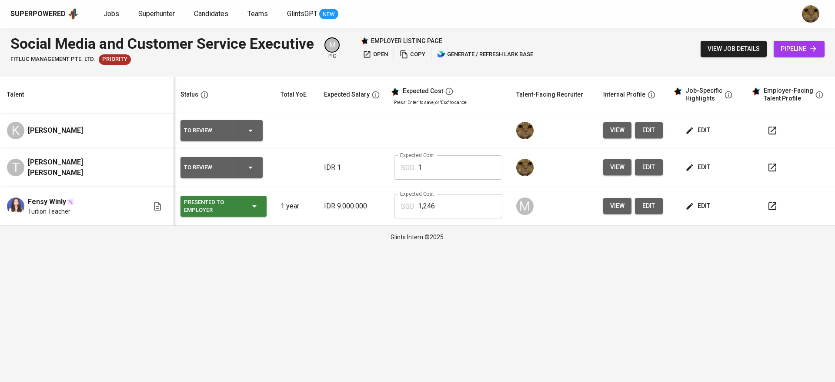
click at [687, 170] on span "edit" at bounding box center [698, 167] width 23 height 11
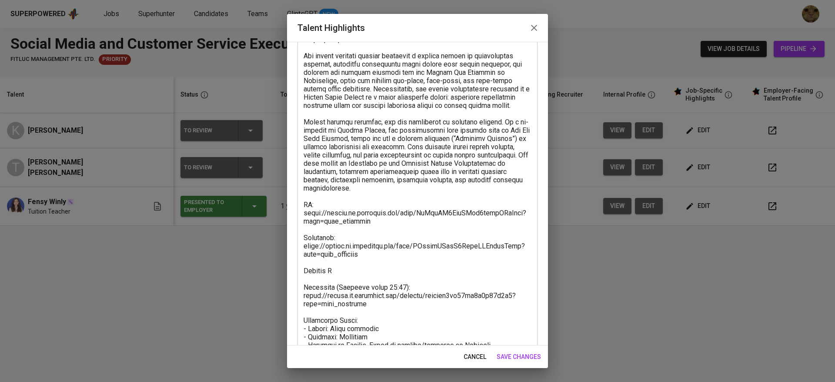
scroll to position [134, 0]
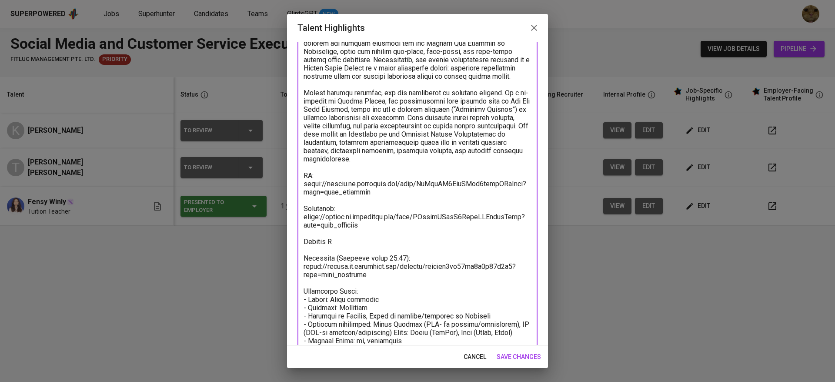
drag, startPoint x: 320, startPoint y: 175, endPoint x: 299, endPoint y: 175, distance: 21.3
click at [299, 175] on div "x Talent Highlights" at bounding box center [417, 163] width 240 height 413
click at [337, 175] on textarea at bounding box center [417, 163] width 228 height 396
type textarea "For 2 years, Theo she served as a Social Media Officer at House of Leaders, whe…"
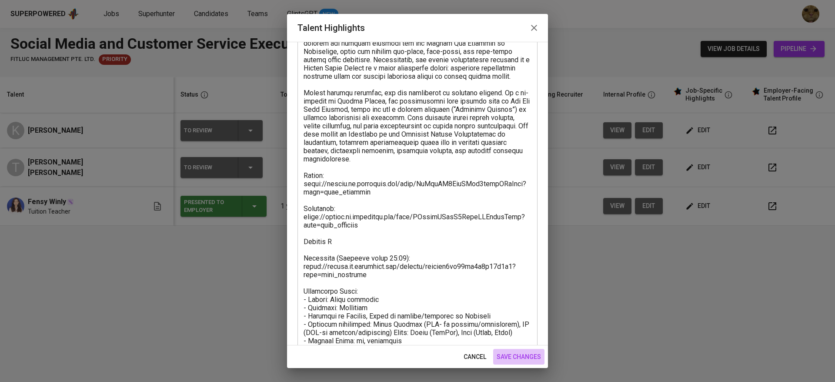
click at [514, 354] on span "save changes" at bounding box center [518, 356] width 44 height 11
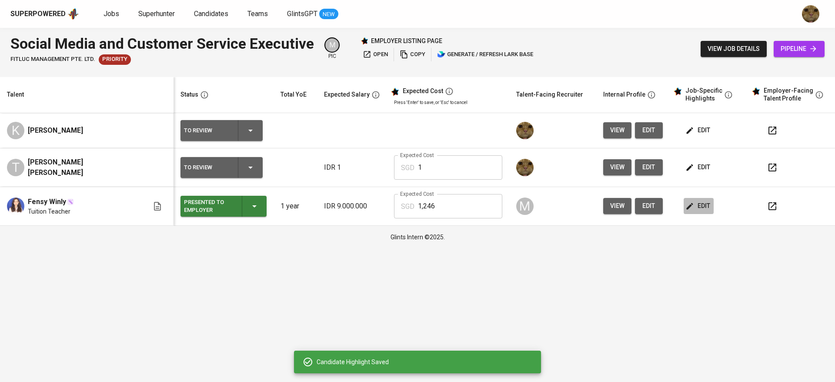
click at [695, 201] on span "edit" at bounding box center [698, 205] width 23 height 11
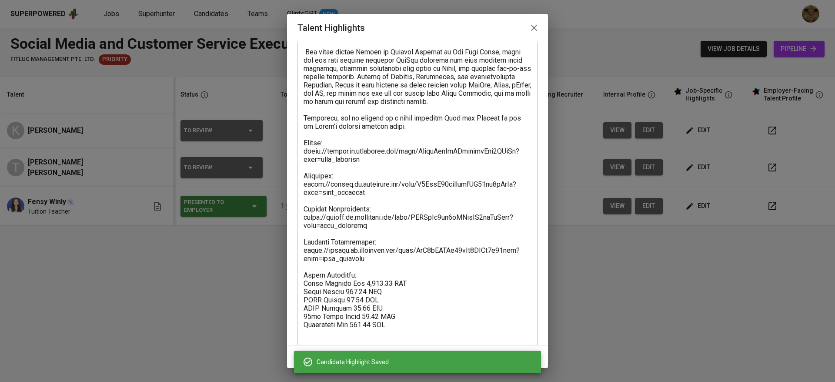
scroll to position [117, 0]
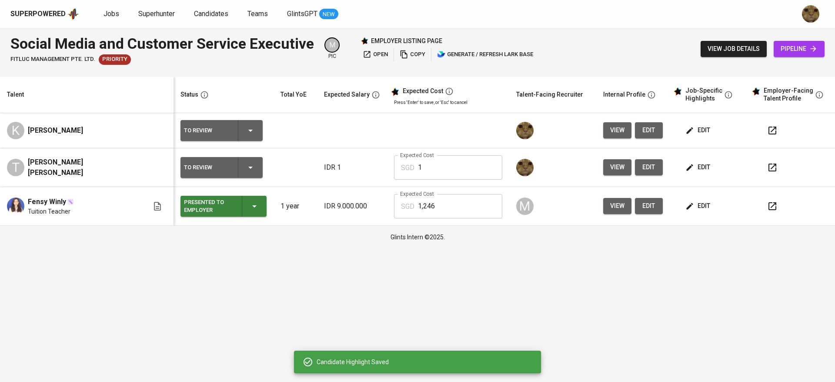
click at [690, 127] on span "edit" at bounding box center [698, 130] width 23 height 11
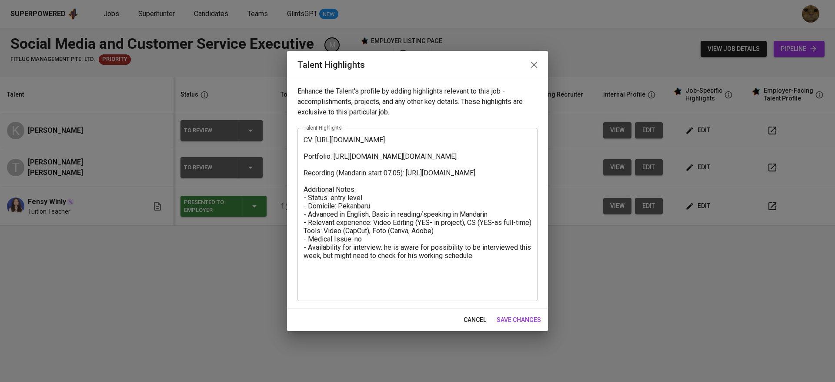
click at [469, 313] on button "cancel" at bounding box center [475, 320] width 30 height 16
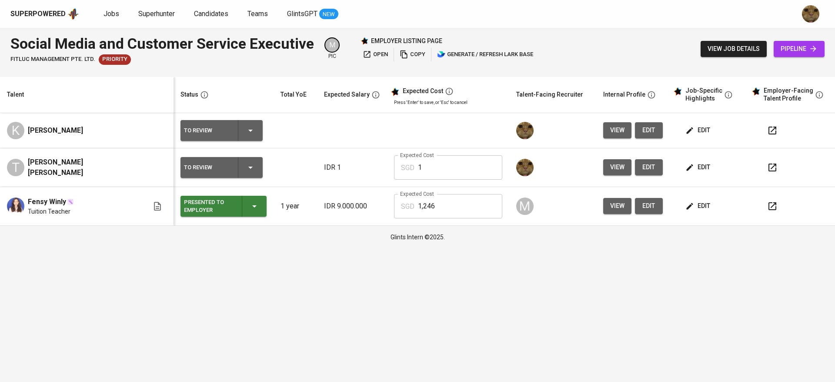
click at [689, 165] on span "edit" at bounding box center [698, 167] width 23 height 11
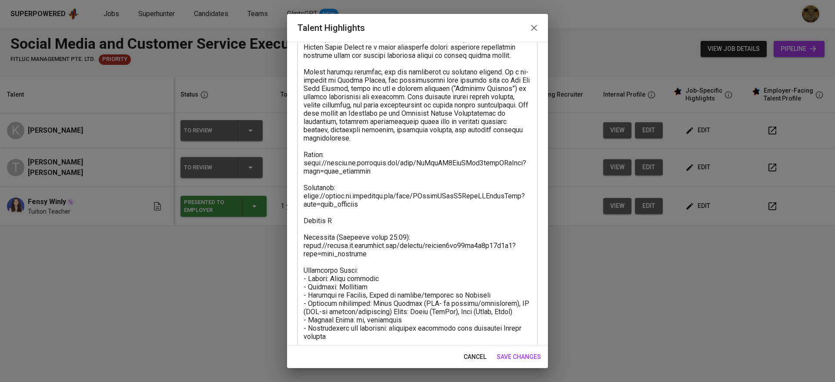
scroll to position [156, 0]
click at [338, 219] on textarea at bounding box center [417, 141] width 228 height 396
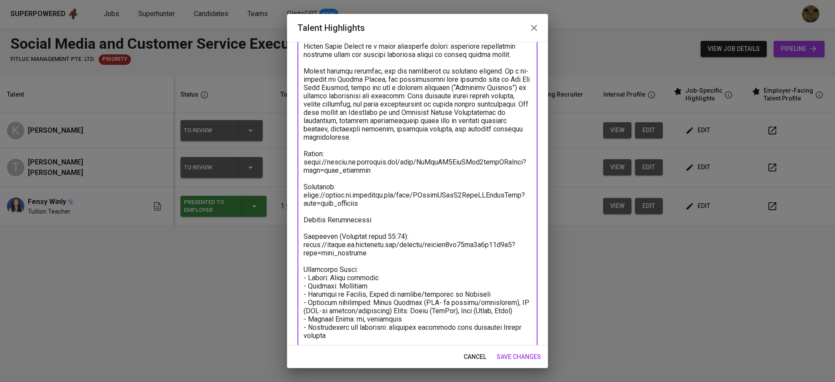
drag, startPoint x: 336, startPoint y: 233, endPoint x: 290, endPoint y: 234, distance: 46.1
click at [290, 234] on div "Enhance the Talent's profile by adding highlights relevant to this job - accomp…" at bounding box center [417, 193] width 261 height 303
drag, startPoint x: 385, startPoint y: 257, endPoint x: 373, endPoint y: 236, distance: 24.1
click at [373, 236] on textarea at bounding box center [417, 141] width 228 height 396
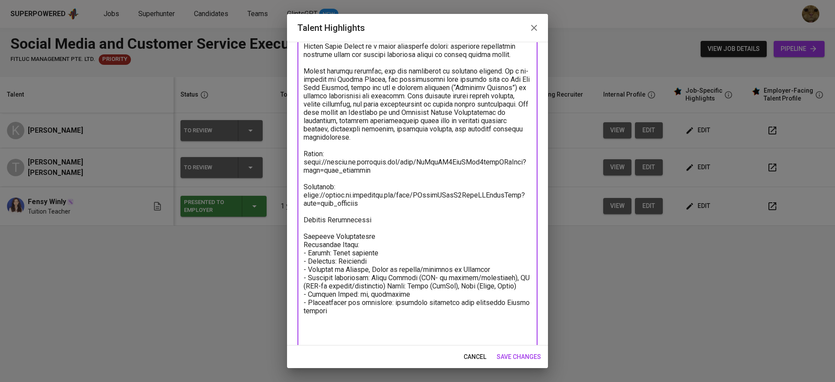
scroll to position [141, 0]
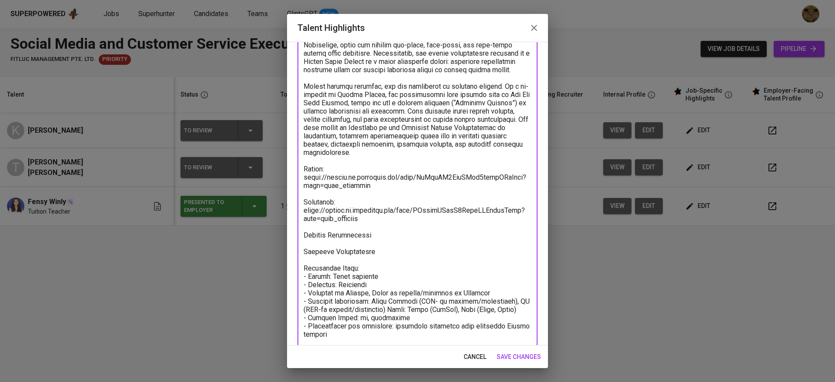
type textarea "For 2 years, Theo she served as a Social Media Officer at House of Leaders, whe…"
click at [518, 350] on button "save changes" at bounding box center [518, 357] width 51 height 16
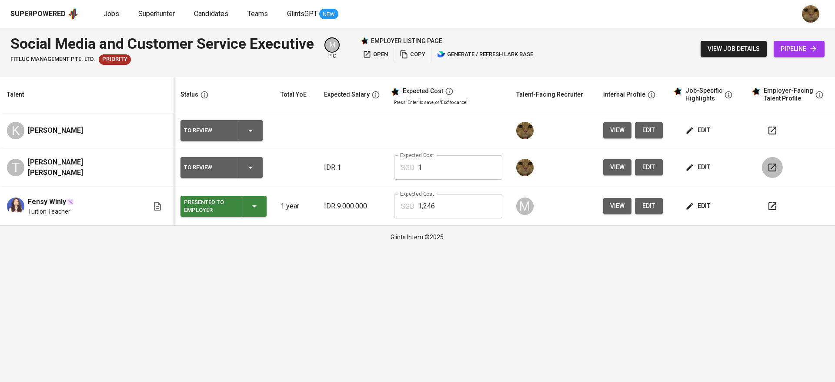
click at [771, 168] on icon "button" at bounding box center [772, 167] width 10 height 10
click at [691, 197] on td "edit" at bounding box center [708, 206] width 78 height 39
click at [687, 207] on span "edit" at bounding box center [698, 205] width 23 height 11
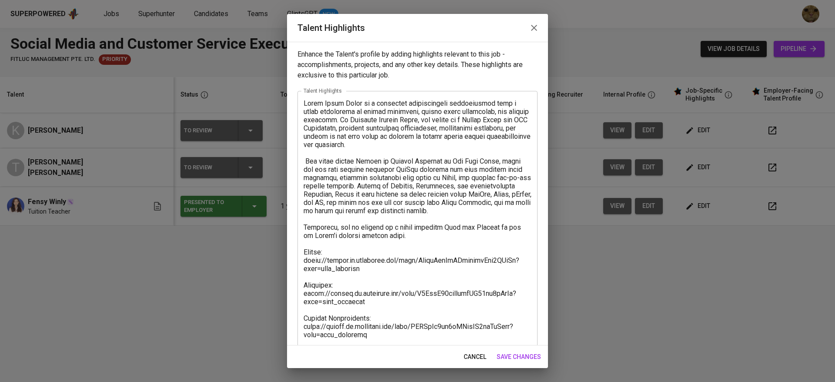
scroll to position [124, 0]
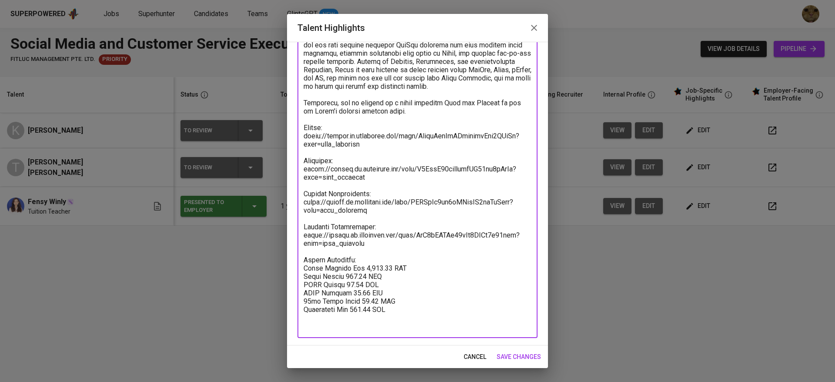
drag, startPoint x: 401, startPoint y: 255, endPoint x: 295, endPoint y: 246, distance: 106.4
click at [295, 246] on div "Enhance the Talent's profile by adding highlights relevant to this job - accomp…" at bounding box center [417, 193] width 261 height 303
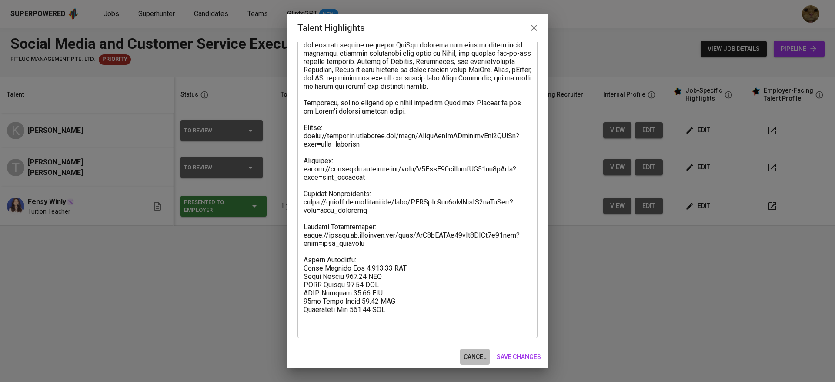
click at [466, 354] on span "cancel" at bounding box center [474, 356] width 23 height 11
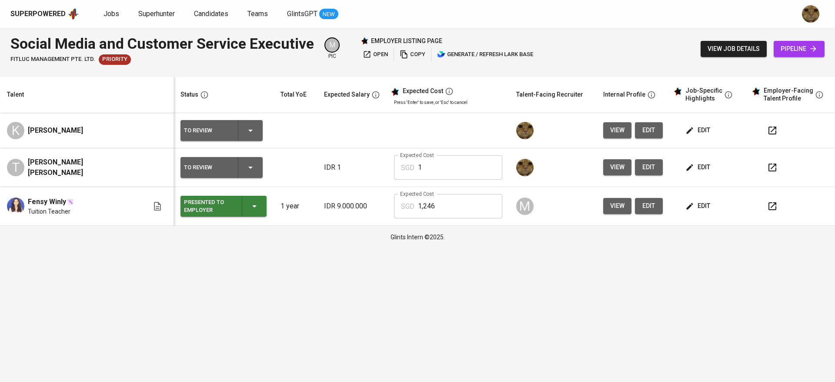
click at [687, 166] on span "edit" at bounding box center [698, 167] width 23 height 11
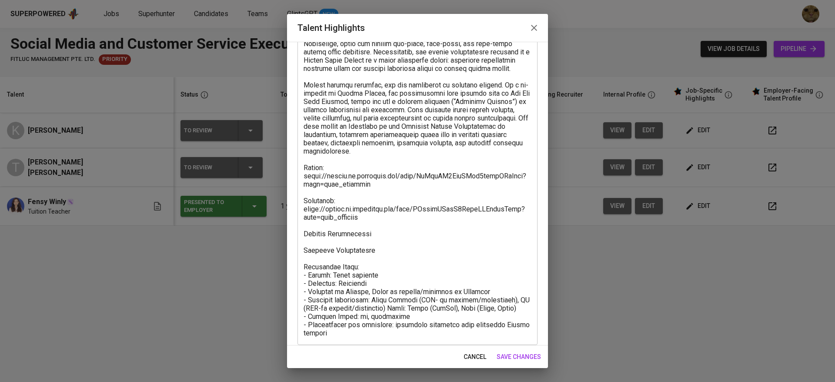
scroll to position [149, 0]
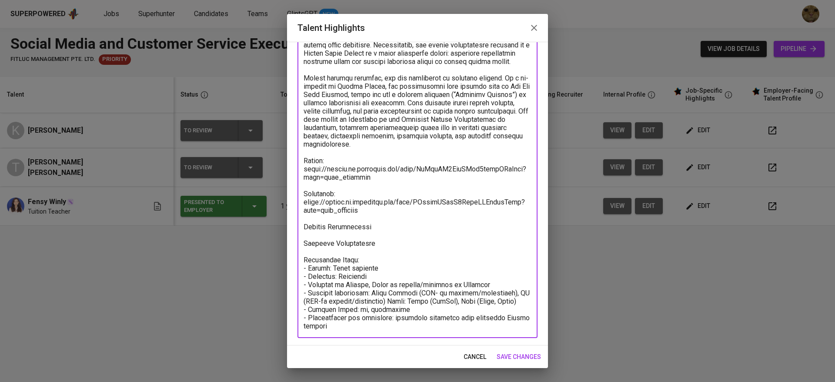
click at [379, 224] on textarea at bounding box center [417, 140] width 228 height 380
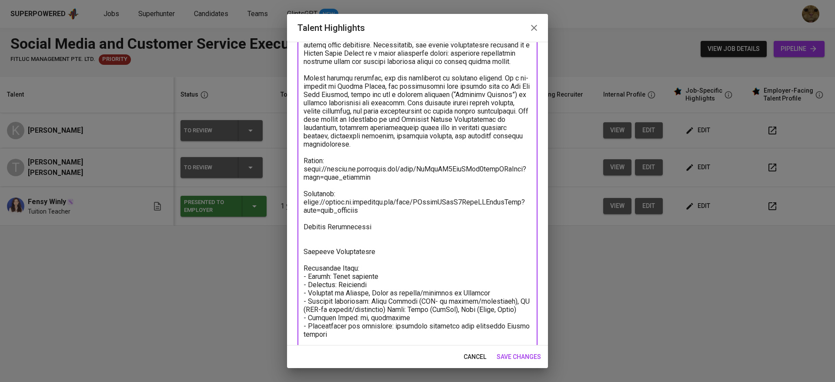
paste textarea "https://glints.sg.larksuite.com/minutes/obsgxfo18wencibbxshf6ghx?from=from_copy…"
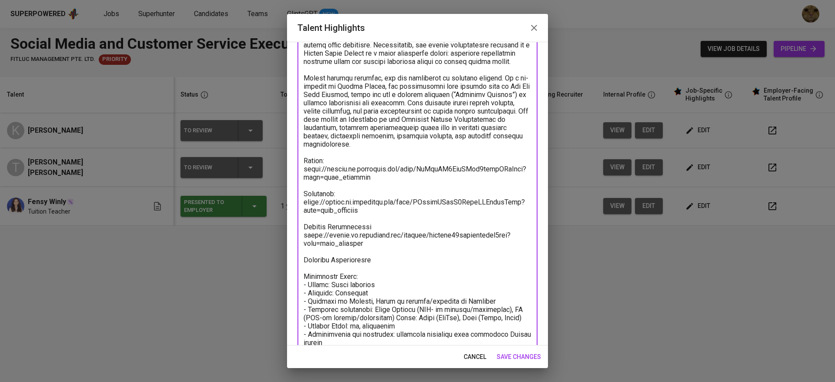
click at [373, 261] on textarea at bounding box center [417, 148] width 228 height 396
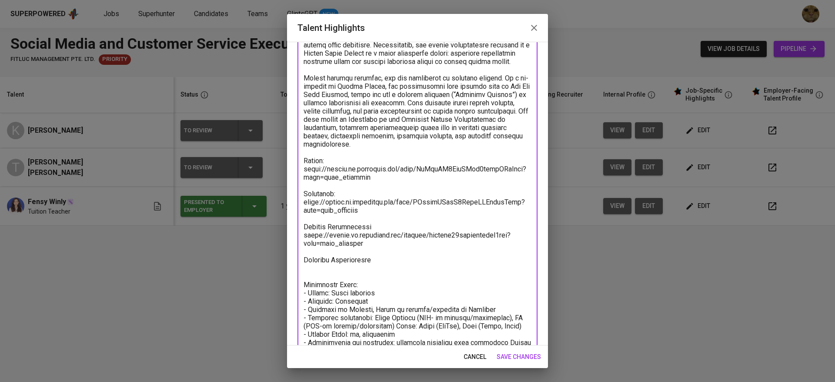
scroll to position [174, 0]
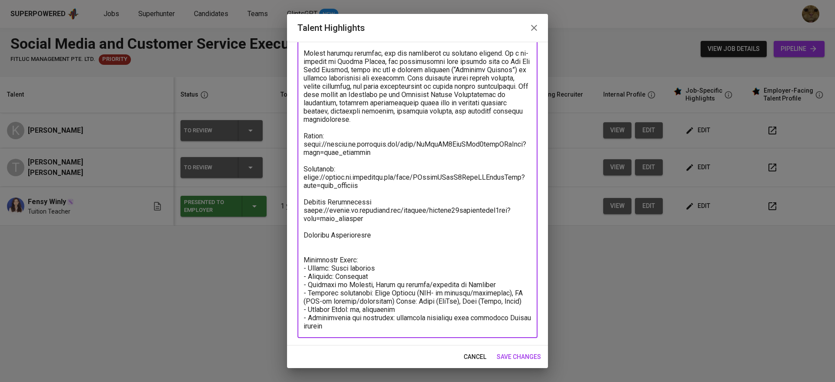
click at [333, 170] on textarea at bounding box center [417, 127] width 228 height 405
type textarea "For 2 years, Theo she served as a Social Media Officer at House of Leaders, whe…"
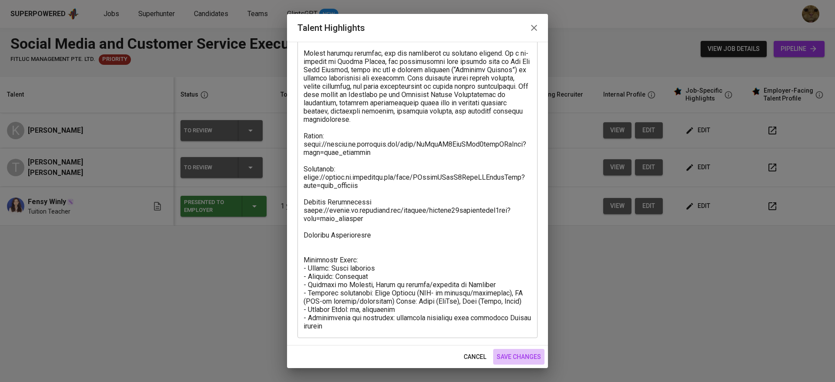
click at [504, 350] on button "save changes" at bounding box center [518, 357] width 51 height 16
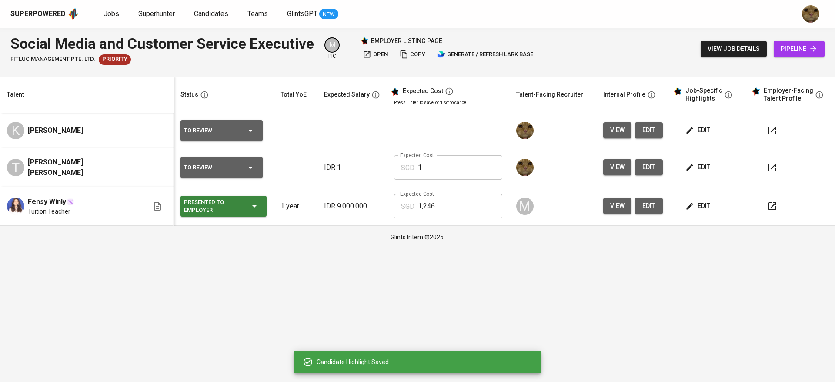
click at [697, 174] on button "edit" at bounding box center [698, 167] width 30 height 16
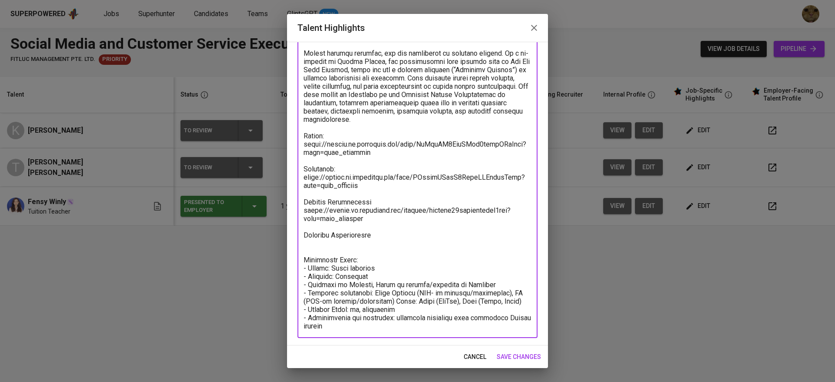
drag, startPoint x: 386, startPoint y: 156, endPoint x: 301, endPoint y: 143, distance: 86.1
click at [301, 143] on div "x Talent Highlights" at bounding box center [417, 127] width 240 height 421
paste textarea "IP5IbIXzcojrXWxID8UlC5Ueg5b"
click at [382, 223] on textarea at bounding box center [417, 127] width 228 height 405
click at [386, 239] on textarea at bounding box center [417, 127] width 228 height 405
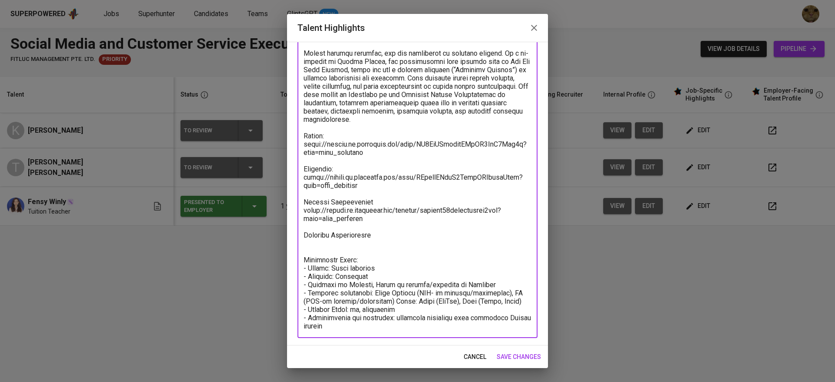
type textarea "For 2 years, Theo she served as a Social Media Officer at House of Leaders, whe…"
click at [519, 353] on span "save changes" at bounding box center [518, 356] width 44 height 11
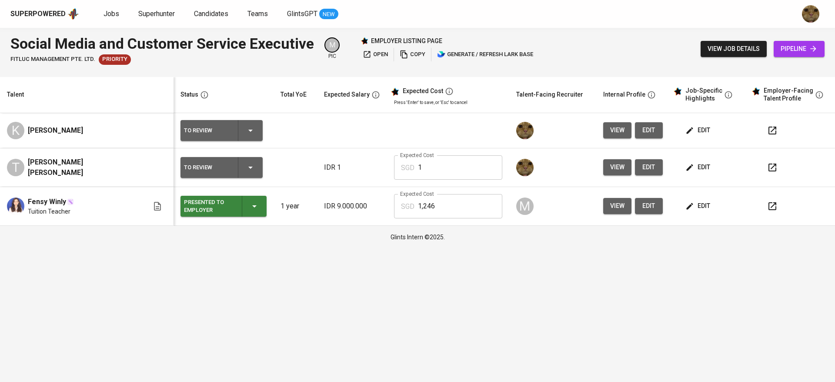
click at [690, 171] on span "edit" at bounding box center [698, 167] width 23 height 11
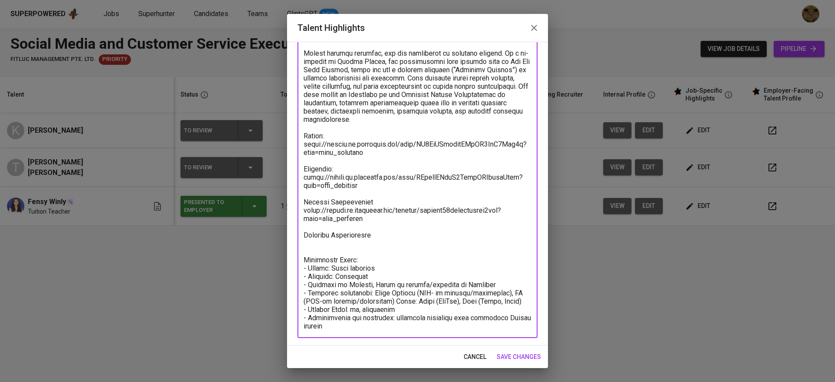
click at [310, 263] on textarea at bounding box center [417, 127] width 228 height 405
click at [310, 246] on textarea at bounding box center [417, 127] width 228 height 405
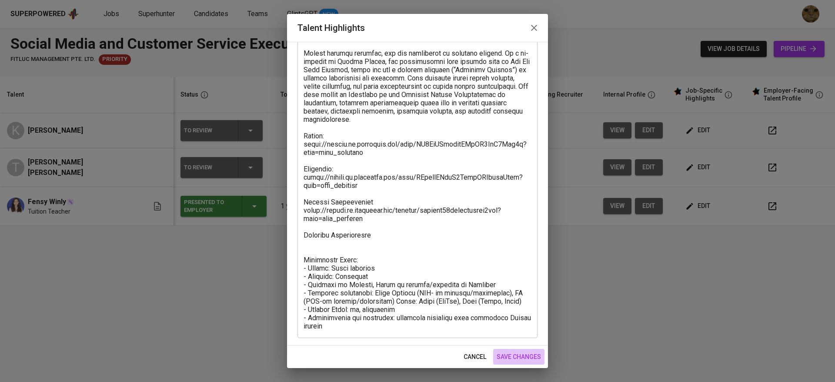
click at [509, 350] on button "save changes" at bounding box center [518, 357] width 51 height 16
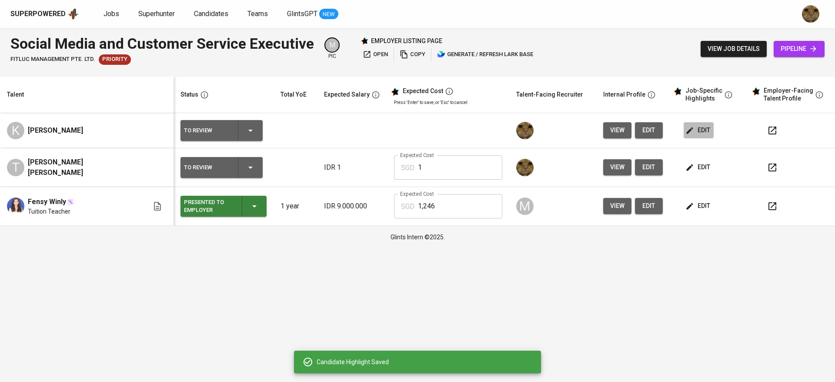
click at [685, 127] on icon "button" at bounding box center [689, 130] width 9 height 9
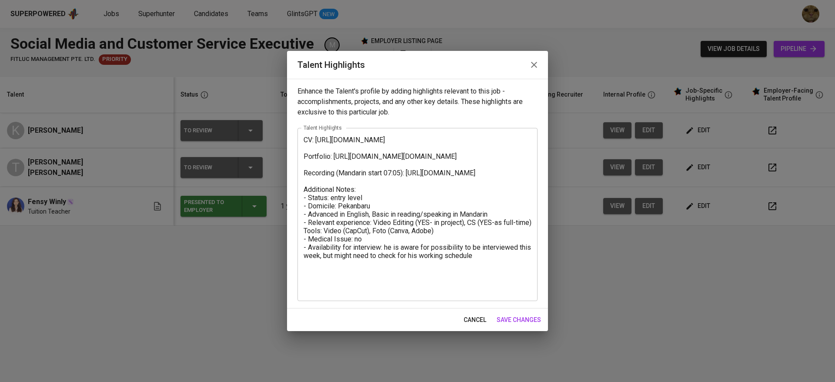
click at [472, 315] on span "cancel" at bounding box center [474, 319] width 23 height 11
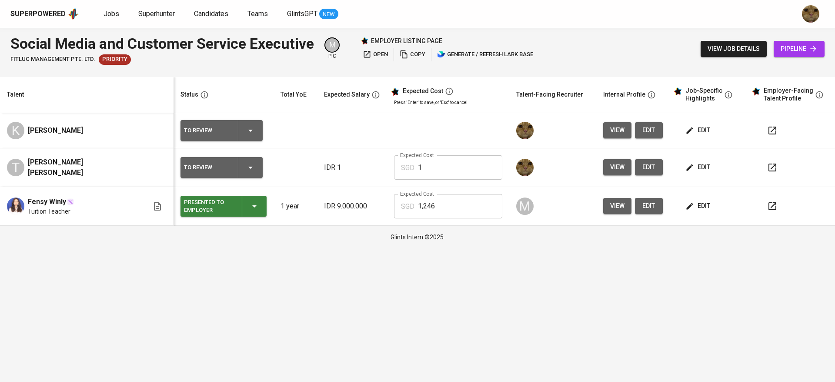
click at [635, 133] on button "edit" at bounding box center [649, 130] width 28 height 16
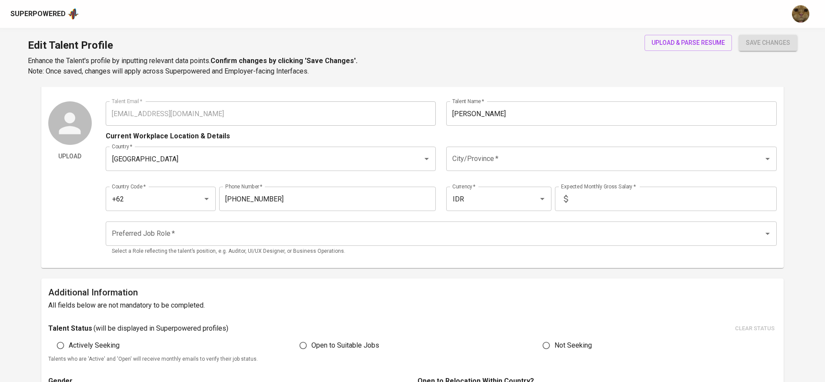
scroll to position [15, 0]
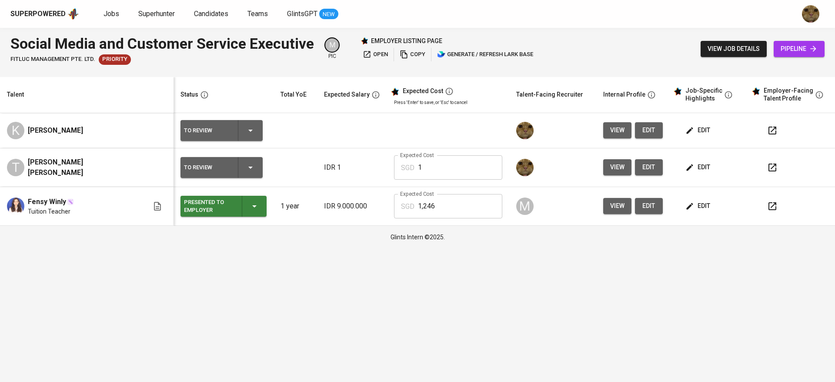
click at [639, 173] on button "edit" at bounding box center [649, 167] width 28 height 16
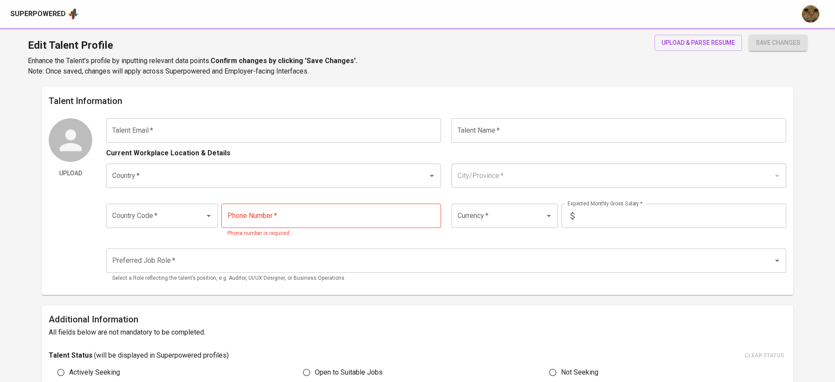
type input "[EMAIL_ADDRESS][DOMAIN_NAME]"
type input "[PERSON_NAME] [PERSON_NAME]"
type input "[GEOGRAPHIC_DATA]"
type input "Pekanbaru, [GEOGRAPHIC_DATA]"
type input "+62"
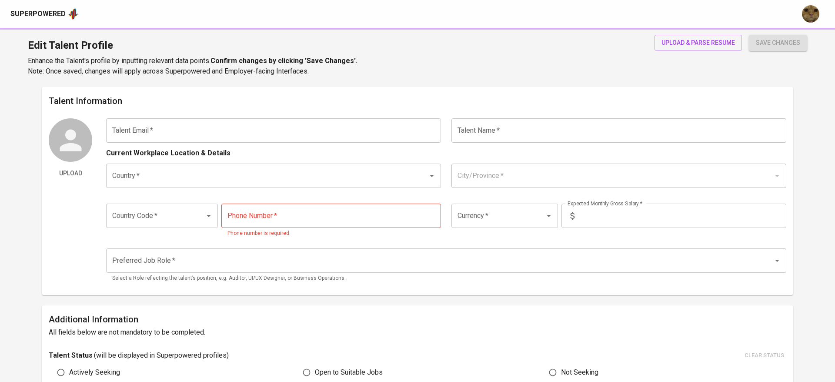
type input "[PHONE_NUMBER]"
type input "IDR"
type input "Film & Video Editor"
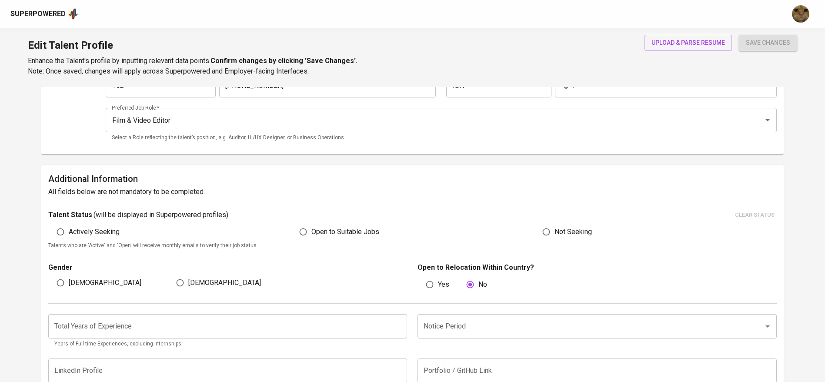
scroll to position [261, 0]
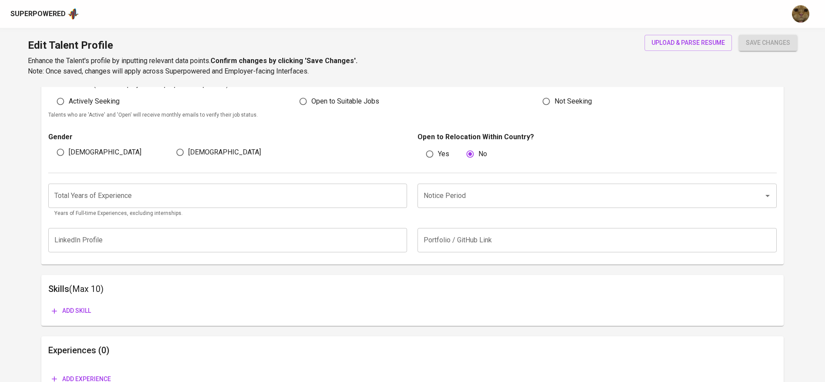
click at [473, 211] on div "Notice Period Notice Period" at bounding box center [594, 200] width 364 height 34
click at [465, 197] on input "Notice Period" at bounding box center [584, 195] width 327 height 17
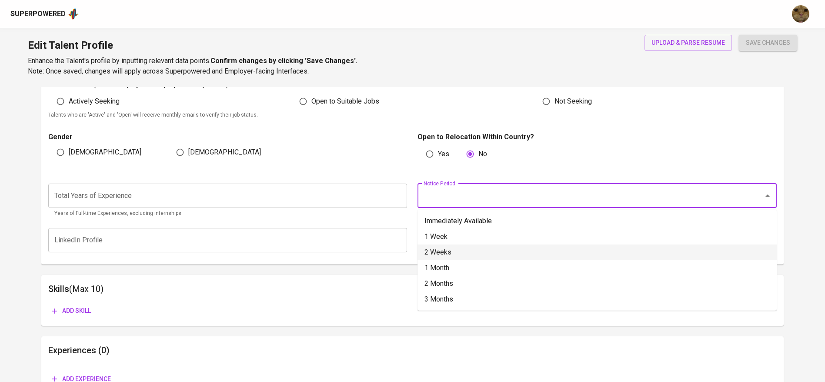
click at [437, 255] on li "2 Weeks" at bounding box center [596, 252] width 359 height 16
type input "2 Weeks"
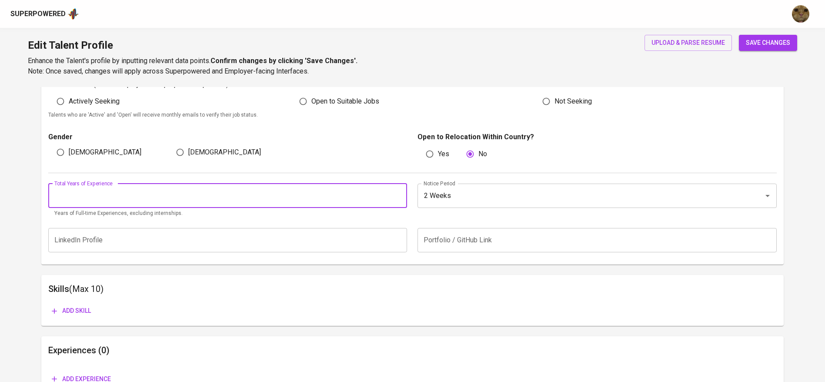
click at [209, 189] on input "number" at bounding box center [227, 195] width 359 height 24
type input "1"
click at [243, 157] on div "[DEMOGRAPHIC_DATA]" at bounding box center [228, 152] width 120 height 17
click at [246, 191] on input "1" at bounding box center [227, 195] width 359 height 24
type input "0"
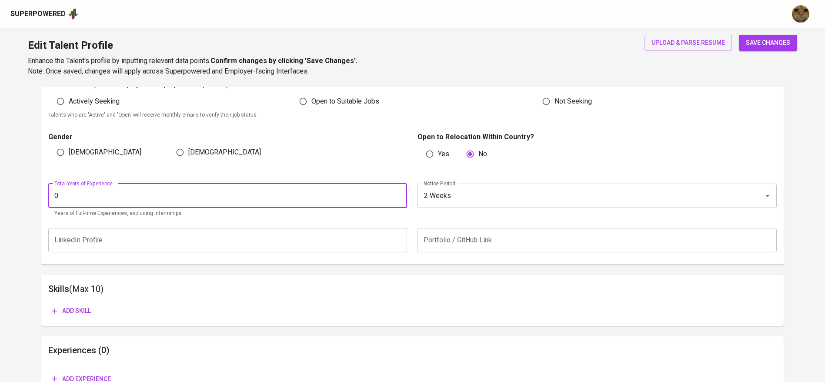
click at [739, 35] on button "save changes" at bounding box center [768, 43] width 58 height 16
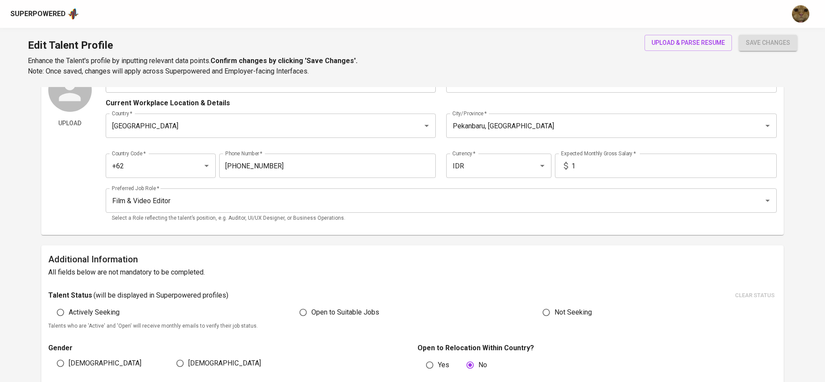
scroll to position [0, 0]
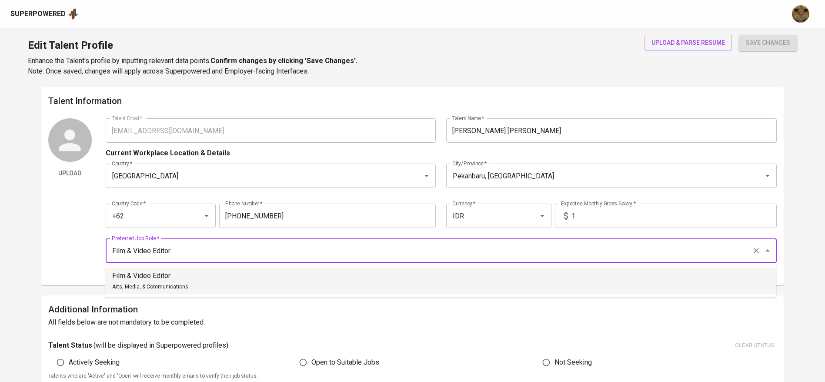
click at [179, 244] on input "Film & Video Editor" at bounding box center [429, 250] width 639 height 17
click at [176, 295] on ul "Social Media Manager Marketing" at bounding box center [440, 280] width 671 height 33
click at [172, 282] on div "Social Media Manager Marketing" at bounding box center [146, 280] width 68 height 21
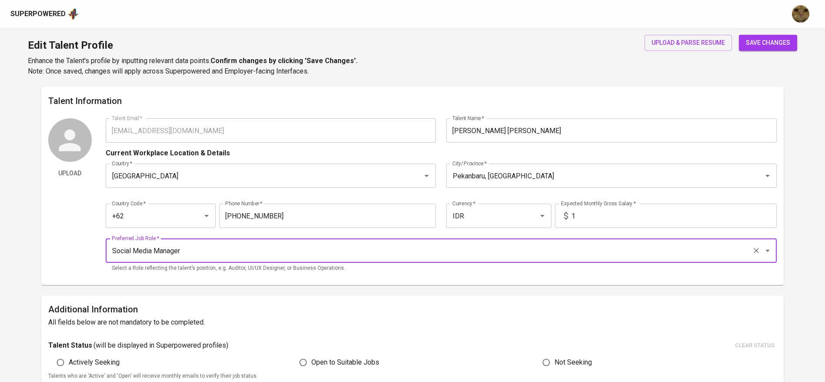
type input "Social Media Manager"
click at [784, 40] on span "save changes" at bounding box center [768, 42] width 44 height 11
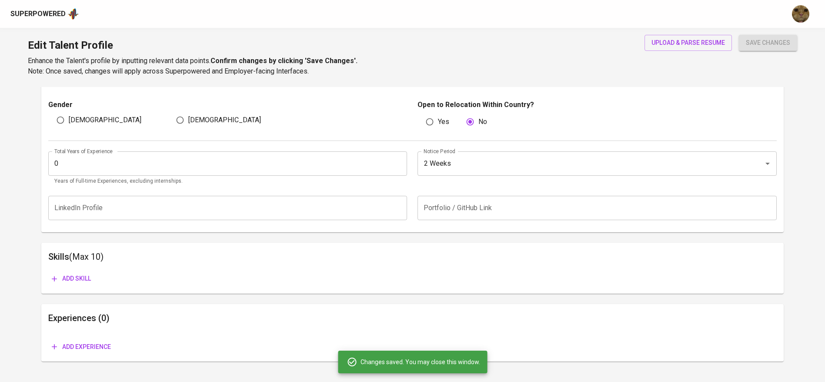
scroll to position [311, 0]
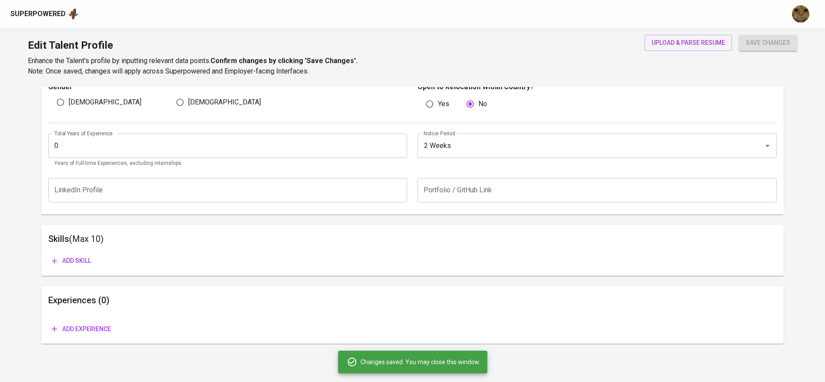
click at [92, 327] on span "Add experience" at bounding box center [81, 328] width 59 height 11
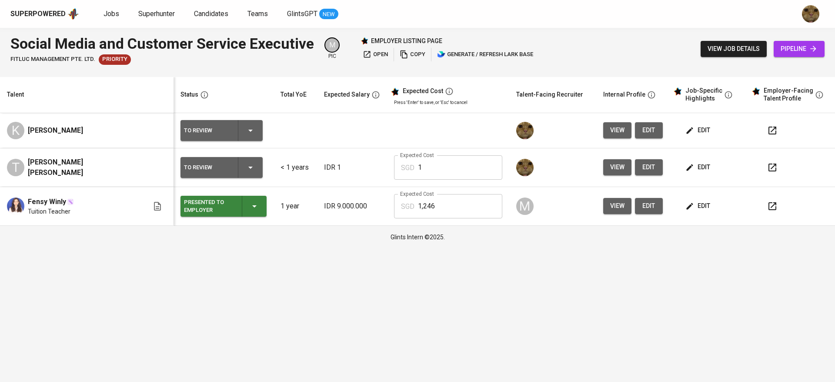
click at [696, 121] on td "edit" at bounding box center [708, 130] width 78 height 35
click at [691, 126] on span "edit" at bounding box center [698, 130] width 23 height 11
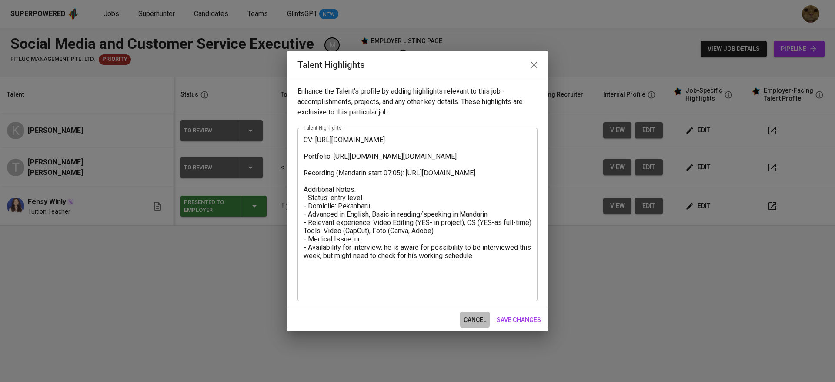
click at [479, 325] on button "cancel" at bounding box center [475, 320] width 30 height 16
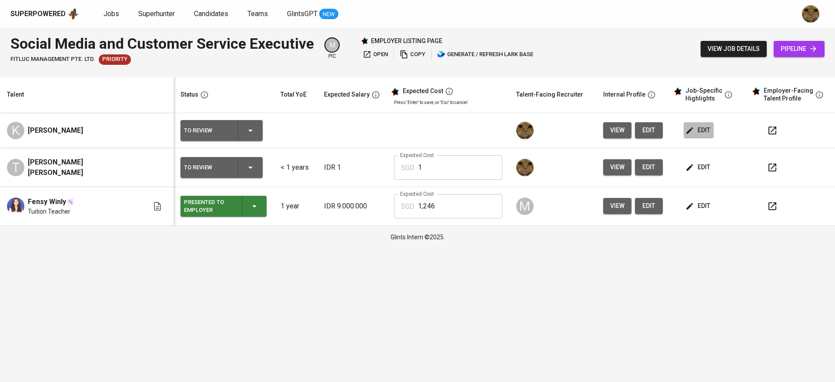
click at [685, 129] on icon "button" at bounding box center [689, 130] width 9 height 9
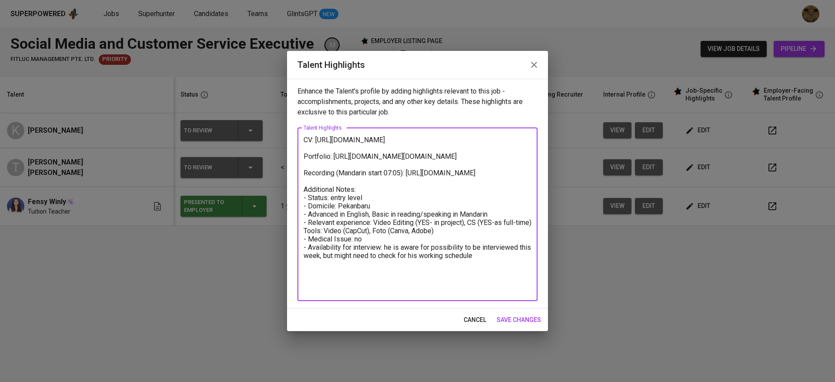
click at [393, 188] on textarea "CV: https://glints.sg.larksuite.com/file/EHF6bpDHloVU7ixPJp3lxL30gah?from=from_…" at bounding box center [417, 214] width 228 height 157
drag, startPoint x: 370, startPoint y: 200, endPoint x: 361, endPoint y: 200, distance: 9.1
click at [361, 200] on textarea "CV: https://glints.sg.larksuite.com/file/EHF6bpDHloVU7ixPJp3lxL30gah?from=from_…" at bounding box center [417, 214] width 228 height 157
drag, startPoint x: 370, startPoint y: 206, endPoint x: 291, endPoint y: 195, distance: 79.8
click at [291, 195] on div "Enhance the Talent's profile by adding highlights relevant to this job - accomp…" at bounding box center [417, 194] width 261 height 230
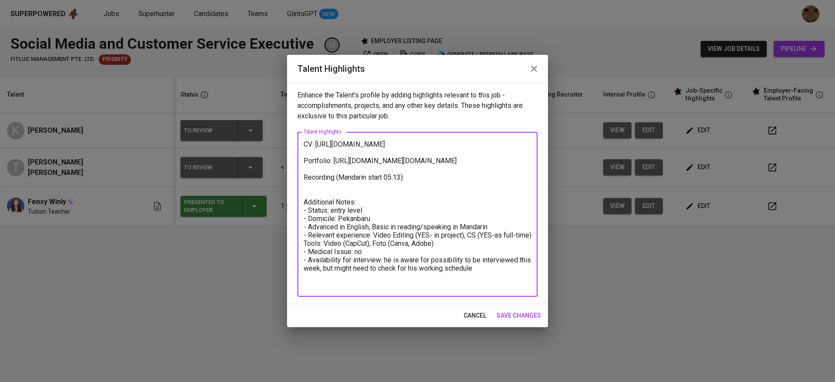
paste textarea "https://glints.sg.larksuite.com/minutes/obsgxfasj7fqu2qh9vn5bes2?from=from_copy…"
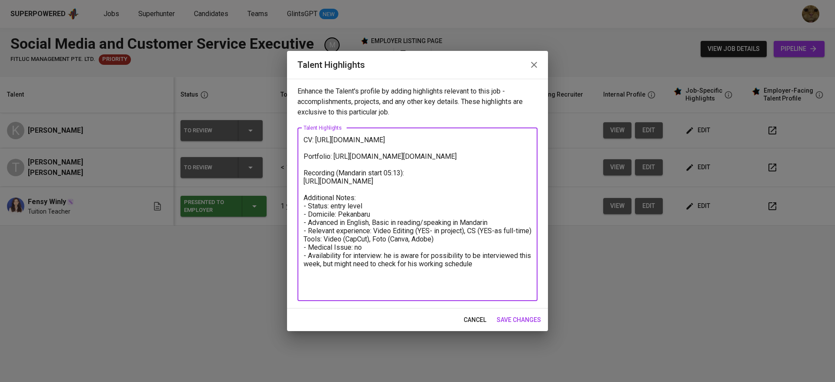
click at [420, 179] on textarea "CV: https://glints.sg.larksuite.com/file/EHF6bpDHloVU7ixPJp3lxL30gah?from=from_…" at bounding box center [417, 214] width 228 height 157
drag, startPoint x: 336, startPoint y: 191, endPoint x: 302, endPoint y: 191, distance: 34.3
click at [302, 191] on div "CV: https://glints.sg.larksuite.com/file/EHF6bpDHloVU7ixPJp3lxL30gah?from=from_…" at bounding box center [417, 214] width 240 height 173
click at [354, 186] on textarea "CV: https://glints.sg.larksuite.com/file/EHF6bpDHloVU7ixPJp3lxL30gah?from=from_…" at bounding box center [417, 214] width 228 height 157
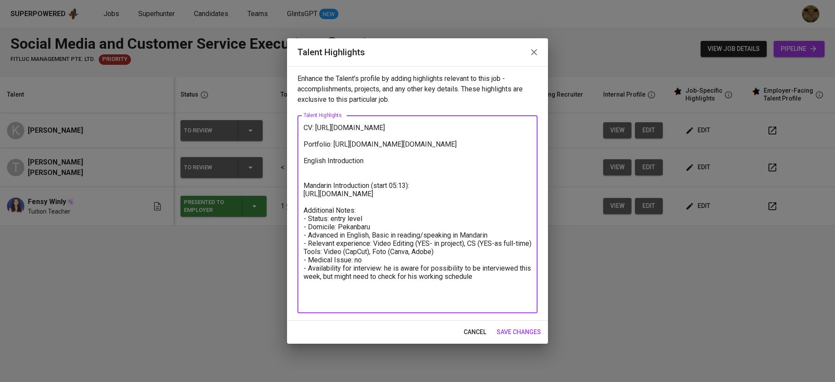
paste textarea "https://glints.sg.larksuite.com/minutes/obsgxfasj7fqu2qh9vn5bes2?from=from_copy…"
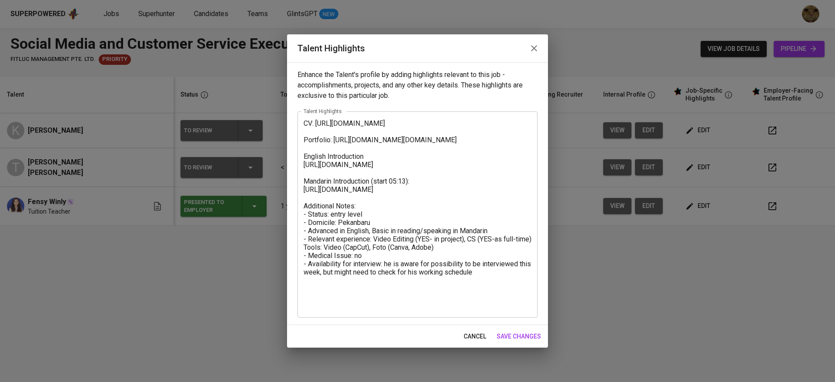
click at [302, 121] on div "CV: https://glints.sg.larksuite.com/file/EHF6bpDHloVU7ixPJp3lxL30gah?from=from_…" at bounding box center [417, 214] width 240 height 206
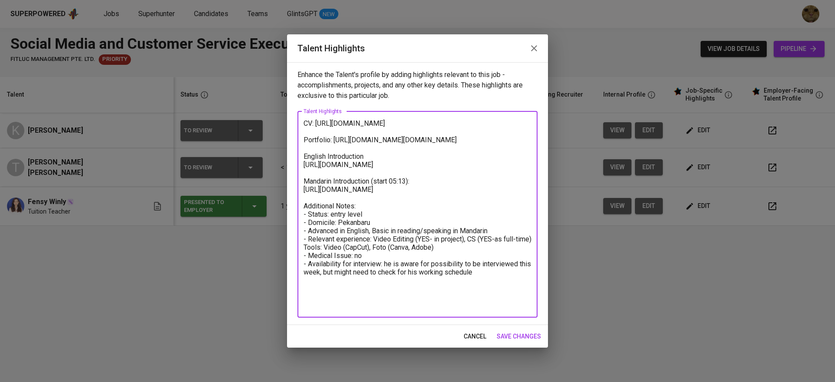
click at [306, 121] on textarea "CV: https://glints.sg.larksuite.com/file/EHF6bpDHloVU7ixPJp3lxL30gah?from=from_…" at bounding box center [417, 214] width 228 height 190
drag, startPoint x: 482, startPoint y: 307, endPoint x: 293, endPoint y: 236, distance: 201.8
click at [293, 236] on div "Enhance the Talent's profile by adding highlights relevant to this job - accomp…" at bounding box center [417, 193] width 261 height 263
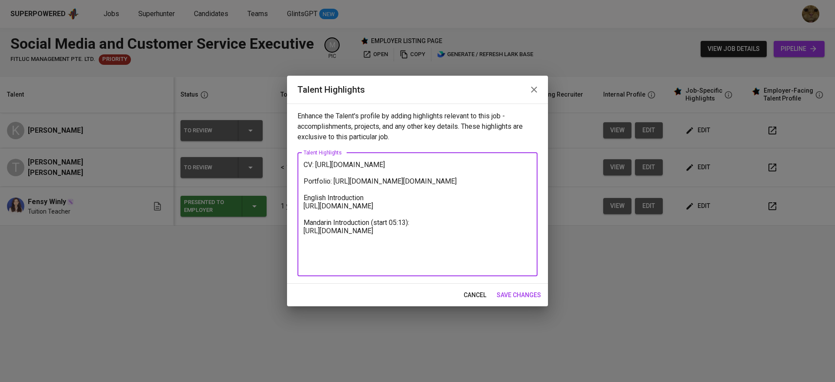
click at [304, 163] on textarea "CV: https://glints.sg.larksuite.com/file/EHF6bpDHloVU7ixPJp3lxL30gah?from=from_…" at bounding box center [417, 213] width 228 height 107
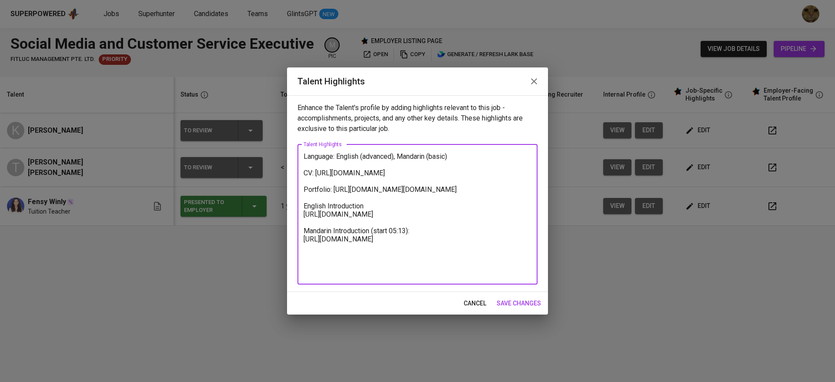
drag, startPoint x: 474, startPoint y: 158, endPoint x: 303, endPoint y: 146, distance: 171.2
click at [303, 146] on div "Language: English (advanced), Mandarin (basic) CV: https://glints.sg.larksuite.…" at bounding box center [417, 214] width 240 height 140
type textarea "Language: English (advanced), Mandarin (basic) CV: https://glints.sg.larksuite.…"
click at [515, 293] on div "cancel save changes" at bounding box center [417, 303] width 261 height 23
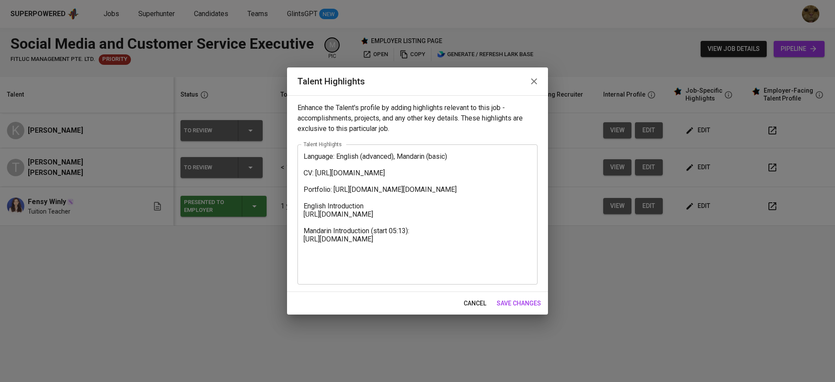
click at [509, 301] on span "save changes" at bounding box center [518, 303] width 44 height 11
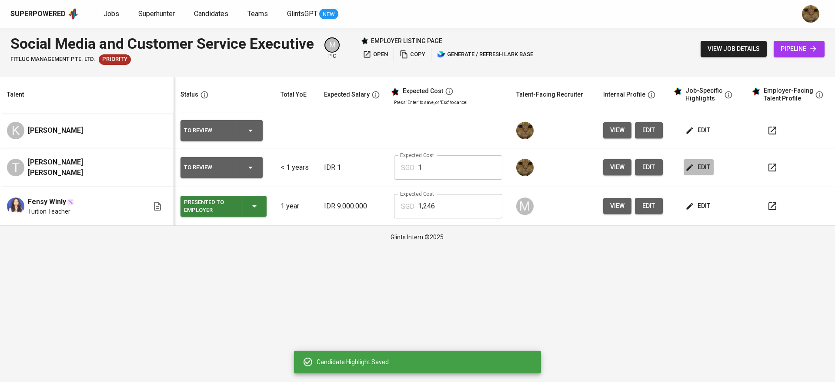
click at [692, 166] on span "edit" at bounding box center [698, 167] width 23 height 11
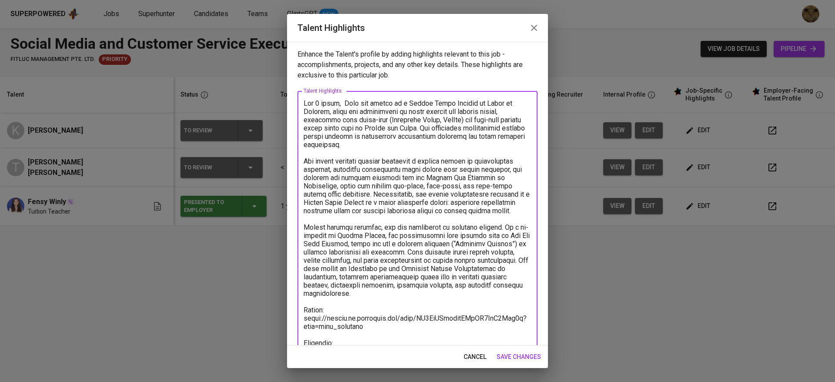
click at [428, 290] on textarea at bounding box center [417, 301] width 228 height 405
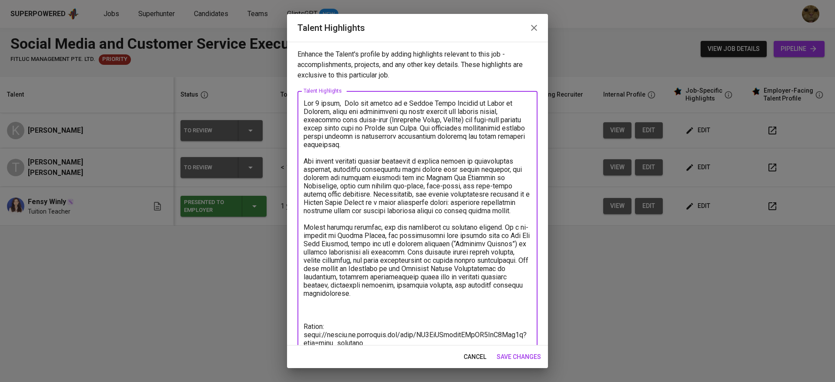
paste textarea "Language: English (advanced), Mandarin (basic)"
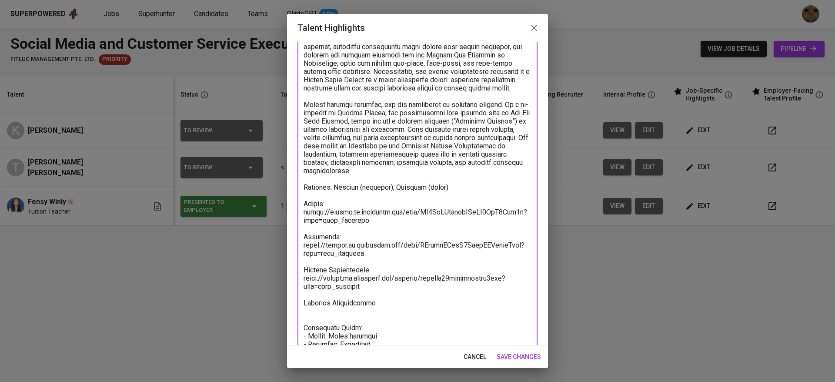
scroll to position [163, 0]
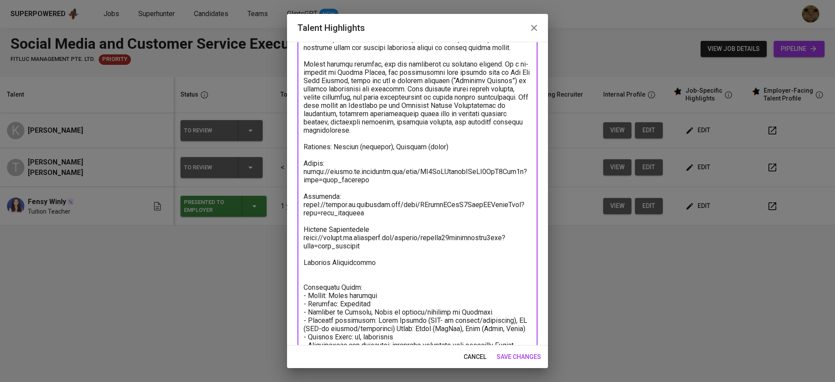
click at [353, 270] on textarea at bounding box center [417, 146] width 228 height 421
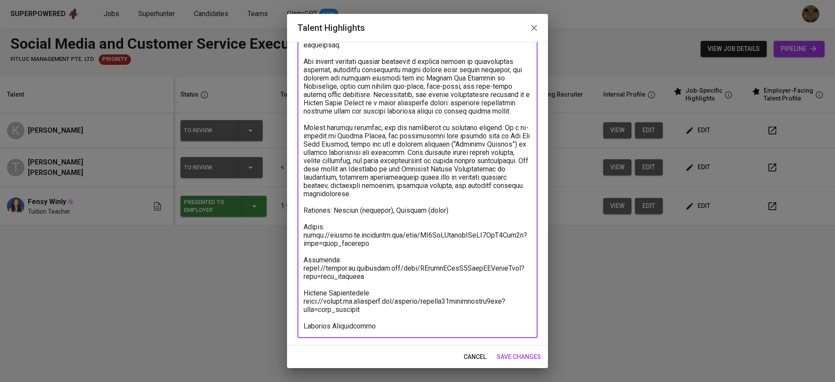
scroll to position [100, 0]
type textarea "For 2 years, Theo she served as a Social Media Officer at House of Leaders, whe…"
click at [504, 353] on span "save changes" at bounding box center [518, 356] width 44 height 11
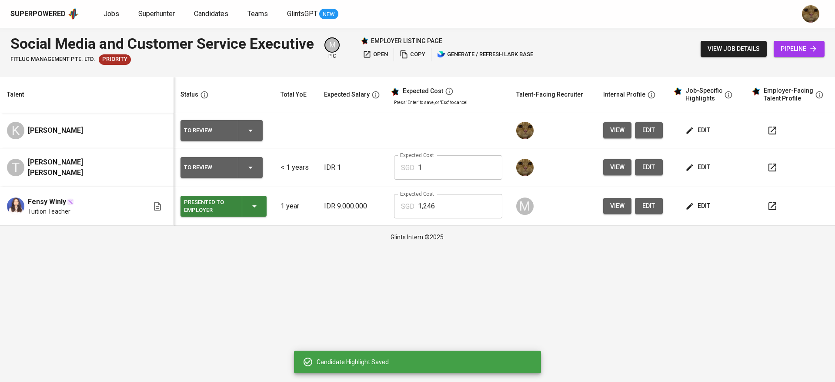
click at [683, 124] on button "edit" at bounding box center [698, 130] width 30 height 16
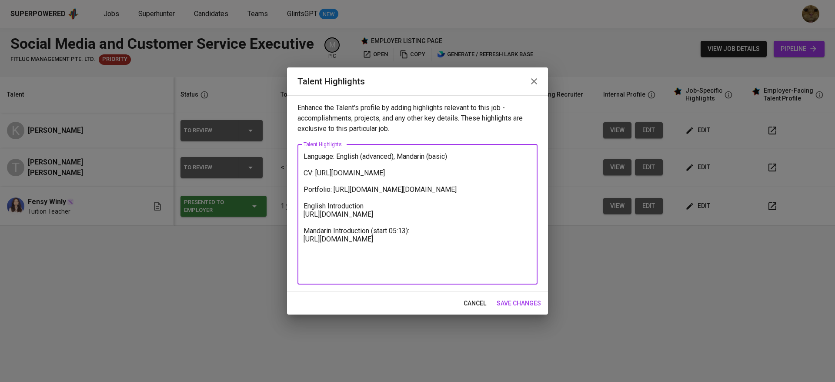
drag, startPoint x: 310, startPoint y: 173, endPoint x: 301, endPoint y: 173, distance: 8.7
click at [301, 173] on div "Language: English (advanced), Mandarin (basic) CV: https://glints.sg.larksuite.…" at bounding box center [417, 214] width 240 height 140
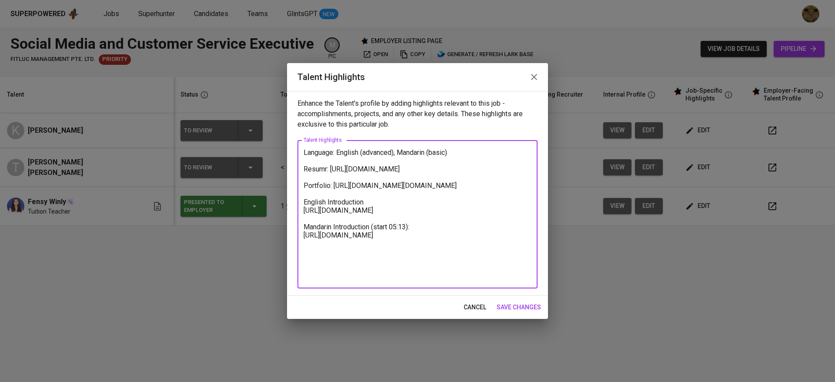
click at [337, 166] on textarea "Language: English (advanced), Mandarin (basic) Resumr: https://glints.sg.larksu…" at bounding box center [417, 214] width 228 height 132
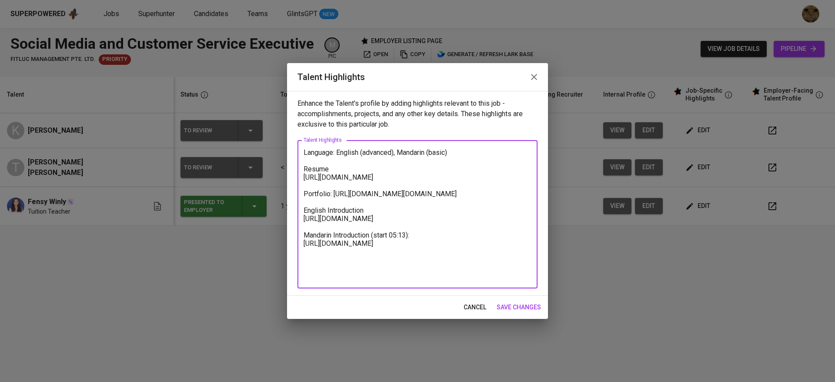
click at [333, 204] on textarea "Language: English (advanced), Mandarin (basic) Resume https://glints.sg.larksui…" at bounding box center [417, 214] width 228 height 132
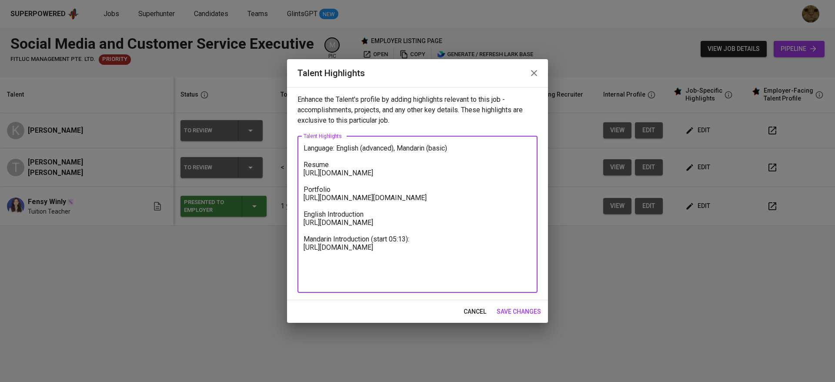
type textarea "Language: English (advanced), Mandarin (basic) Resume https://glints.sg.larksui…"
click at [505, 307] on span "save changes" at bounding box center [518, 311] width 44 height 11
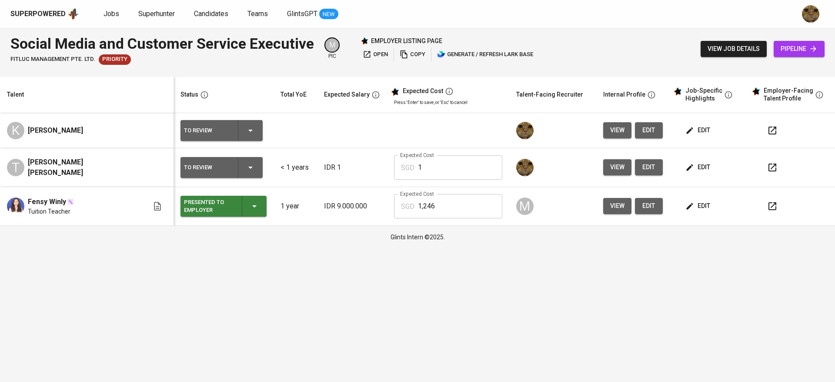
click at [767, 130] on icon "button" at bounding box center [772, 130] width 10 height 10
click at [687, 126] on span "edit" at bounding box center [698, 130] width 23 height 11
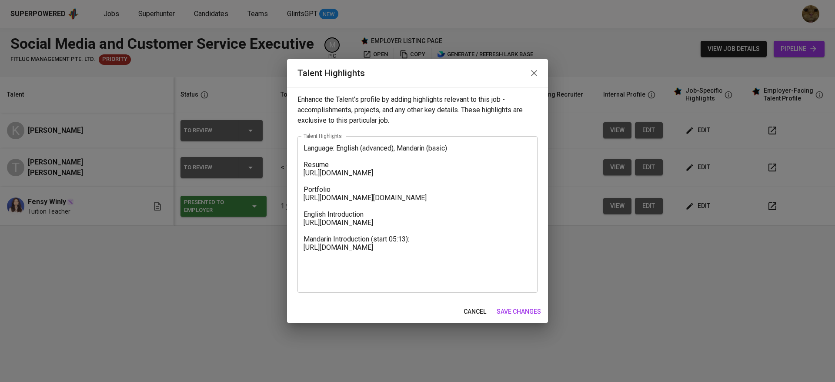
click at [301, 146] on div "Language: English (advanced), Mandarin (basic) Resume https://glints.sg.larksui…" at bounding box center [417, 214] width 240 height 156
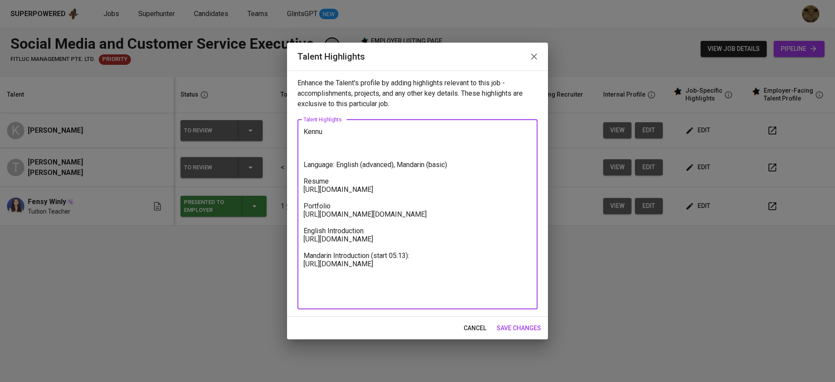
click at [362, 134] on textarea "Kennu Language: English (advanced), Mandarin (basic) Resume https://glints.sg.l…" at bounding box center [417, 213] width 228 height 173
paste textarea "Introduction Hello, my name is Kennelinga. I am 22 years old and currently base…"
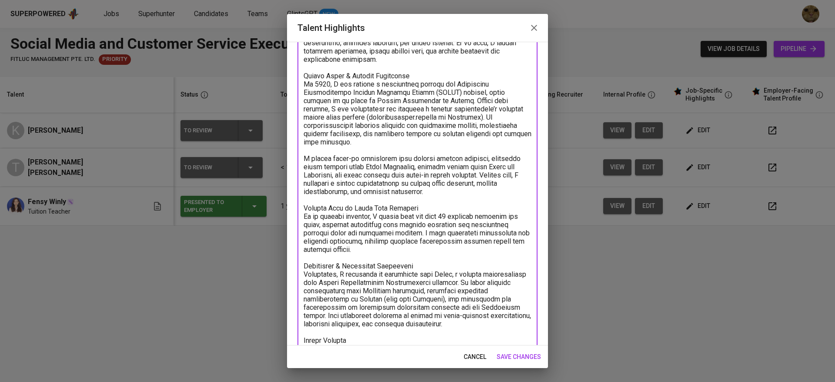
scroll to position [0, 0]
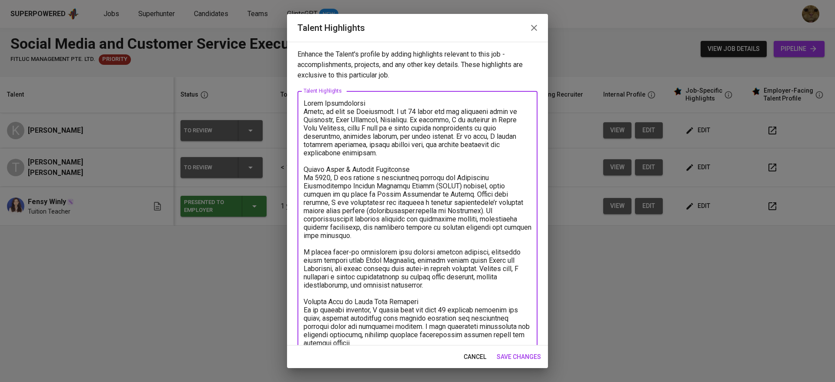
drag, startPoint x: 393, startPoint y: 101, endPoint x: 324, endPoint y: 107, distance: 68.4
click at [324, 107] on textarea at bounding box center [417, 351] width 228 height 504
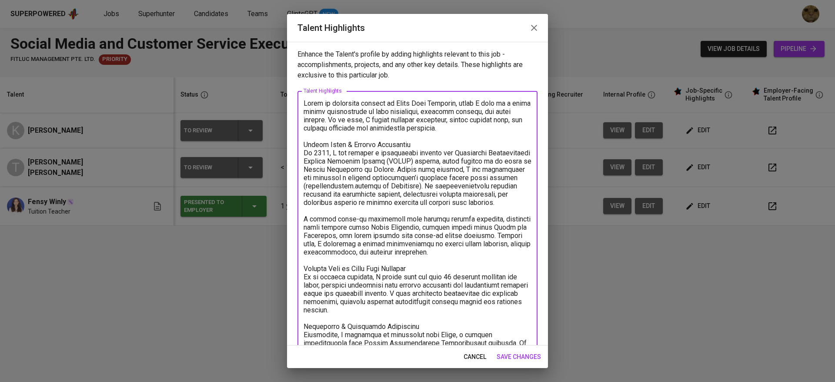
click at [477, 102] on textarea at bounding box center [417, 338] width 228 height 479
drag, startPoint x: 352, startPoint y: 121, endPoint x: 386, endPoint y: 122, distance: 33.9
click at [386, 122] on textarea at bounding box center [417, 338] width 228 height 479
drag, startPoint x: 417, startPoint y: 146, endPoint x: 299, endPoint y: 146, distance: 118.2
click at [299, 146] on div "x Talent Highlights" at bounding box center [417, 338] width 240 height 495
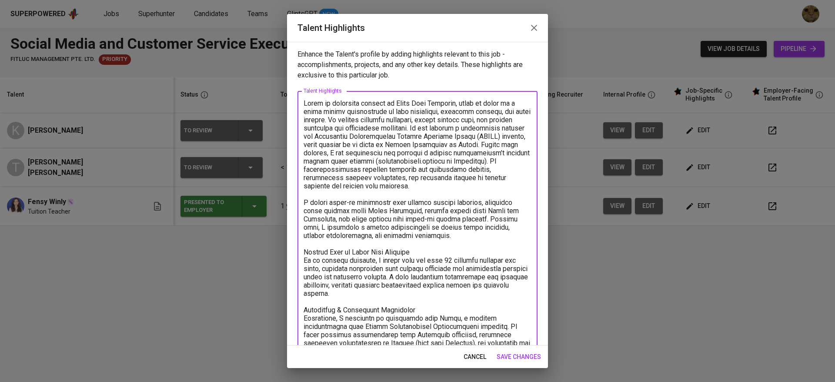
click at [438, 147] on textarea at bounding box center [417, 326] width 228 height 454
drag, startPoint x: 380, startPoint y: 141, endPoint x: 366, endPoint y: 154, distance: 19.4
click at [366, 154] on textarea at bounding box center [417, 326] width 228 height 454
click at [460, 164] on textarea at bounding box center [417, 326] width 228 height 454
drag, startPoint x: 384, startPoint y: 145, endPoint x: 472, endPoint y: 144, distance: 87.8
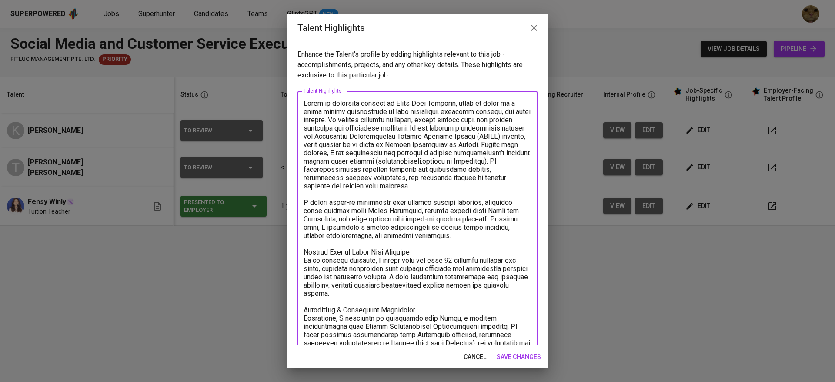
click at [472, 144] on textarea at bounding box center [417, 326] width 228 height 454
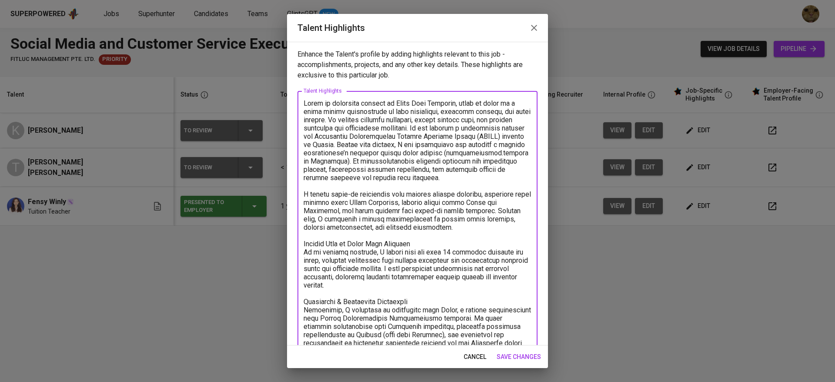
click at [486, 145] on textarea at bounding box center [417, 326] width 228 height 454
drag, startPoint x: 452, startPoint y: 158, endPoint x: 340, endPoint y: 160, distance: 111.7
click at [340, 160] on textarea at bounding box center [417, 326] width 228 height 454
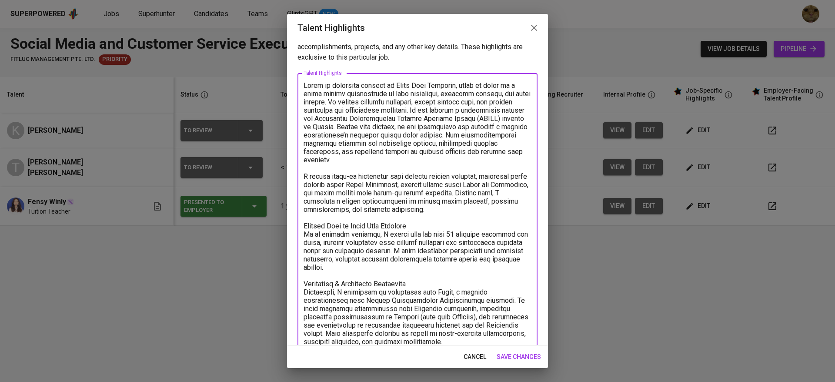
scroll to position [18, 0]
drag, startPoint x: 421, startPoint y: 269, endPoint x: 301, endPoint y: 233, distance: 125.7
click at [301, 233] on div "x Talent Highlights" at bounding box center [417, 304] width 240 height 462
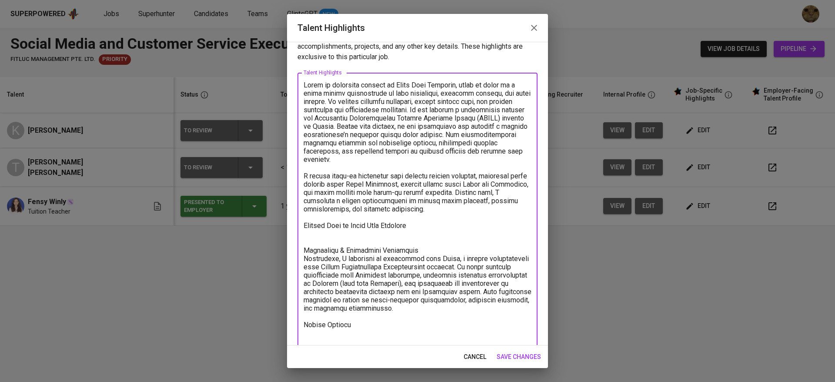
click at [464, 108] on textarea at bounding box center [417, 287] width 228 height 413
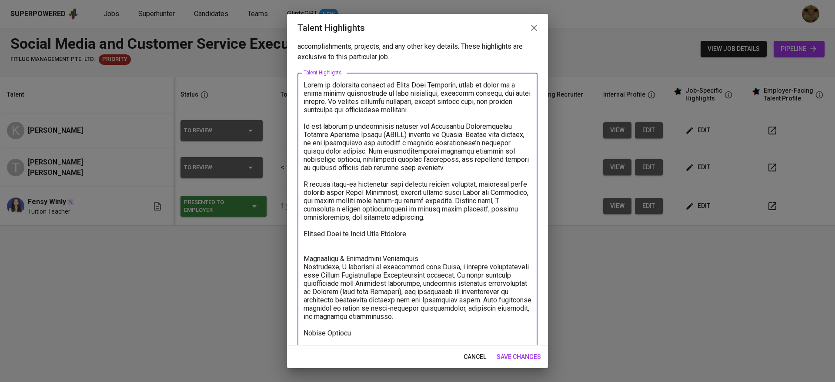
click at [464, 108] on textarea at bounding box center [417, 291] width 228 height 421
paste textarea "In my current position, I manage data for over 50 incoming products per month, …"
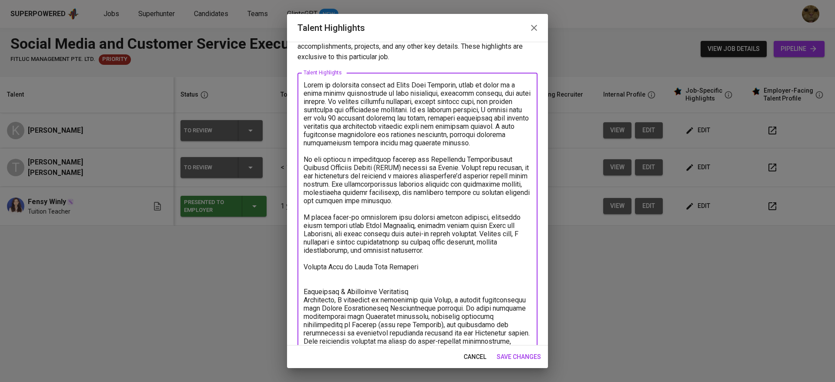
drag, startPoint x: 462, startPoint y: 109, endPoint x: 376, endPoint y: 116, distance: 86.0
click at [376, 116] on textarea at bounding box center [417, 312] width 228 height 463
click at [459, 116] on textarea at bounding box center [417, 312] width 228 height 463
drag, startPoint x: 506, startPoint y: 107, endPoint x: 473, endPoint y: 107, distance: 32.6
click at [473, 107] on textarea at bounding box center [417, 312] width 228 height 463
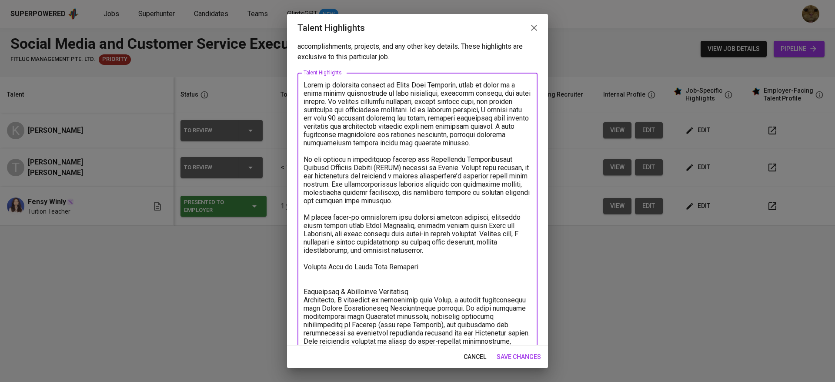
click at [429, 146] on textarea at bounding box center [417, 312] width 228 height 463
drag, startPoint x: 464, startPoint y: 108, endPoint x: 335, endPoint y: 120, distance: 129.2
click at [335, 120] on textarea at bounding box center [417, 312] width 228 height 463
click at [334, 140] on textarea at bounding box center [417, 308] width 228 height 454
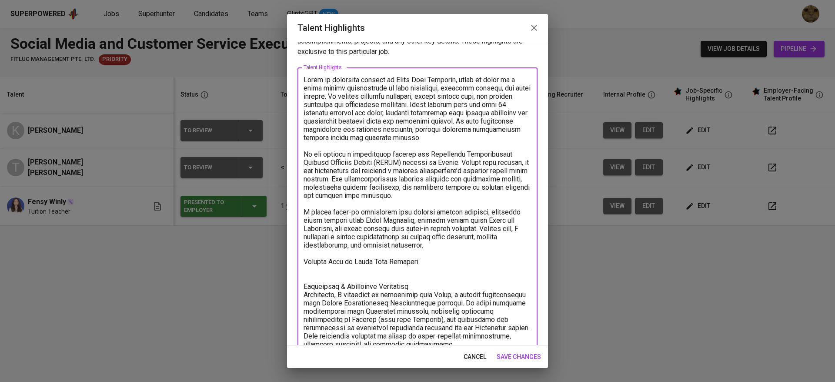
scroll to position [37, 0]
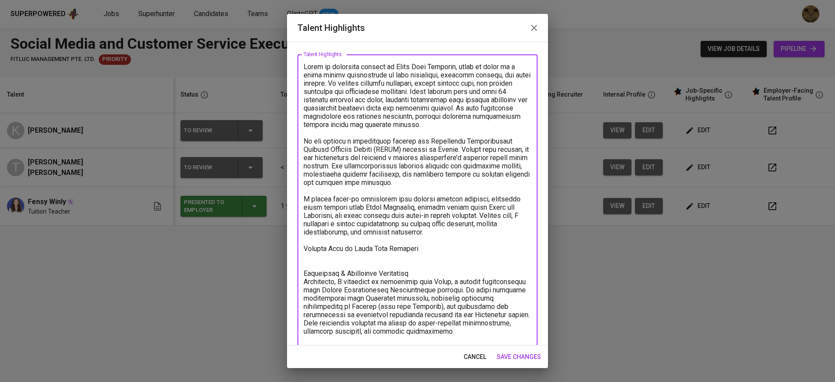
click at [478, 182] on textarea at bounding box center [417, 290] width 228 height 454
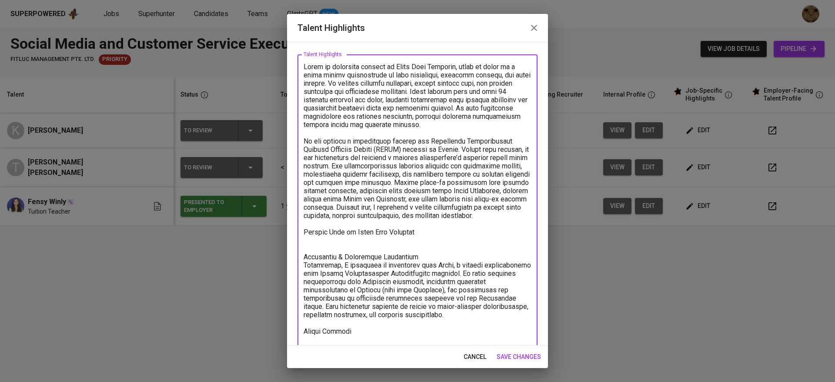
drag, startPoint x: 490, startPoint y: 212, endPoint x: 496, endPoint y: 226, distance: 14.9
click at [496, 226] on textarea at bounding box center [417, 286] width 228 height 446
drag, startPoint x: 486, startPoint y: 206, endPoint x: 501, endPoint y: 225, distance: 24.2
click at [501, 225] on textarea at bounding box center [417, 282] width 228 height 438
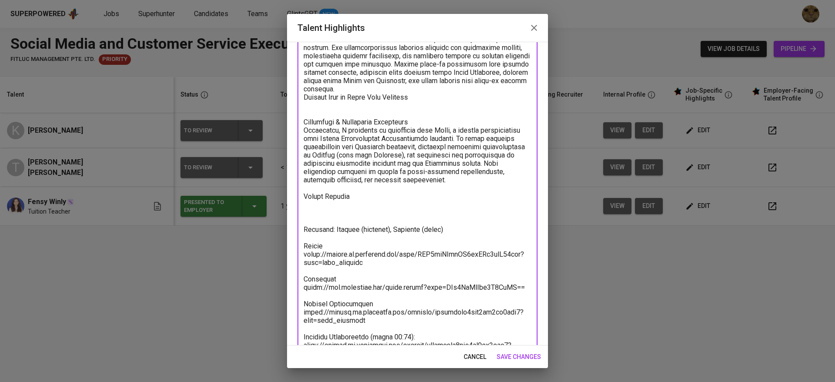
scroll to position [163, 0]
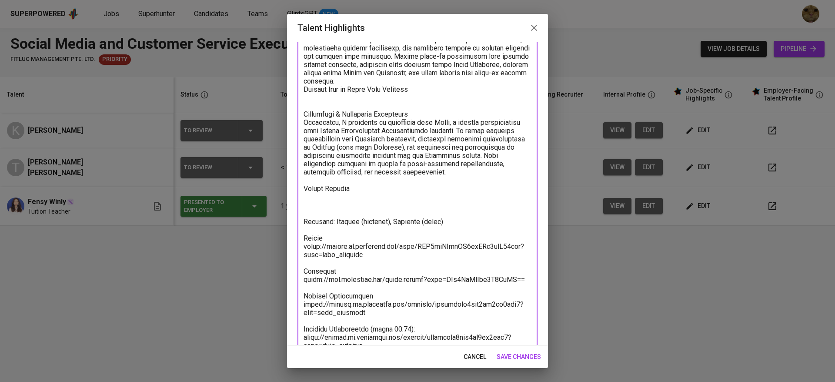
drag, startPoint x: 349, startPoint y: 199, endPoint x: 290, endPoint y: 109, distance: 107.7
click at [290, 109] on div "Enhance the Talent's profile by adding highlights relevant to this job - accomp…" at bounding box center [417, 193] width 261 height 303
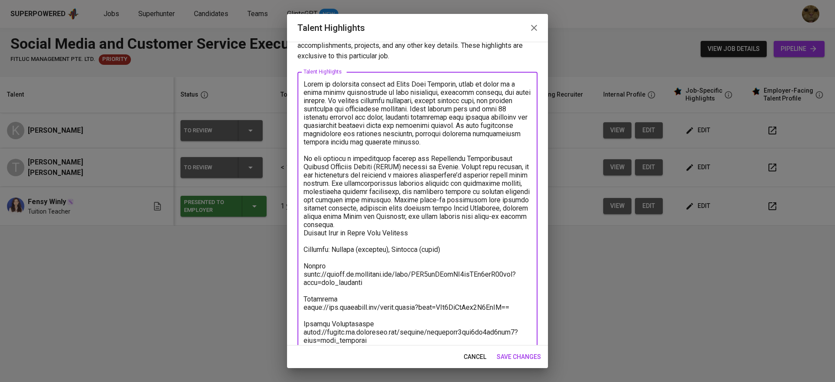
scroll to position [37, 0]
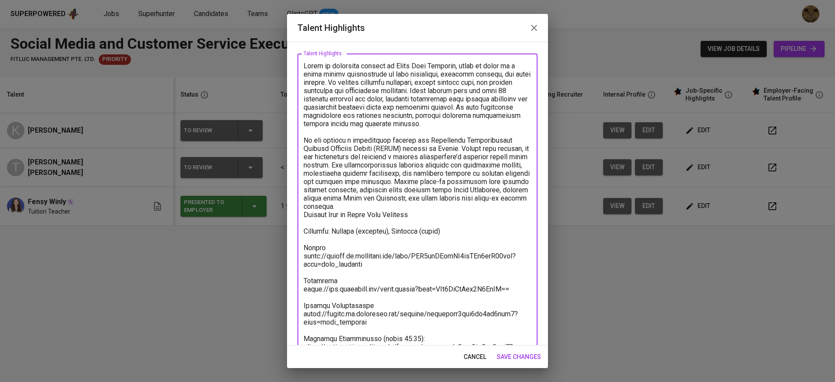
click at [495, 212] on textarea at bounding box center [417, 215] width 228 height 306
click at [486, 198] on textarea at bounding box center [417, 215] width 228 height 306
drag, startPoint x: 486, startPoint y: 205, endPoint x: 492, endPoint y: 214, distance: 10.4
click at [492, 214] on textarea at bounding box center [417, 215] width 228 height 306
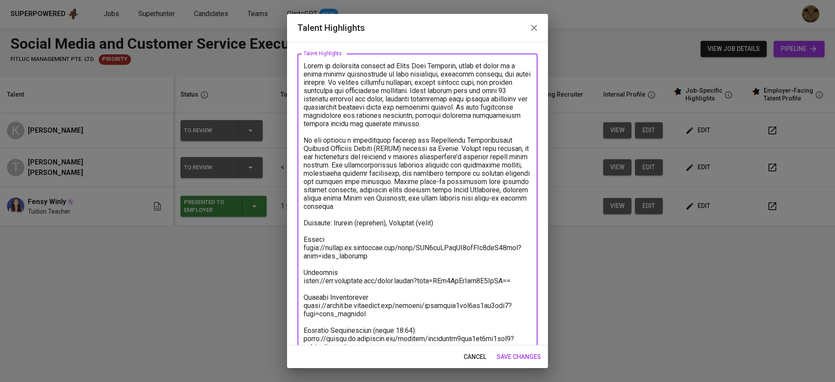
scroll to position [67, 0]
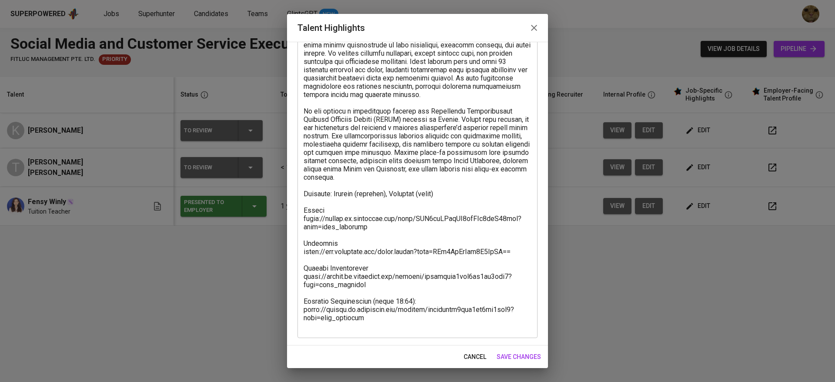
click at [434, 331] on div "x Talent Highlights" at bounding box center [417, 180] width 240 height 313
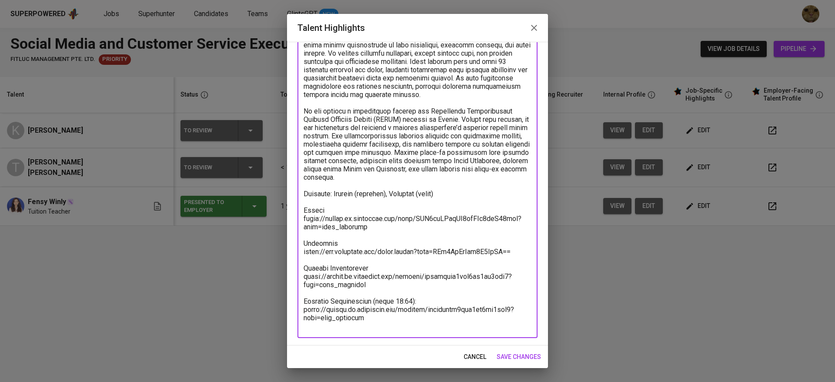
click at [411, 306] on textarea at bounding box center [417, 181] width 228 height 297
type textarea "Kenny is currently working at Satya Jaya Electric, where he works as a staff me…"
click at [510, 356] on span "save changes" at bounding box center [518, 356] width 44 height 11
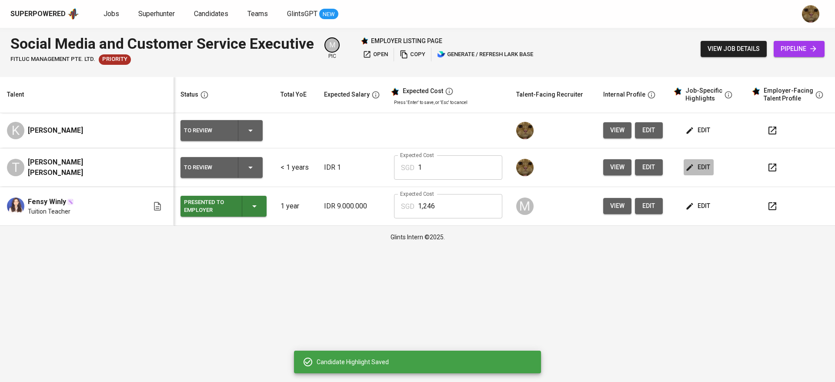
click at [689, 173] on span "edit" at bounding box center [698, 167] width 23 height 11
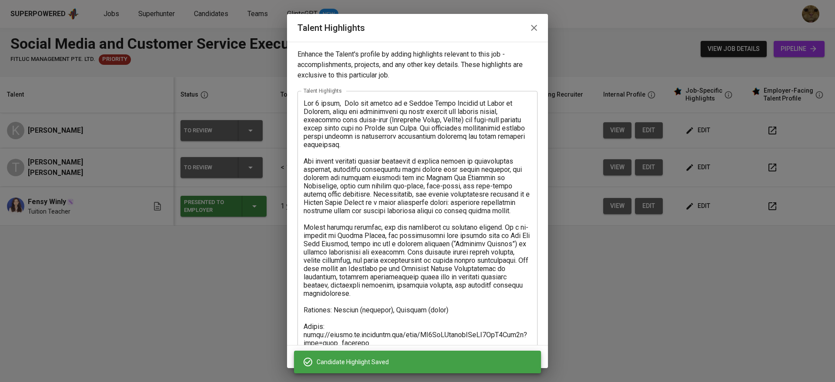
scroll to position [100, 0]
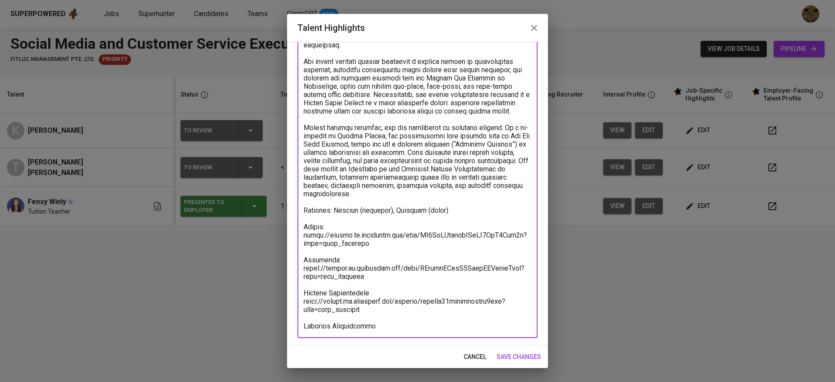
click at [453, 209] on textarea at bounding box center [417, 165] width 228 height 330
click at [370, 314] on textarea at bounding box center [417, 165] width 228 height 330
click at [373, 320] on textarea at bounding box center [417, 165] width 228 height 330
click at [374, 322] on textarea at bounding box center [417, 165] width 228 height 330
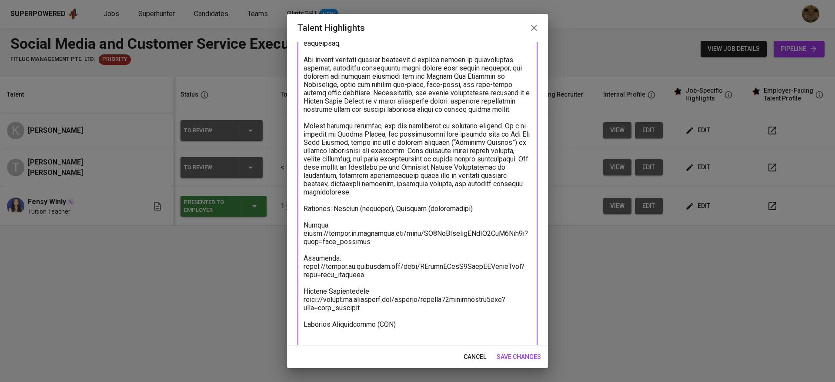
type textarea "For 2 years, Theo she served as a Social Media Officer at House of Leaders, whe…"
click at [509, 360] on span "save changes" at bounding box center [518, 356] width 44 height 11
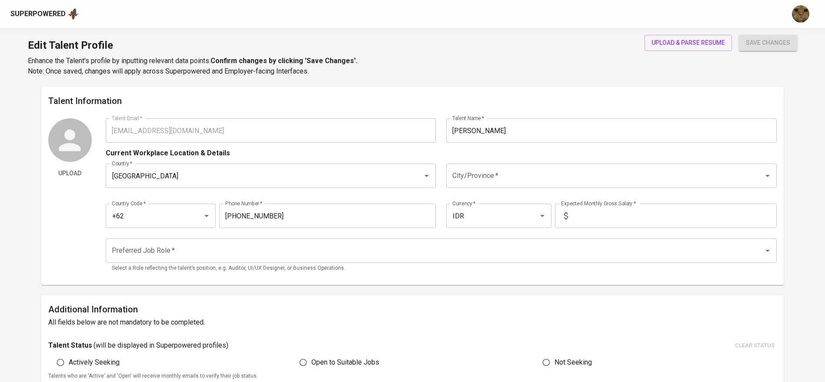
scroll to position [15, 0]
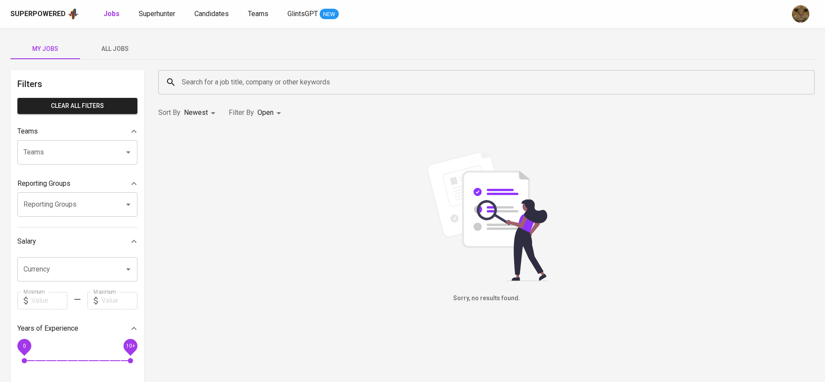
click at [111, 44] on span "All Jobs" at bounding box center [114, 48] width 59 height 11
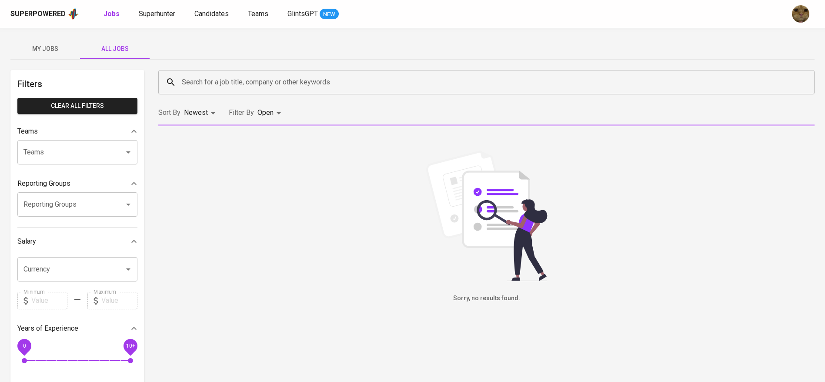
click at [213, 83] on input "Search for a job title, company or other keywords" at bounding box center [489, 82] width 618 height 17
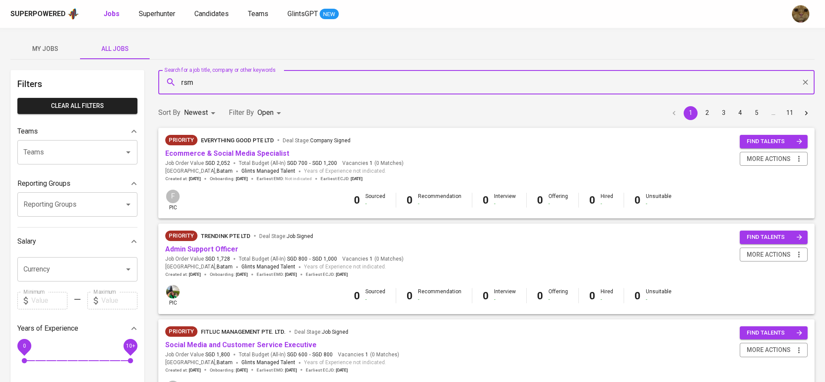
type input "rsm"
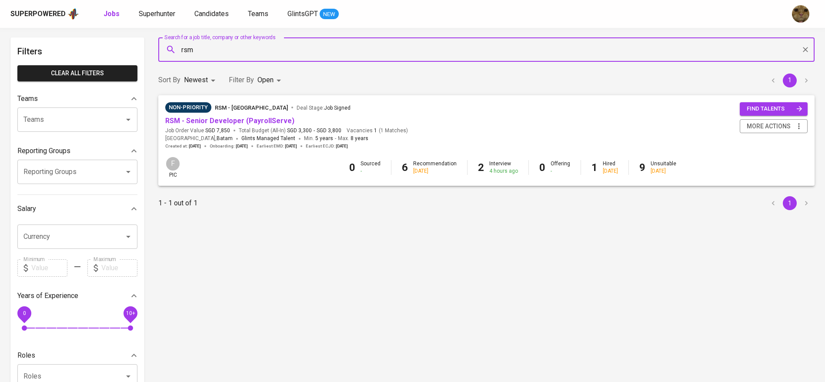
scroll to position [33, 0]
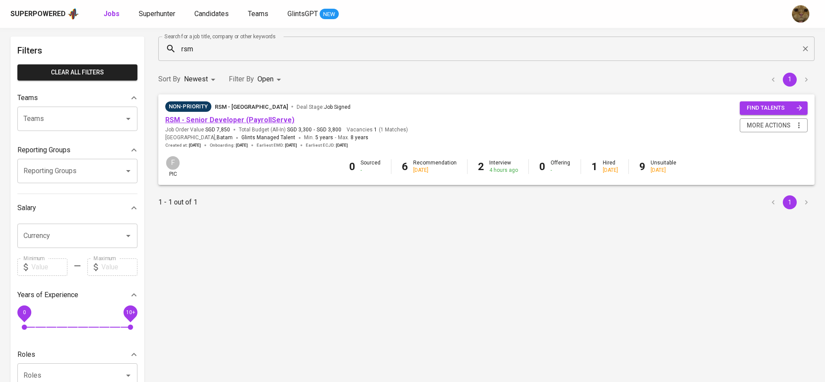
click at [196, 117] on link "RSM - Senior Developer (PayrollServe)" at bounding box center [229, 120] width 129 height 8
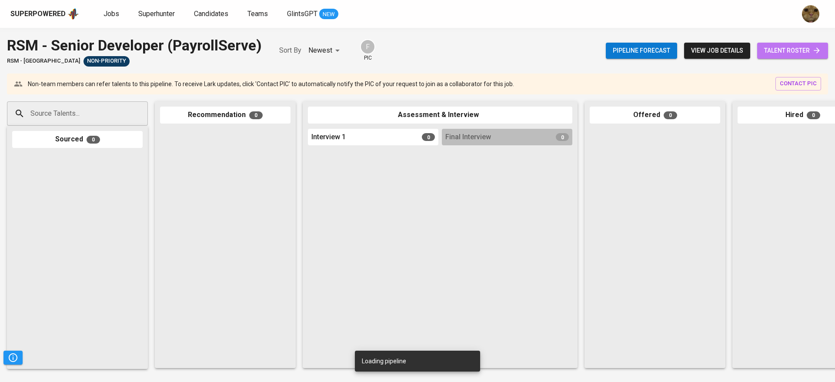
click at [772, 53] on span "talent roster" at bounding box center [792, 50] width 57 height 11
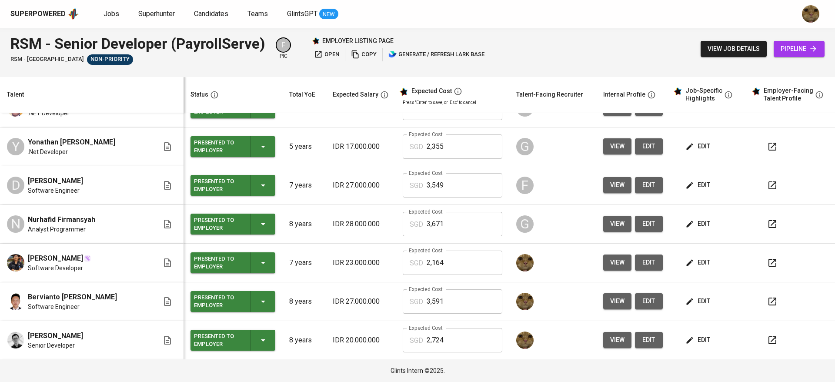
scroll to position [416, 0]
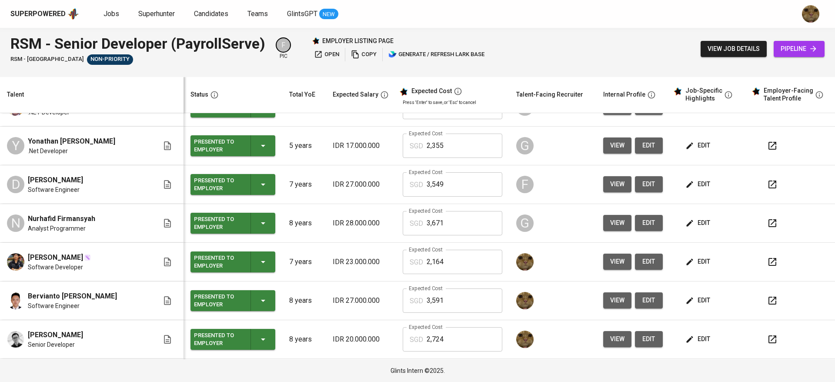
click at [738, 46] on span "view job details" at bounding box center [733, 48] width 52 height 11
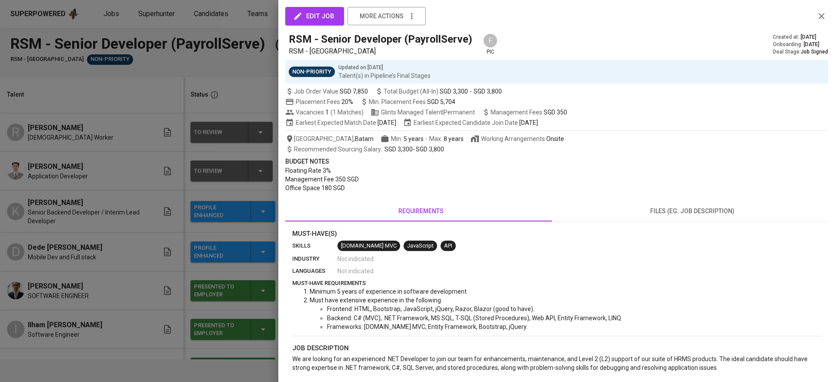
click at [144, 239] on div at bounding box center [417, 191] width 835 height 382
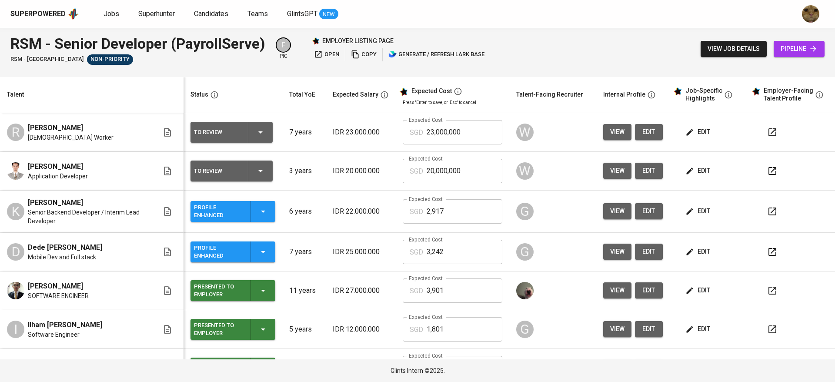
click at [211, 21] on div "Superpowered Jobs Superhunter Candidates Teams GlintsGPT NEW" at bounding box center [417, 14] width 835 height 28
click at [204, 11] on span "Candidates" at bounding box center [211, 14] width 34 height 8
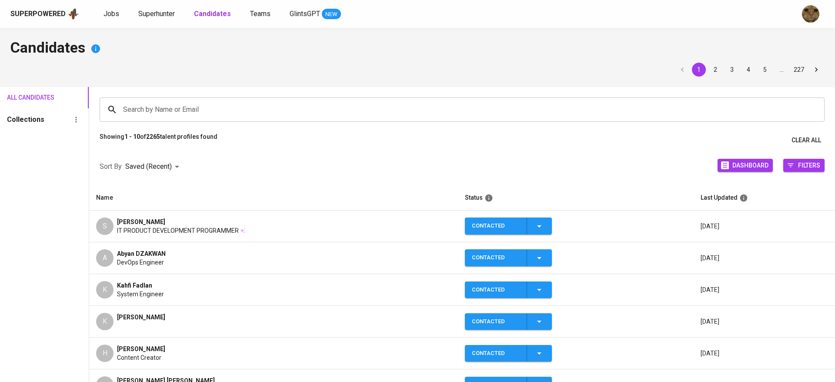
click at [166, 107] on input "Search by Name or Email" at bounding box center [464, 109] width 686 height 17
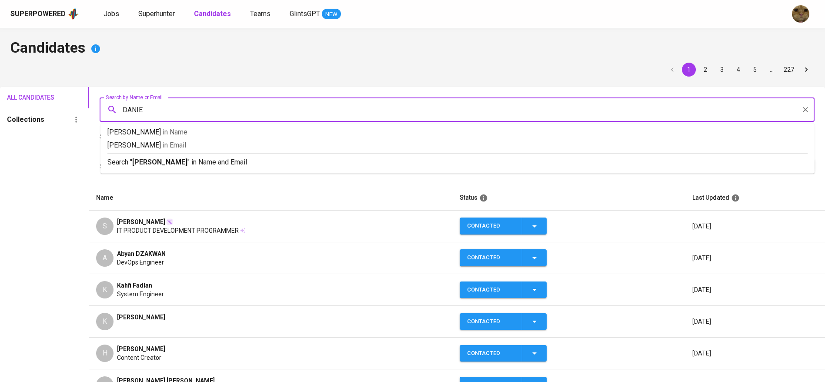
type input "DANIEL"
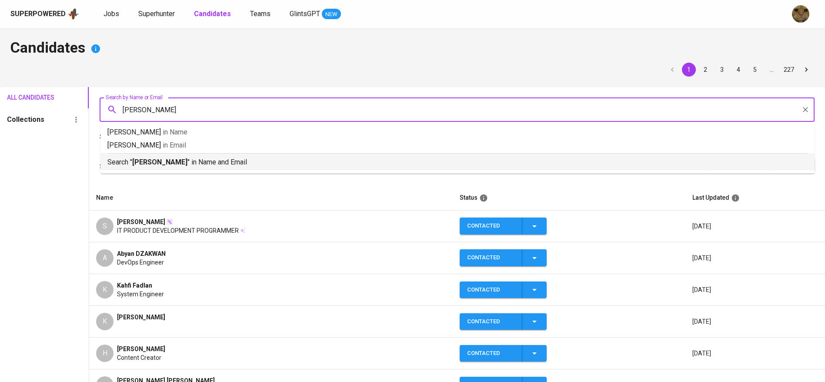
click at [150, 157] on p "Search " DANIEL " in Name and Email" at bounding box center [457, 162] width 700 height 10
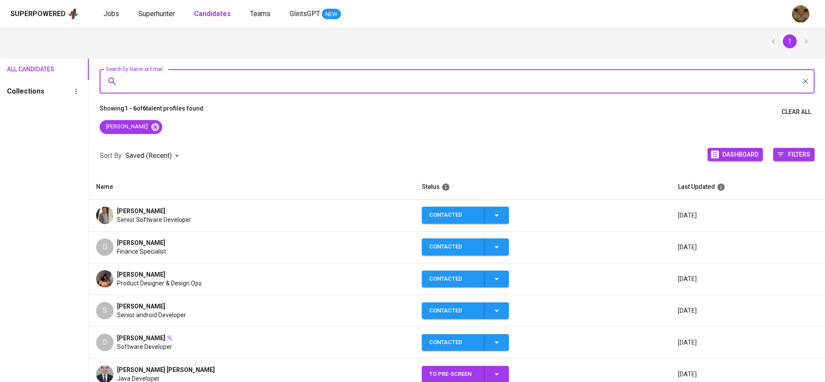
scroll to position [29, 0]
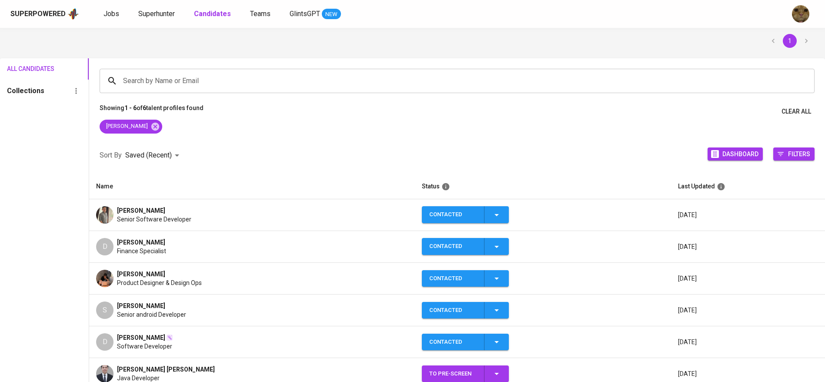
click at [115, 209] on div "Daniel Abednego Senior Software Developer" at bounding box center [252, 214] width 312 height 17
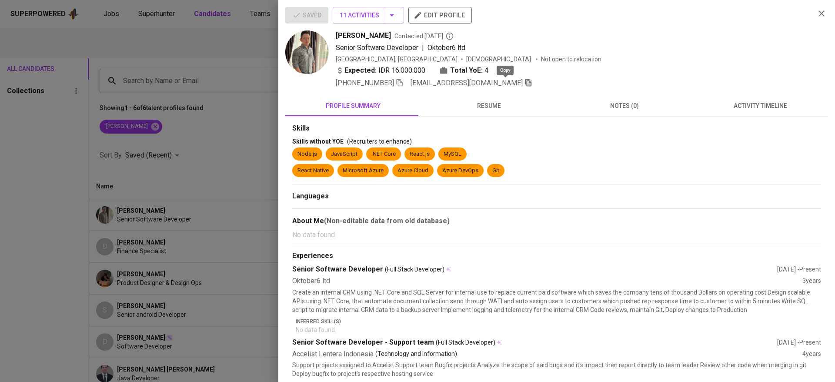
click at [524, 81] on icon "button" at bounding box center [528, 83] width 8 height 8
click at [222, 63] on div at bounding box center [417, 191] width 835 height 382
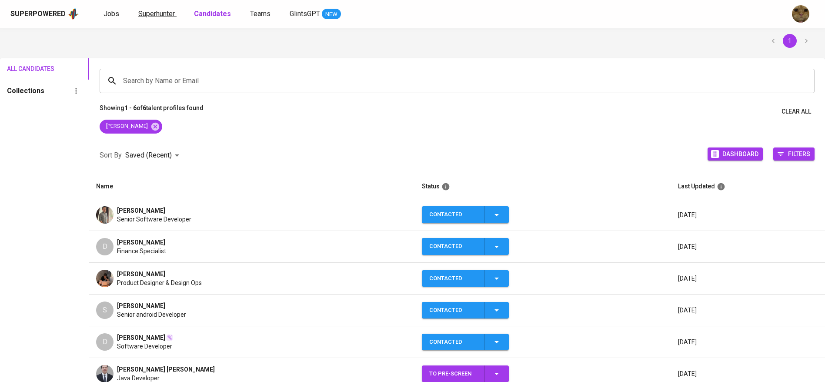
click at [150, 10] on span "Superhunter" at bounding box center [156, 14] width 37 height 8
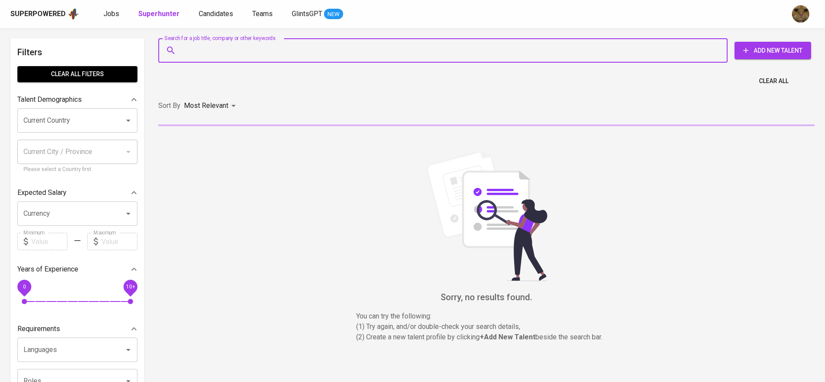
click at [246, 52] on input "Search for a job title, company or other keywords" at bounding box center [445, 50] width 531 height 17
paste input "danielabed10@hotmail.com"
type input "danielabed10@hotmail.com"
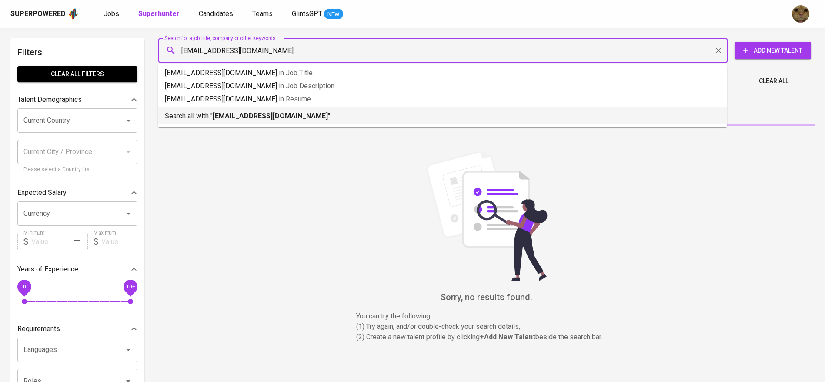
click at [213, 116] on p "Search all with " danielabed10@hotmail.com "" at bounding box center [442, 116] width 555 height 10
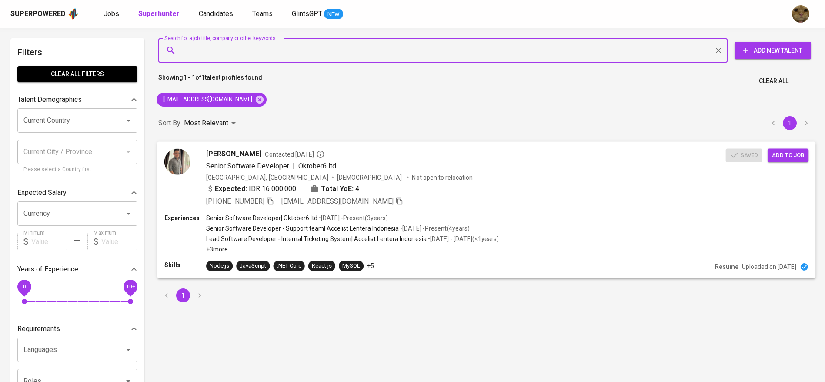
click at [795, 153] on span "Add to job" at bounding box center [788, 155] width 32 height 10
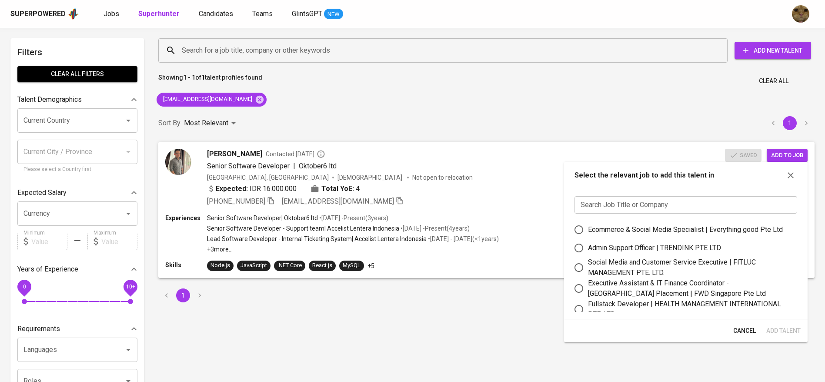
click at [603, 208] on input "text" at bounding box center [685, 204] width 223 height 17
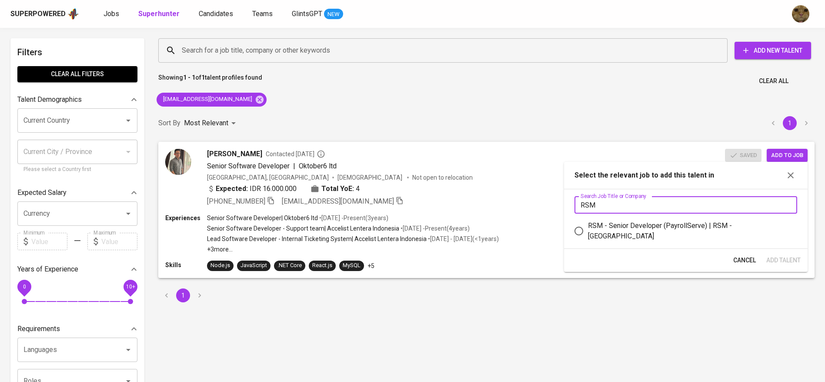
type input "RSM"
click at [593, 225] on div "RSM - Senior Developer (PayrollServe) | RSM - Singapore" at bounding box center [689, 230] width 202 height 21
click at [588, 225] on input "RSM - Senior Developer (PayrollServe) | RSM - Singapore" at bounding box center [578, 231] width 18 height 18
radio input "true"
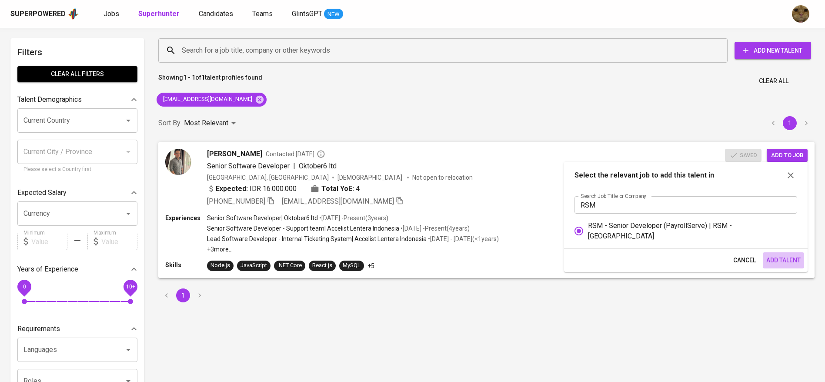
click at [782, 255] on span "Add Talent" at bounding box center [783, 260] width 34 height 11
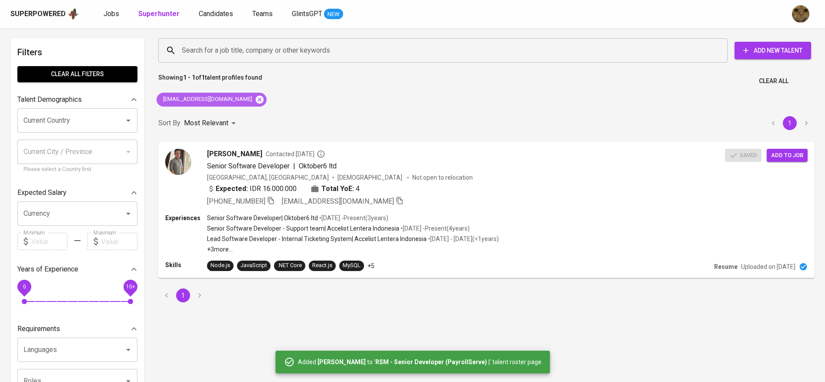
click at [256, 98] on icon at bounding box center [260, 99] width 8 height 8
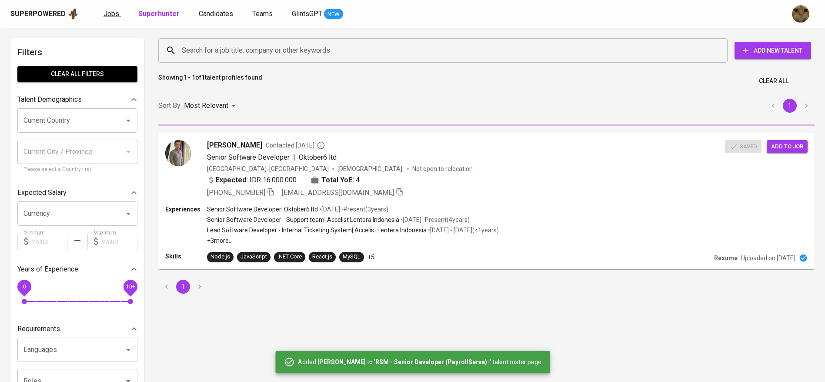
click at [115, 15] on span "Jobs" at bounding box center [111, 14] width 16 height 8
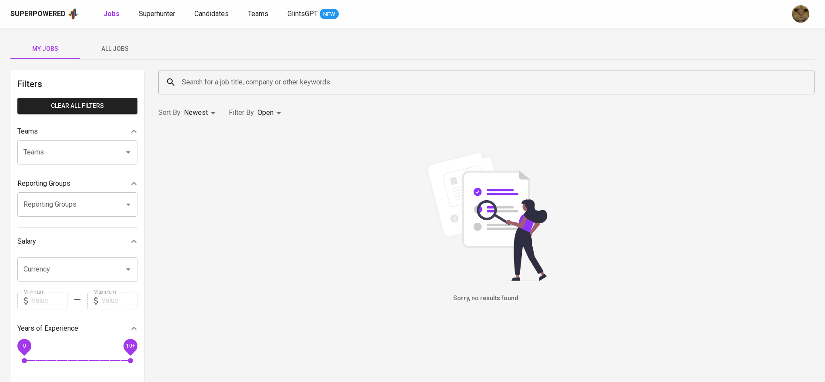
click at [110, 43] on button "All Jobs" at bounding box center [115, 48] width 70 height 21
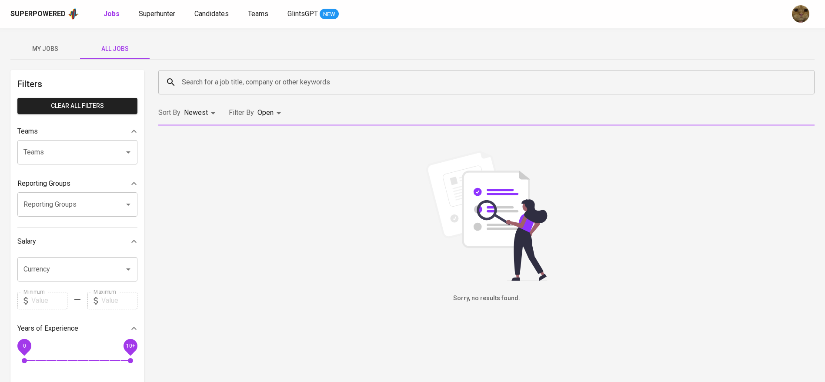
click at [216, 82] on input "Search for a job title, company or other keywords" at bounding box center [489, 82] width 618 height 17
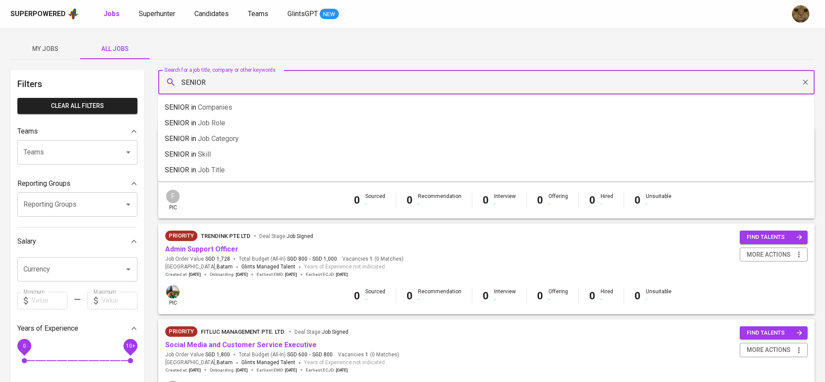
type input "SENIOR"
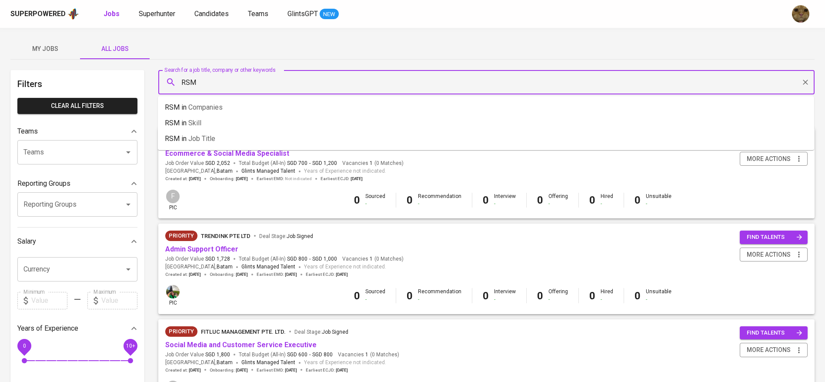
type input "RSM"
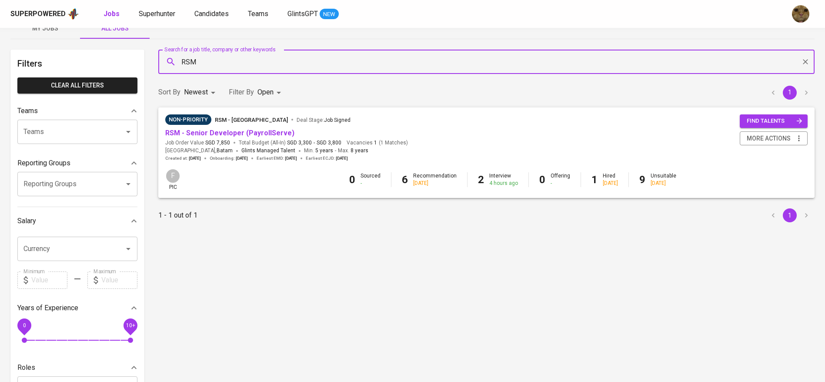
scroll to position [37, 0]
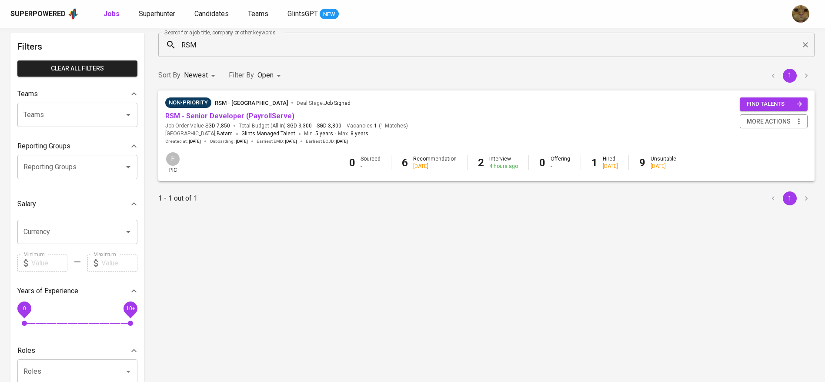
click at [186, 116] on link "RSM - Senior Developer (PayrollServe)" at bounding box center [229, 116] width 129 height 8
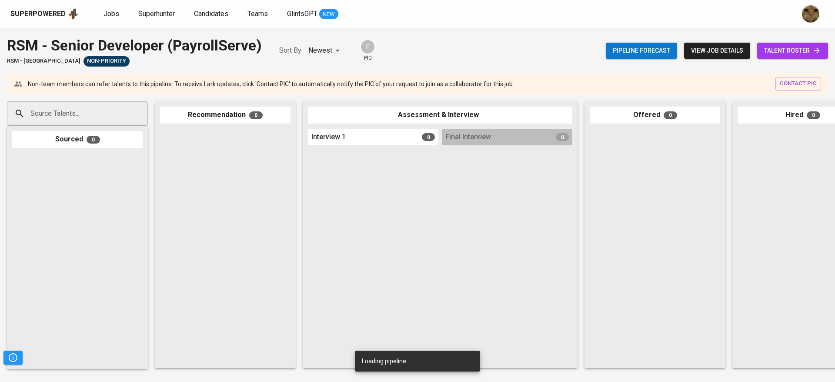
click at [813, 44] on link "talent roster" at bounding box center [792, 51] width 71 height 16
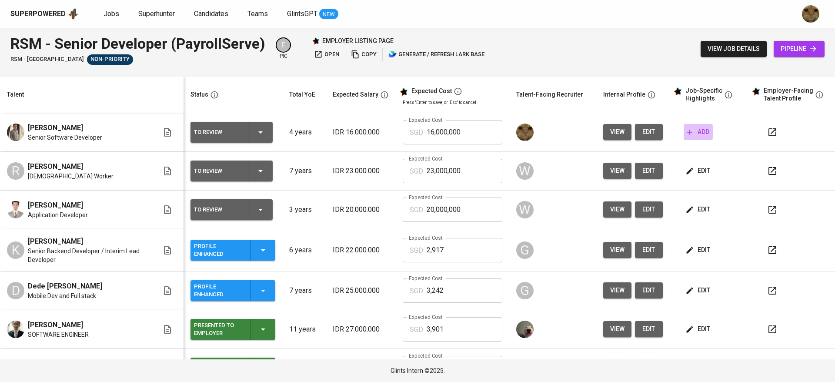
click at [687, 136] on span "add" at bounding box center [698, 132] width 22 height 11
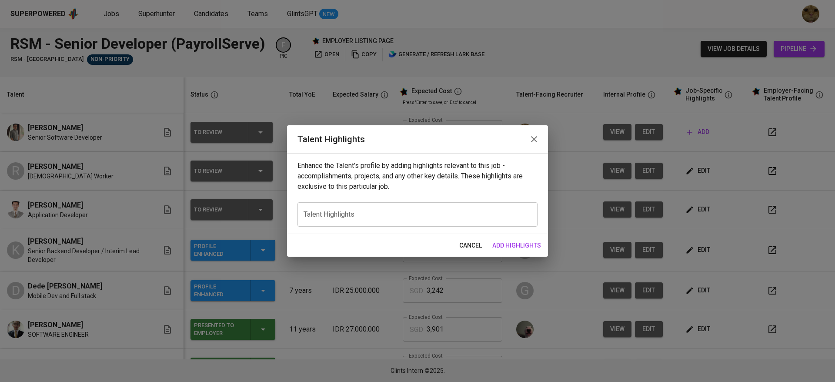
click at [464, 209] on div "x Talent Highlights" at bounding box center [417, 214] width 240 height 24
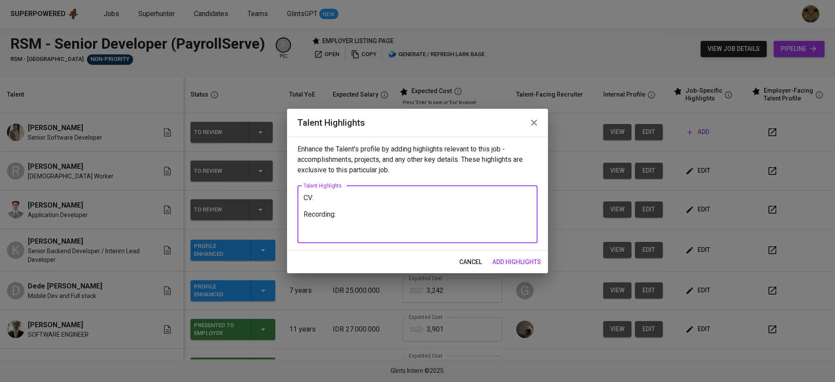
type textarea "CV: Recording:"
click at [515, 257] on span "add highlights" at bounding box center [516, 261] width 49 height 11
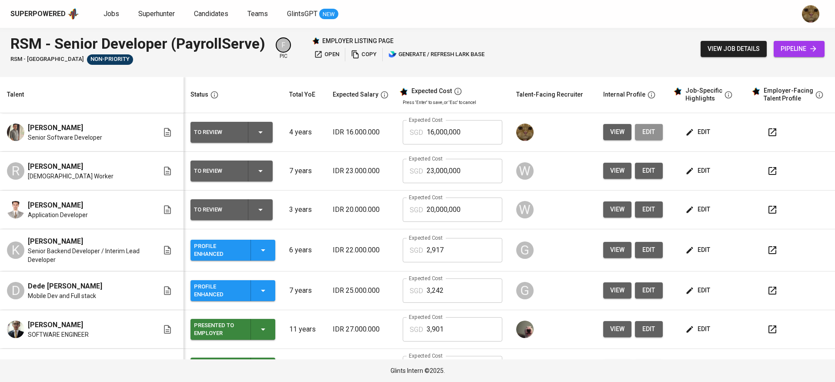
click at [635, 140] on button "edit" at bounding box center [649, 132] width 28 height 16
click at [687, 136] on span "edit" at bounding box center [698, 132] width 23 height 11
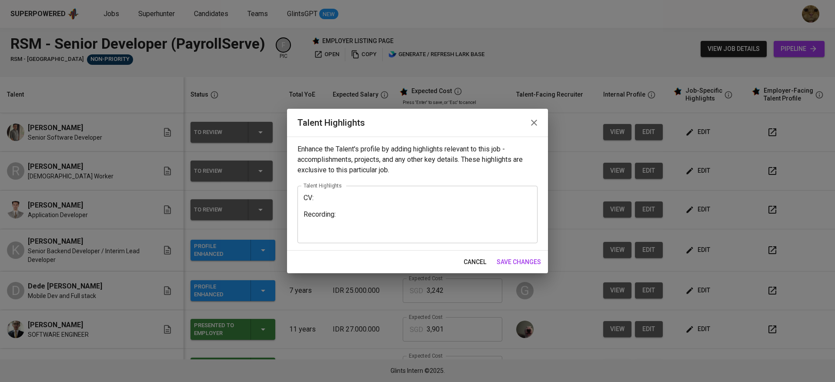
click at [349, 195] on textarea "CV: Recording:" at bounding box center [417, 213] width 228 height 41
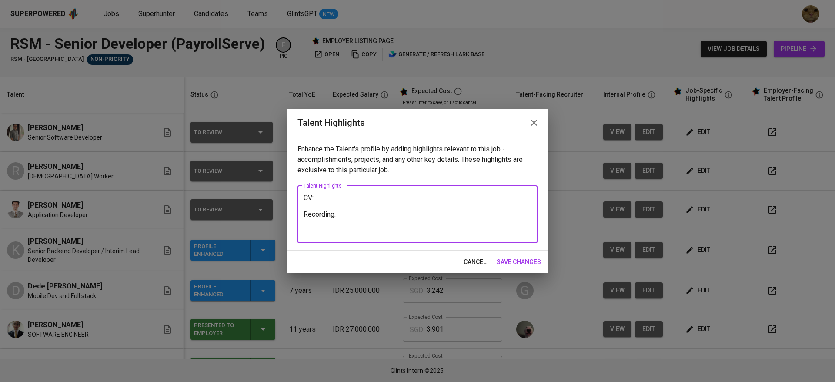
paste textarea "https://glints.sg.larksuite.com/file/MIX1bhjmAoc7FAxa8lDluVRGgFb?from=from_copy…"
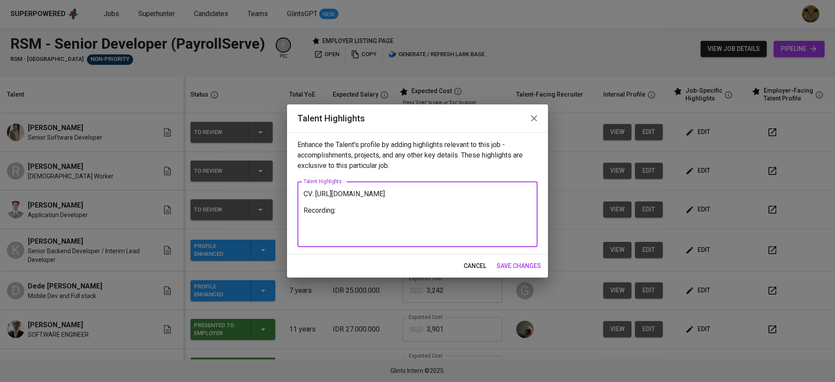
click at [316, 194] on textarea "CV: https://glints.sg.larksuite.com/file/MIX1bhjmAoc7FAxa8lDluVRGgFb?from=from_…" at bounding box center [417, 215] width 228 height 50
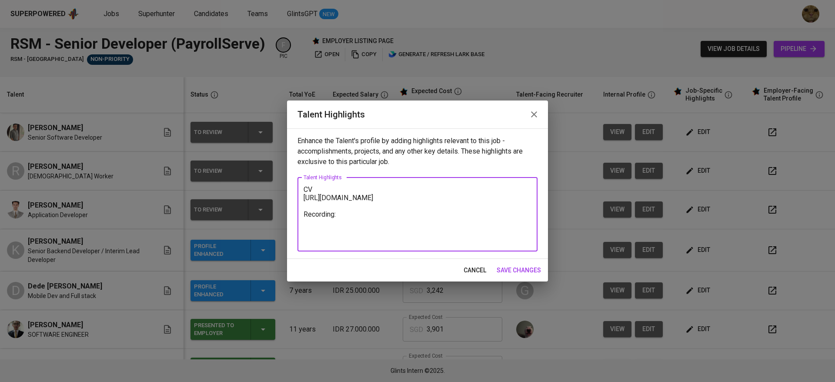
click at [341, 190] on textarea "CV https://glints.sg.larksuite.com/file/MIX1bhjmAoc7FAxa8lDluVRGgFb?from=from_c…" at bounding box center [417, 214] width 228 height 58
paste textarea "My role at Pos Malaysia is on a contract basis. While I’ve gained some experien…"
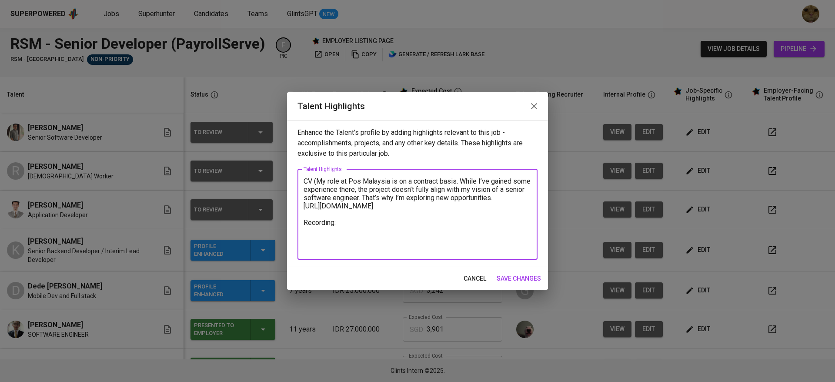
drag, startPoint x: 346, startPoint y: 183, endPoint x: 318, endPoint y: 183, distance: 27.4
click at [318, 183] on textarea "CV (My role at Pos Malaysia is on a contract basis. While I’ve gained some expe…" at bounding box center [417, 214] width 228 height 74
click at [420, 180] on textarea "CV (Pos Malaysia is on a contract basis. While I’ve gained some experience ther…" at bounding box center [417, 214] width 228 height 74
drag, startPoint x: 426, startPoint y: 180, endPoint x: 503, endPoint y: 182, distance: 77.4
click at [503, 182] on textarea "CV (Pos Malaysia is on a contract basis. While I’ve gained some experience ther…" at bounding box center [417, 214] width 228 height 74
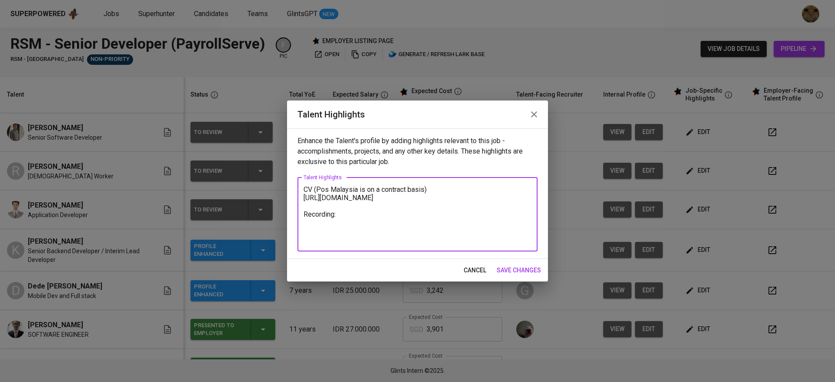
drag, startPoint x: 429, startPoint y: 186, endPoint x: 367, endPoint y: 188, distance: 62.2
click at [367, 188] on textarea "CV (Pos Malaysia is on a contract basis) https://glints.sg.larksuite.com/file/M…" at bounding box center [417, 214] width 228 height 58
drag, startPoint x: 507, startPoint y: 189, endPoint x: 419, endPoint y: 189, distance: 88.2
click at [419, 189] on textarea "CV (Pos Malaysia is a contract-based, he's looking for permanent) https://glint…" at bounding box center [417, 214] width 228 height 58
click at [355, 215] on textarea "CV (Pos Malaysia is a contract-based agreement) https://glints.sg.larksuite.com…" at bounding box center [417, 214] width 228 height 58
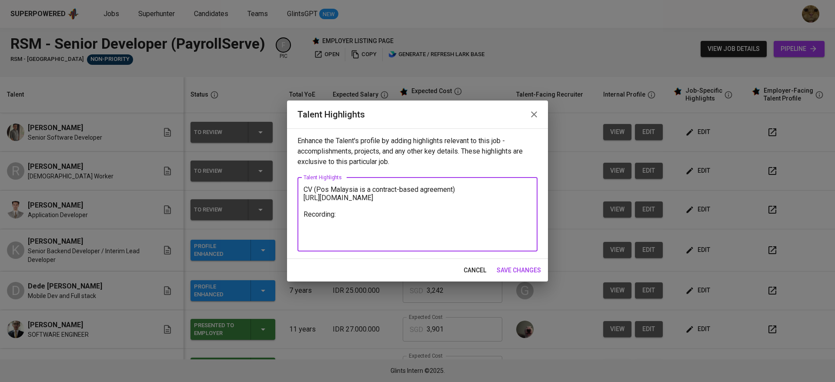
click at [349, 220] on textarea "CV (Pos Malaysia is a contract-based agreement) https://glints.sg.larksuite.com…" at bounding box center [417, 214] width 228 height 58
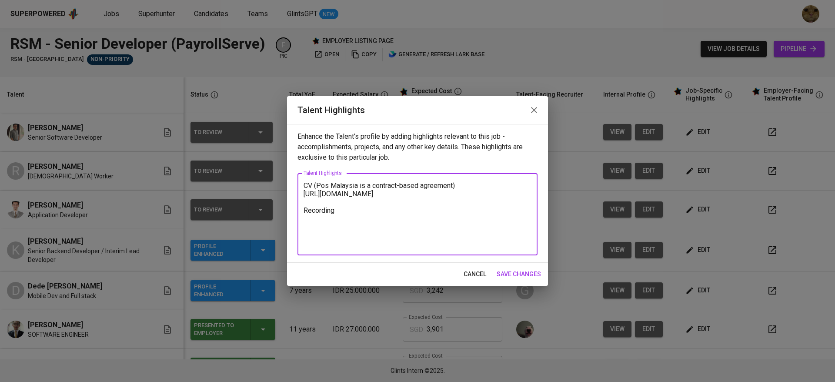
paste textarea "https://glints.sg.larksuite.com/minutes/obsgxgx84yzcv18yfht6gd58?from=from_copy…"
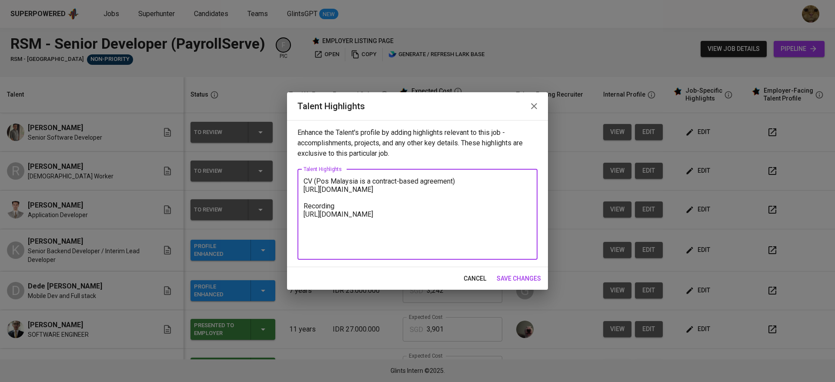
click at [358, 212] on textarea "CV (Pos Malaysia is a contract-based agreement) https://glints.sg.larksuite.com…" at bounding box center [417, 214] width 228 height 74
drag, startPoint x: 461, startPoint y: 180, endPoint x: 419, endPoint y: 181, distance: 42.2
click at [419, 181] on textarea "CV (Pos Malaysia is a contract-based agreement) https://glints.sg.larksuite.com…" at bounding box center [417, 214] width 228 height 74
click at [375, 212] on textarea "CV (Pos Malaysia is a contract-based employment) https://glints.sg.larksuite.co…" at bounding box center [417, 214] width 228 height 74
click at [382, 239] on textarea "CV (Pos Malaysia is a contract-based employment) https://glints.sg.larksuite.co…" at bounding box center [417, 214] width 228 height 74
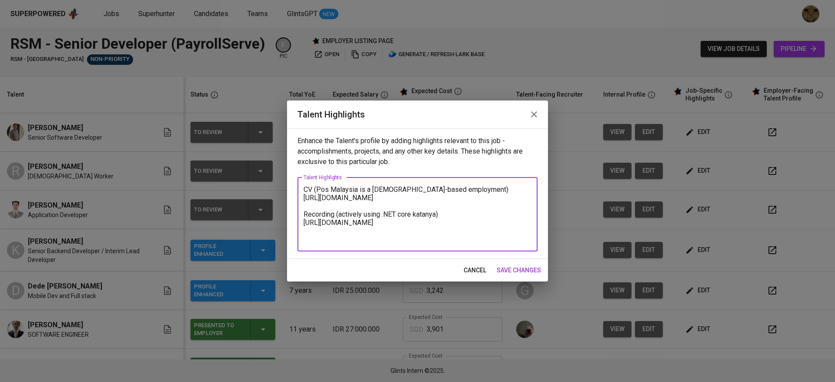
click at [450, 228] on textarea "CV (Pos Malaysia is a contract-based employment) https://glints.sg.larksuite.co…" at bounding box center [417, 214] width 228 height 58
click at [445, 223] on textarea "CV (Pos Malaysia is a contract-based employment) https://glints.sg.larksuite.co…" at bounding box center [417, 214] width 228 height 58
type textarea "CV (Pos Malaysia is a contract-based employment) https://glints.sg.larksuite.co…"
click at [509, 268] on span "save changes" at bounding box center [518, 270] width 44 height 11
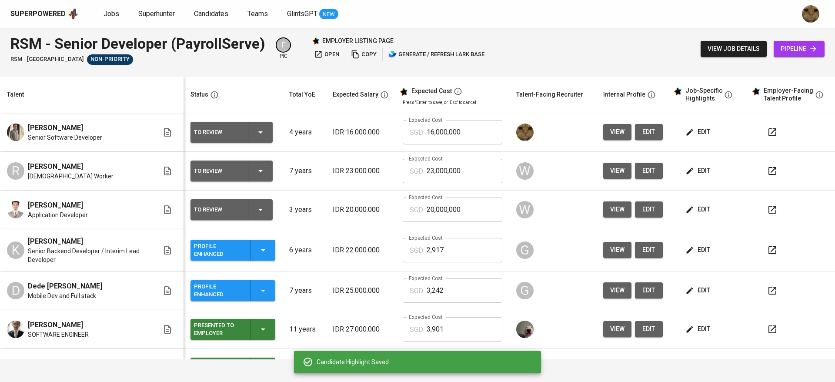
click at [644, 130] on span "edit" at bounding box center [649, 132] width 14 height 11
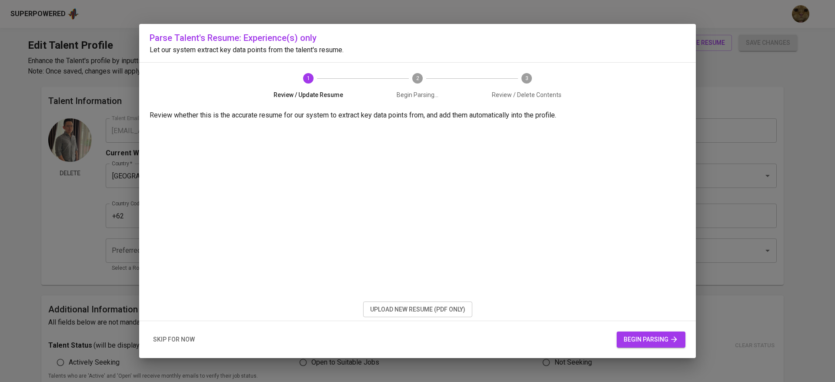
type input "[EMAIL_ADDRESS][DOMAIN_NAME]"
type input "[PERSON_NAME]"
type input "[GEOGRAPHIC_DATA]"
type input "[GEOGRAPHIC_DATA], [GEOGRAPHIC_DATA]"
type input "+62"
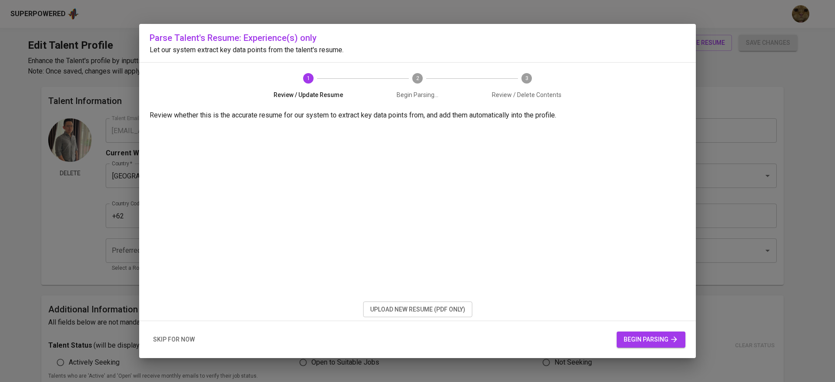
type input "[PHONE_NUMBER]"
type input "IDR"
radio input "true"
type input "4"
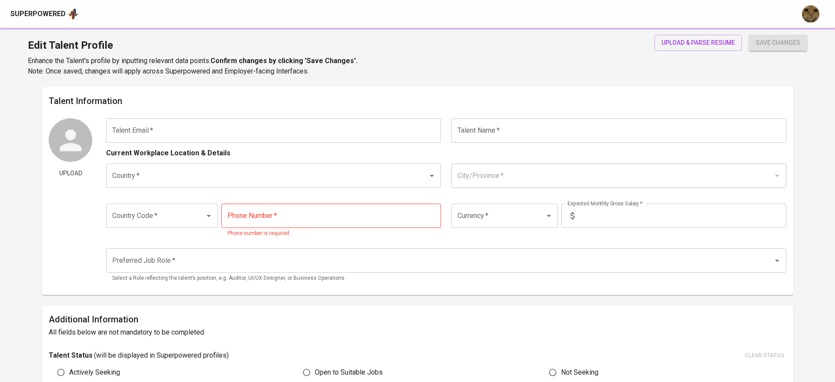
type input "[EMAIL_ADDRESS][DOMAIN_NAME]"
type input "[PERSON_NAME]"
type input "[GEOGRAPHIC_DATA]"
type input "[GEOGRAPHIC_DATA], [GEOGRAPHIC_DATA]"
type input "+62"
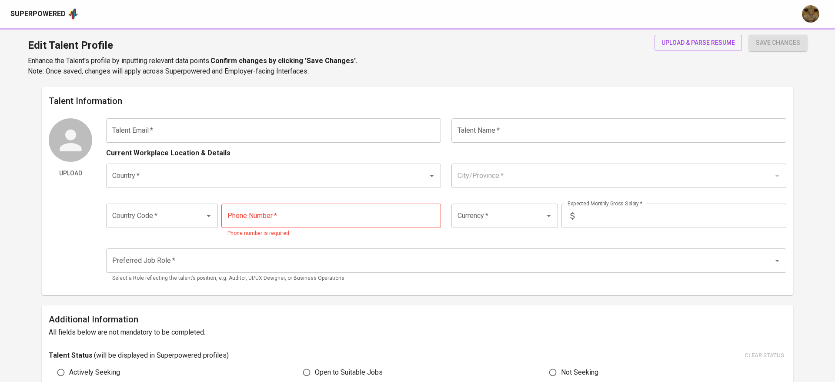
type input "[PHONE_NUMBER]"
type input "IDR"
radio input "true"
type input "4"
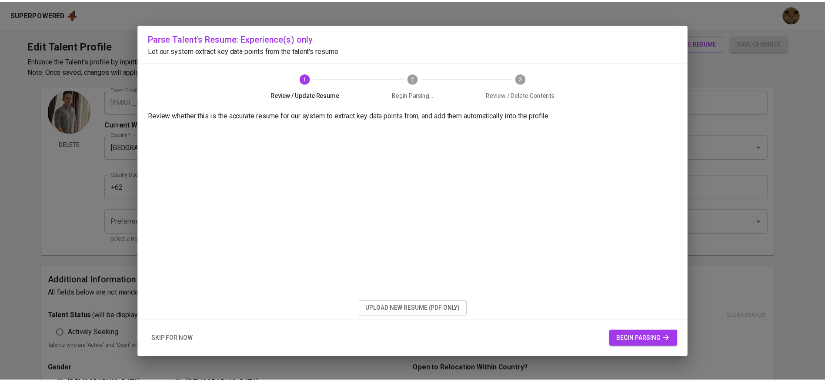
scroll to position [29, 0]
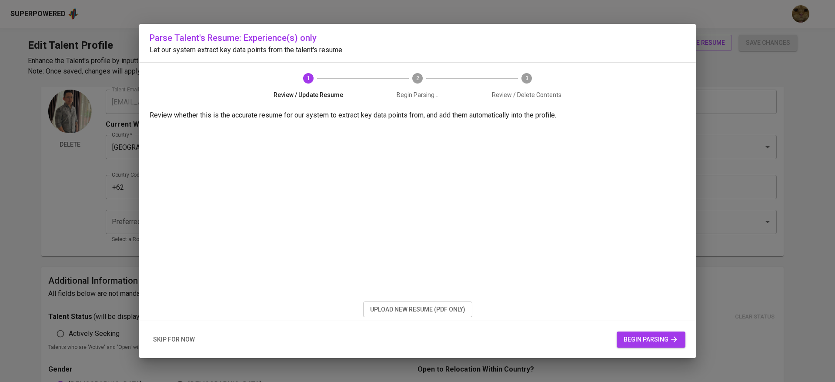
click at [173, 334] on span "skip for now" at bounding box center [174, 339] width 42 height 11
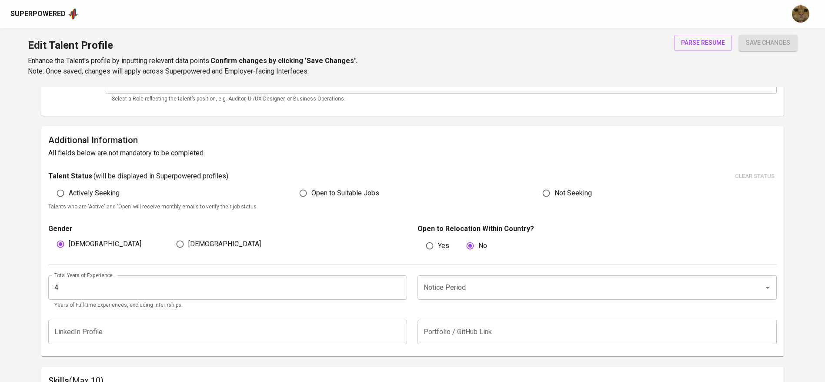
scroll to position [260, 0]
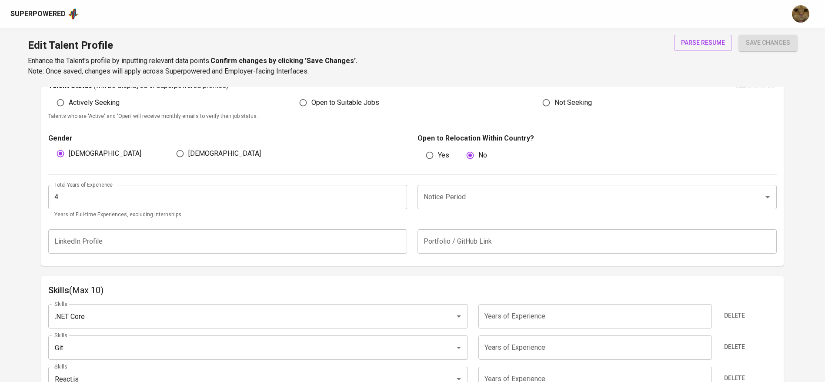
click at [156, 201] on input "4" at bounding box center [227, 197] width 359 height 24
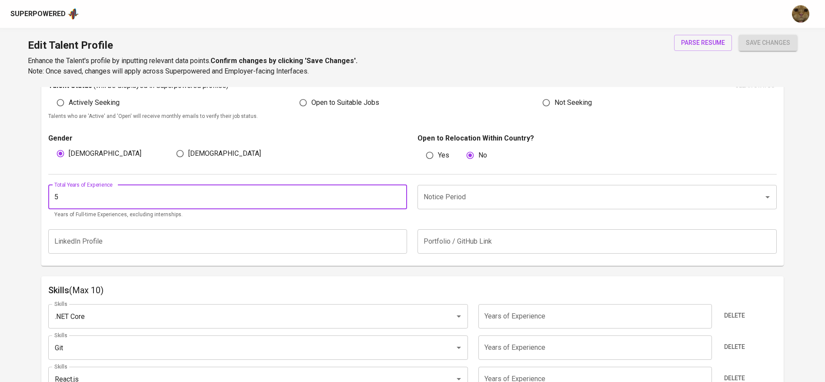
type input "5"
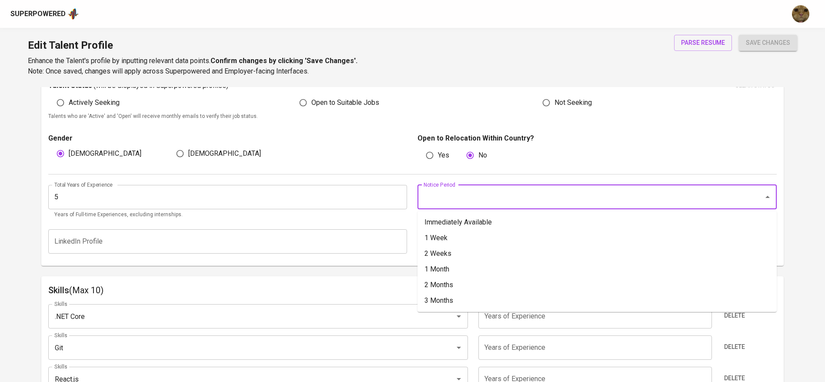
click at [433, 193] on input "Notice Period" at bounding box center [584, 197] width 327 height 17
click at [434, 263] on li "1 Month" at bounding box center [596, 269] width 359 height 16
type input "1 Month"
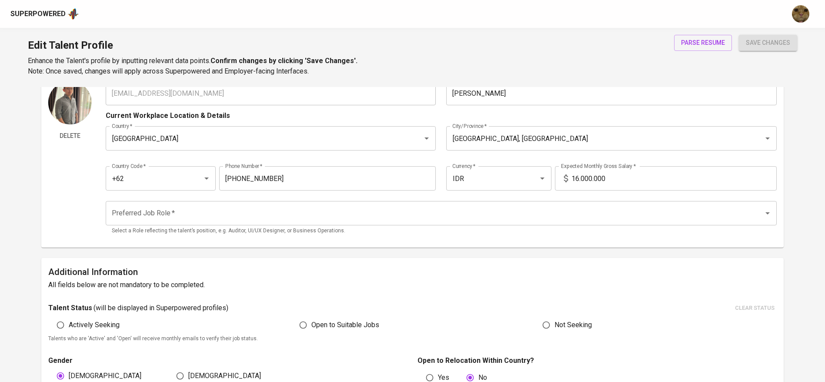
scroll to position [31, 0]
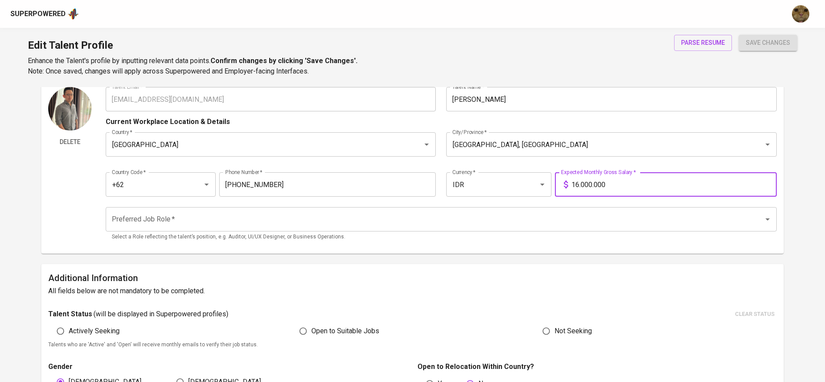
drag, startPoint x: 620, startPoint y: 185, endPoint x: 559, endPoint y: 183, distance: 61.3
click at [559, 183] on div "16.000.000 Expected Monthly Gross Salary *" at bounding box center [666, 184] width 222 height 24
type input "30.000.000"
click at [739, 35] on button "save changes" at bounding box center [768, 43] width 58 height 16
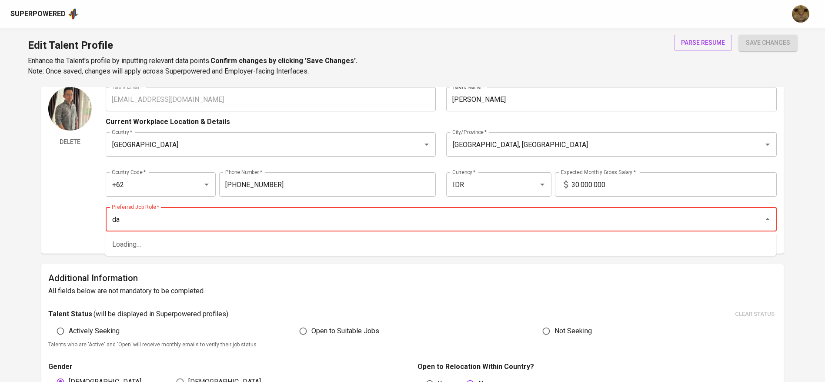
type input "dat"
type input "software"
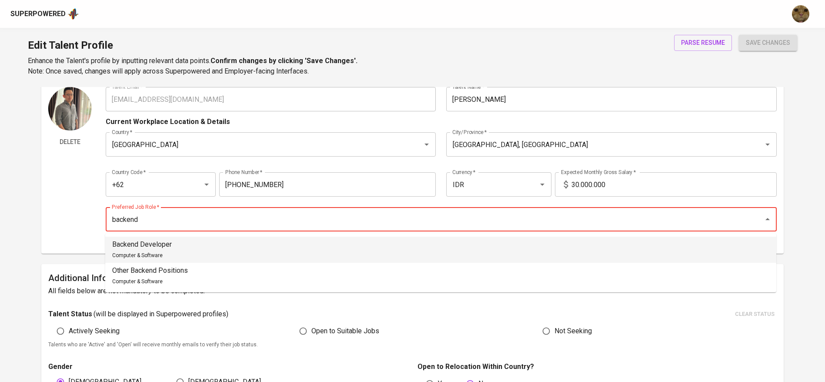
click at [426, 242] on li "Backend Developer Computer & Software" at bounding box center [440, 249] width 671 height 26
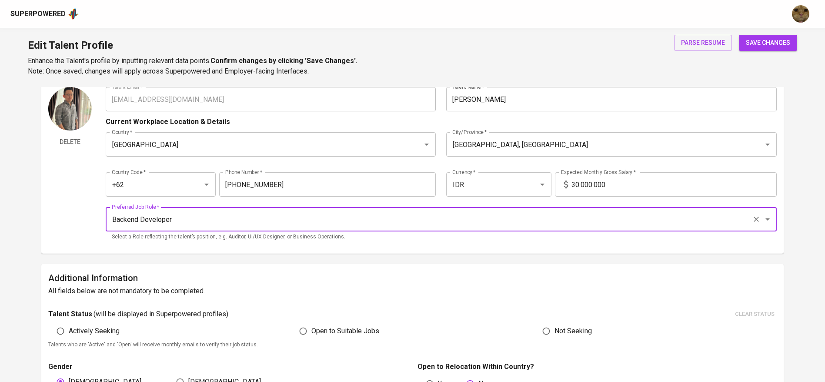
type input "Backend Developer"
click at [763, 43] on span "save changes" at bounding box center [768, 42] width 44 height 11
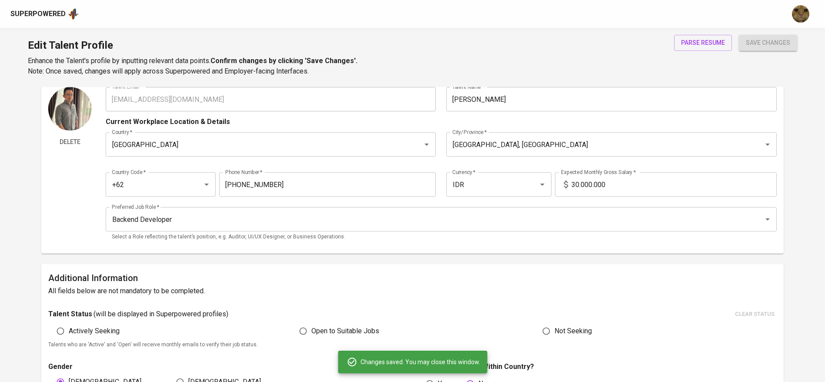
scroll to position [217, 0]
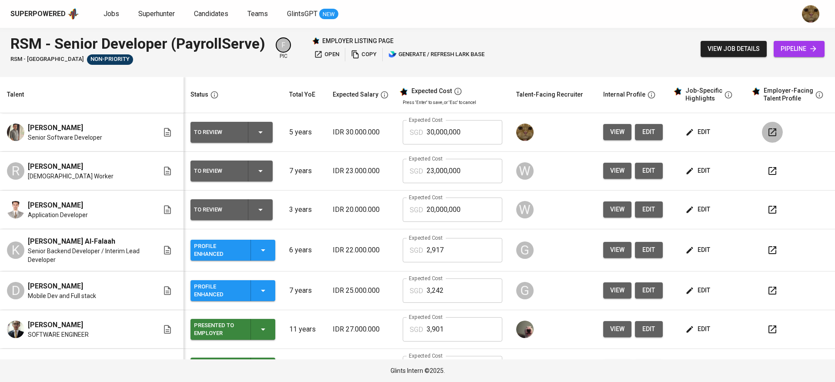
click at [768, 131] on icon "button" at bounding box center [772, 132] width 8 height 8
click at [285, 380] on div "Glints Intern ©2025." at bounding box center [417, 370] width 835 height 23
